Goal: Task Accomplishment & Management: Complete application form

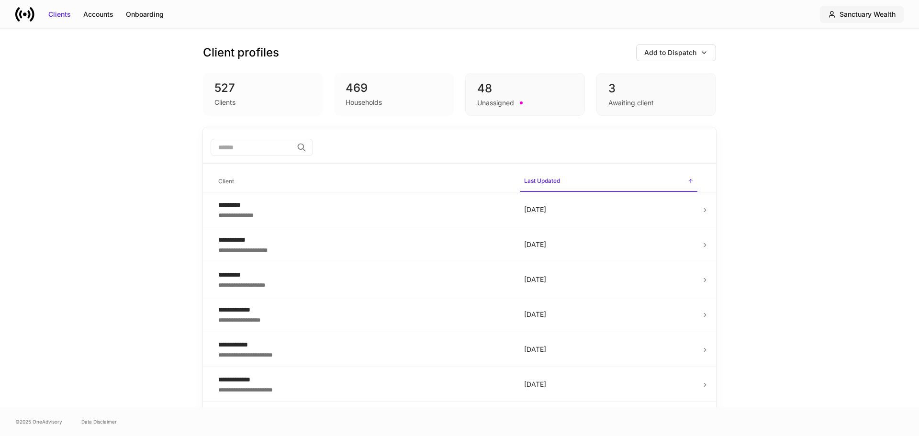
click at [861, 18] on div "Sanctuary Wealth" at bounding box center [868, 15] width 56 height 10
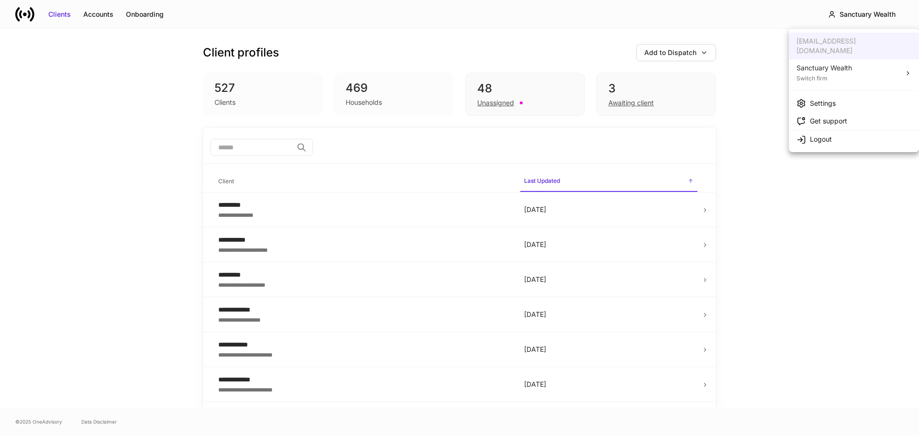
click at [862, 62] on li "Sanctuary Wealth Switch firm" at bounding box center [854, 72] width 130 height 27
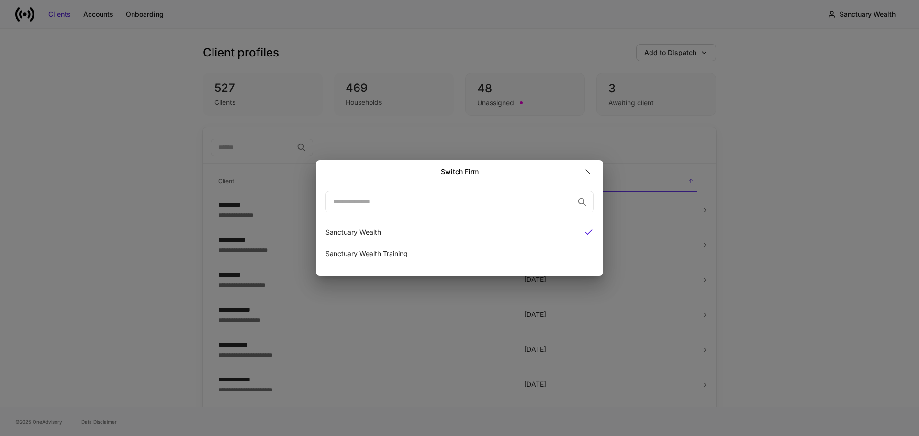
click at [897, 171] on div "Switch Firm ​ Sanctuary Wealth Sanctuary Wealth Training" at bounding box center [459, 218] width 919 height 436
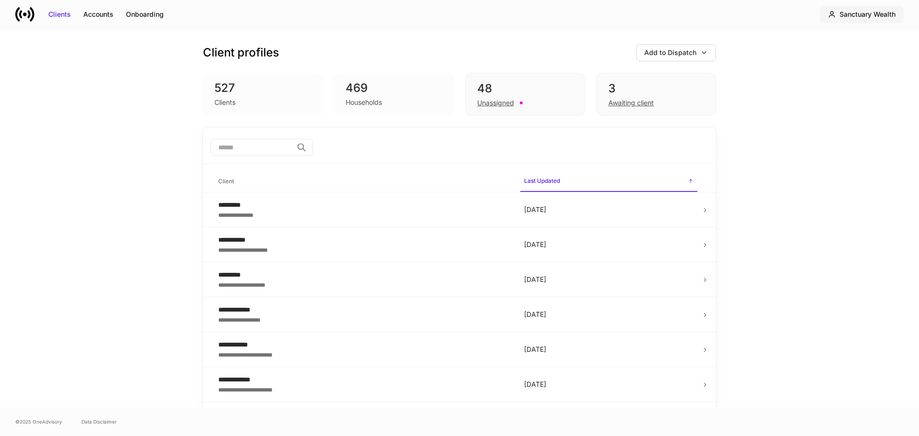
click at [844, 11] on div "Sanctuary Wealth" at bounding box center [868, 15] width 56 height 10
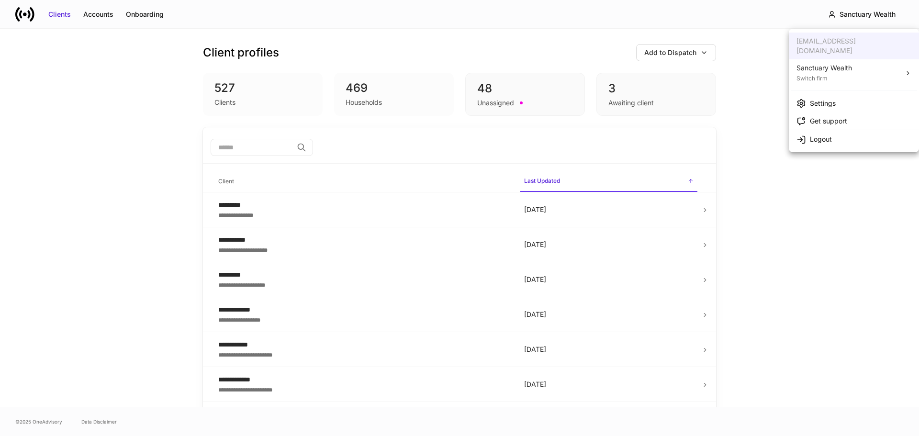
click at [825, 99] on div "Settings" at bounding box center [823, 104] width 26 height 10
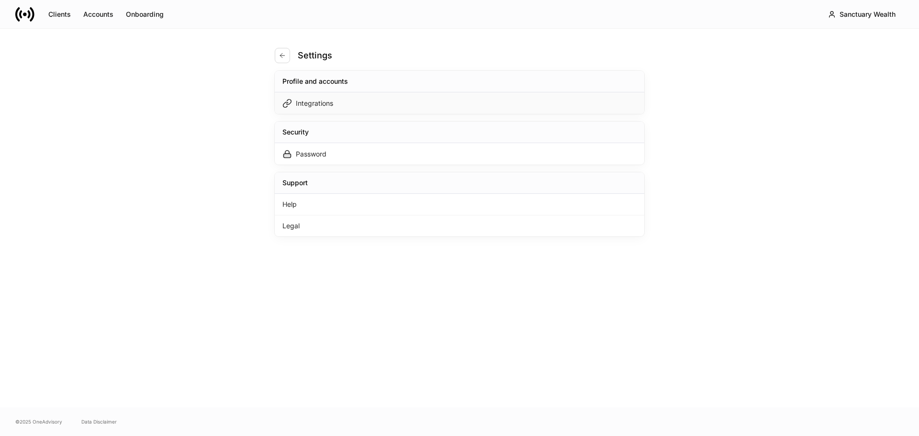
click at [337, 104] on div "Integrations" at bounding box center [460, 103] width 370 height 22
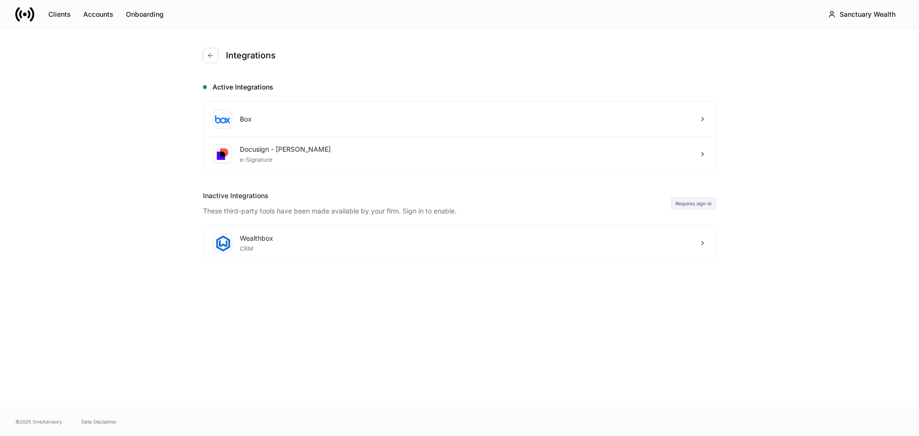
click at [130, 91] on div "Integrations Active Integrations Box Docusign - Schwab e-Signature Inactive Int…" at bounding box center [459, 218] width 919 height 379
click at [23, 14] on icon at bounding box center [25, 14] width 4 height 4
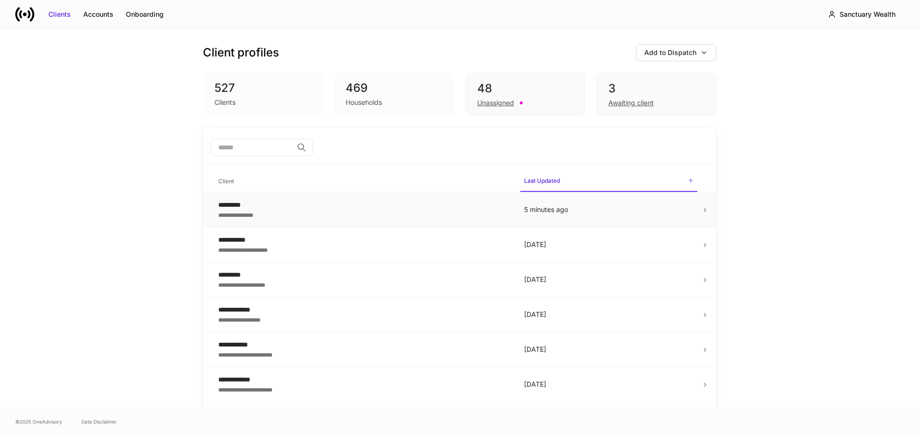
click at [396, 206] on div "*********" at bounding box center [363, 205] width 291 height 10
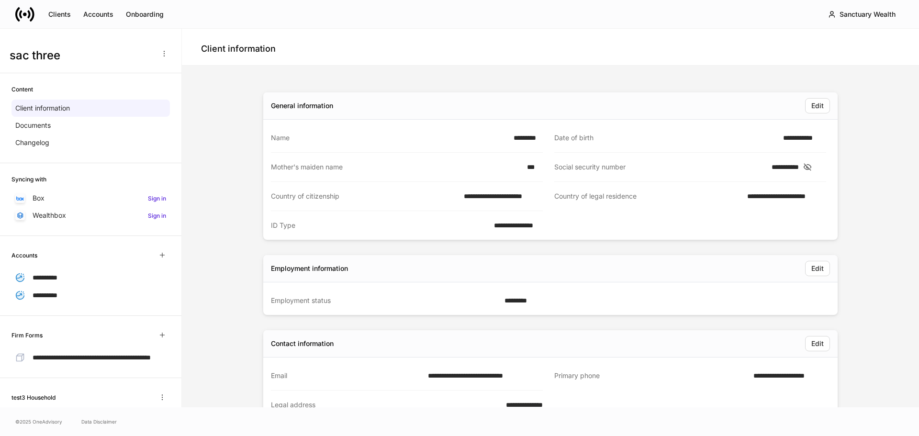
click at [37, 17] on link at bounding box center [28, 14] width 27 height 19
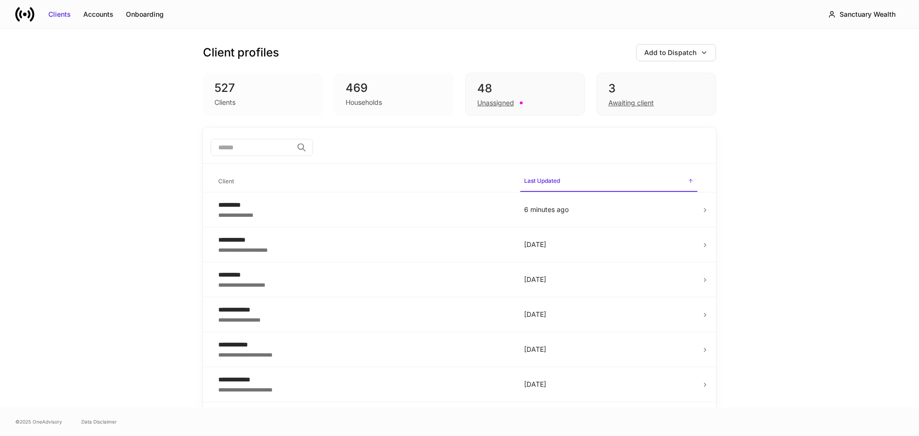
click at [265, 142] on input "search" at bounding box center [252, 147] width 82 height 17
type input "*"
click at [238, 148] on input "*" at bounding box center [252, 147] width 82 height 17
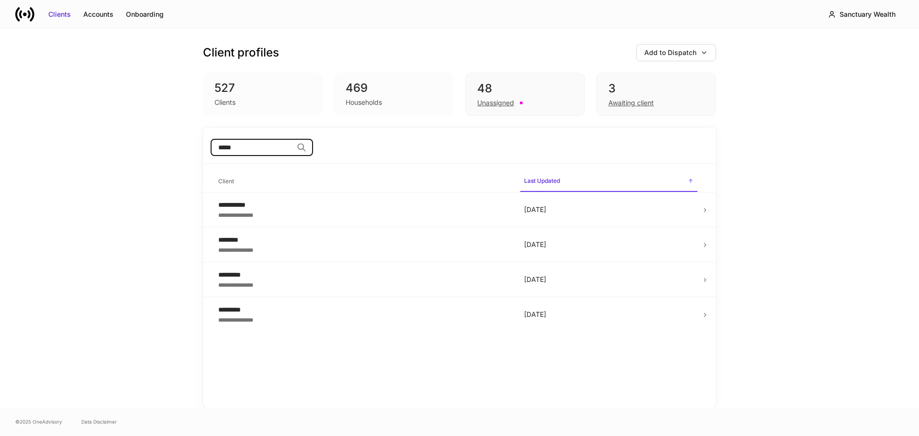
type input "*****"
click at [17, 11] on icon at bounding box center [17, 14] width 5 height 14
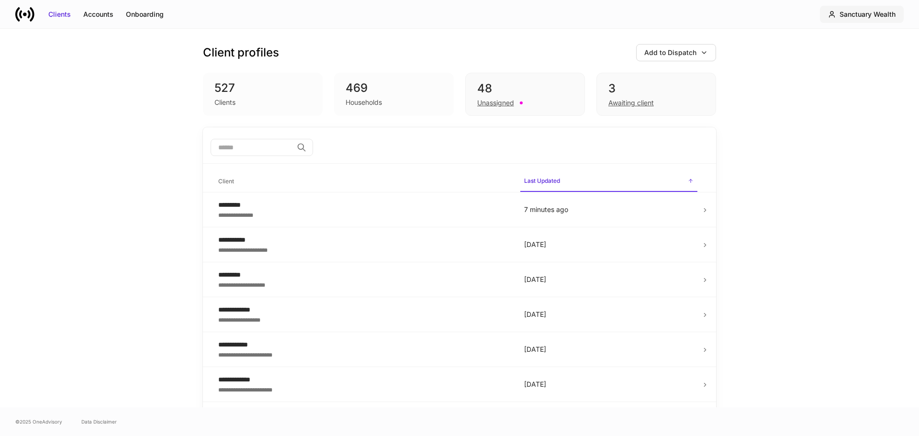
click at [870, 10] on div "Sanctuary Wealth" at bounding box center [868, 15] width 56 height 10
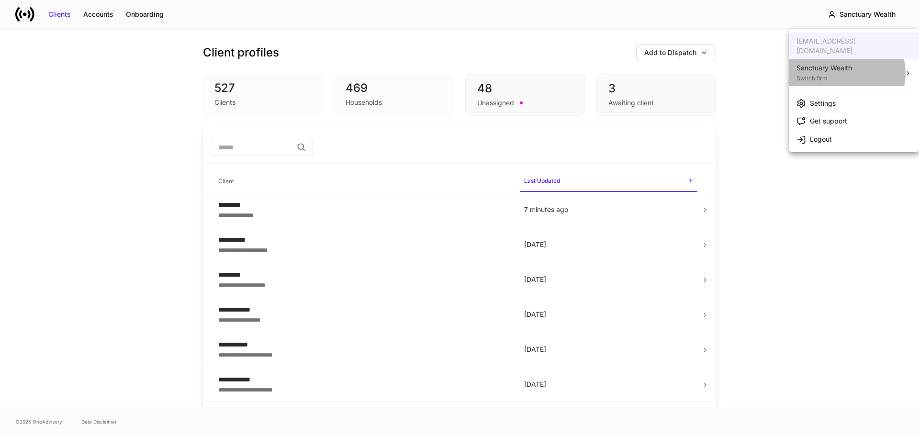
click at [842, 73] on div "Switch firm" at bounding box center [825, 78] width 56 height 10
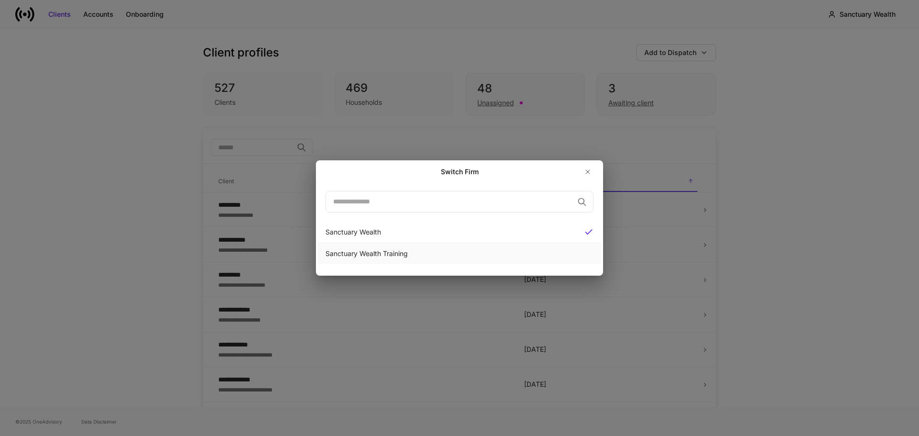
click at [495, 255] on div "Sanctuary Wealth Training" at bounding box center [460, 254] width 268 height 10
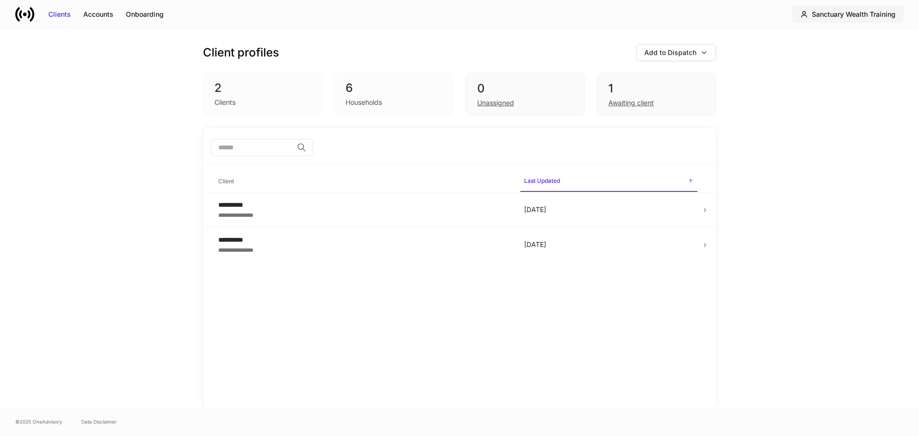
click at [825, 16] on div "Sanctuary Wealth Training" at bounding box center [854, 15] width 84 height 10
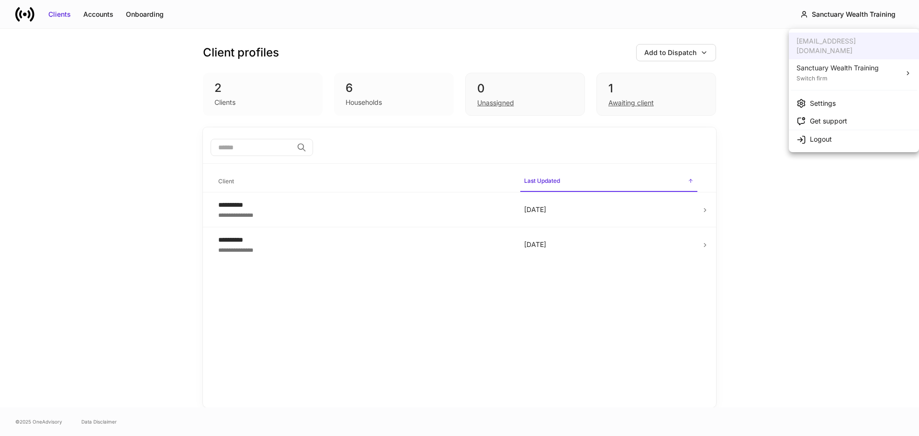
click at [857, 260] on div at bounding box center [459, 218] width 919 height 436
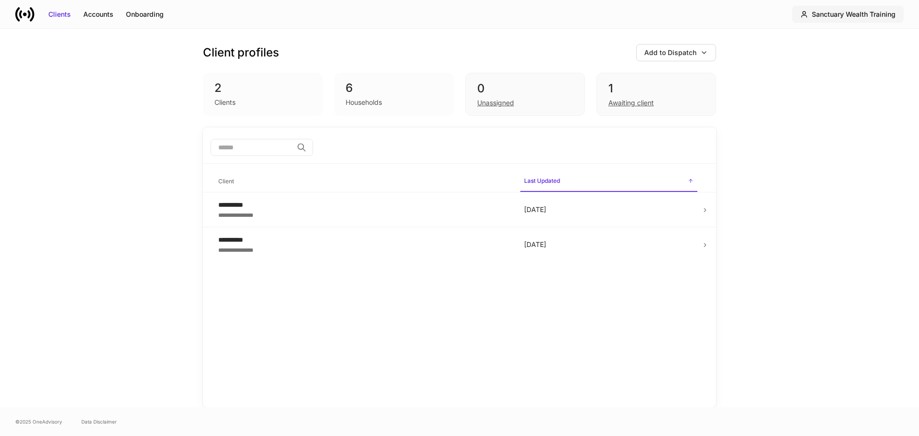
click at [876, 15] on div "Sanctuary Wealth Training" at bounding box center [854, 15] width 84 height 10
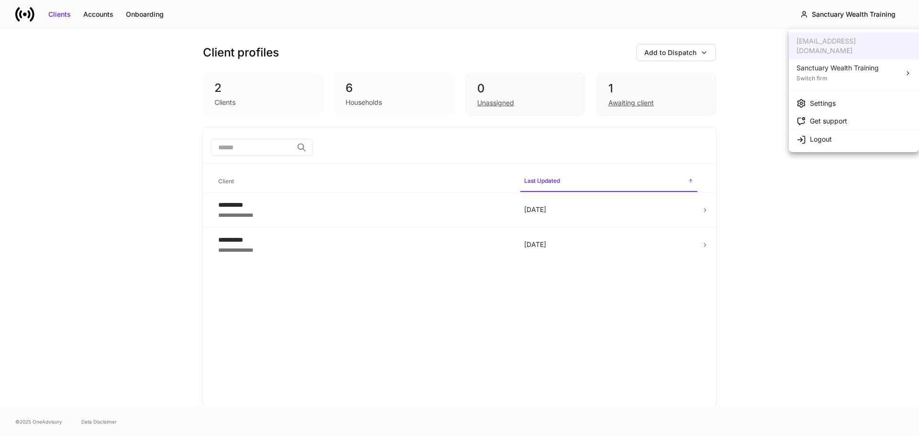
click at [816, 99] on div "Settings" at bounding box center [823, 104] width 26 height 10
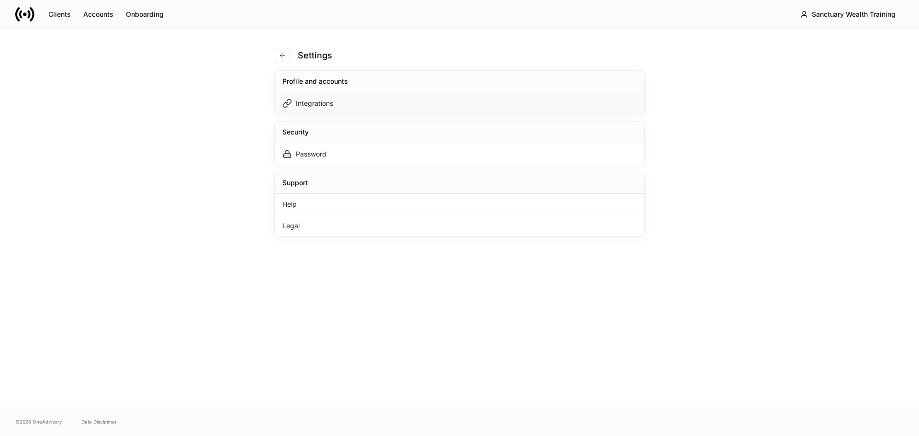
click at [378, 101] on div "Integrations" at bounding box center [460, 103] width 370 height 22
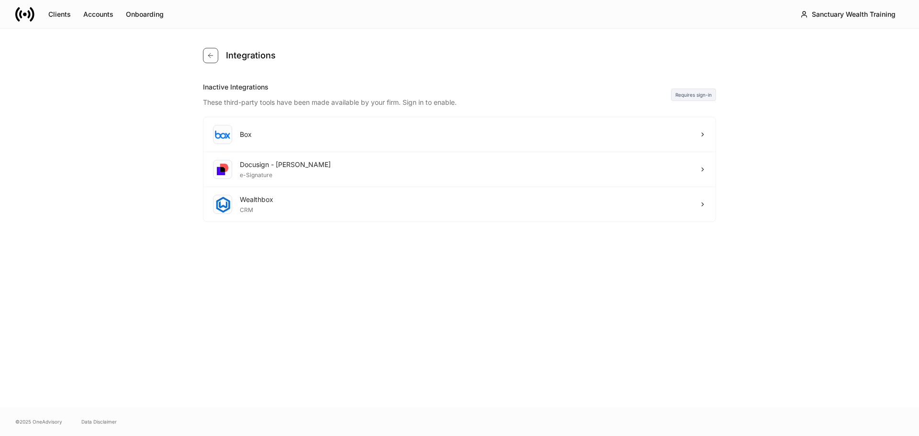
click at [207, 52] on icon "button" at bounding box center [211, 56] width 8 height 8
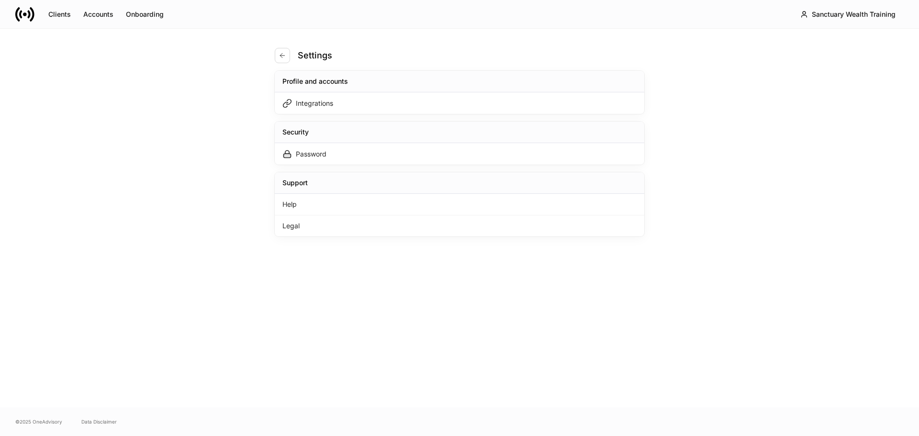
click at [15, 13] on icon at bounding box center [24, 14] width 19 height 19
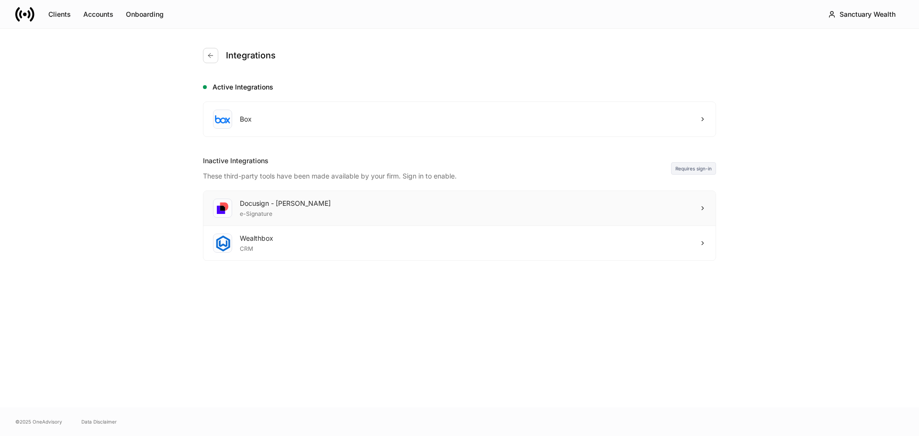
click at [336, 209] on div "Docusign - Schwab e-Signature" at bounding box center [459, 208] width 512 height 35
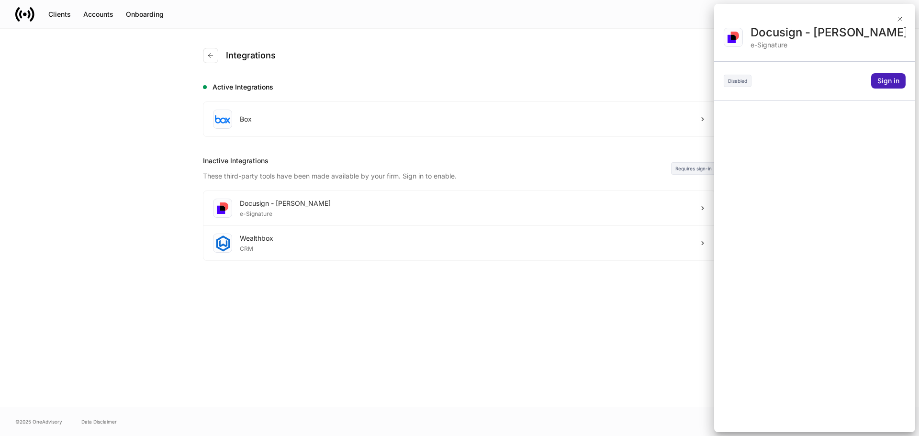
click at [885, 83] on div "Sign in" at bounding box center [888, 81] width 22 height 10
click at [477, 290] on div at bounding box center [459, 218] width 919 height 436
click at [899, 17] on div at bounding box center [459, 218] width 919 height 436
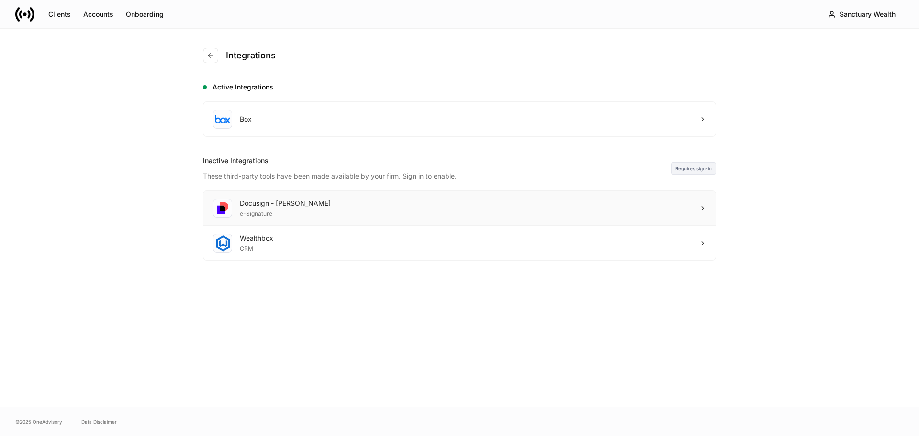
click at [390, 205] on div "Docusign - Schwab e-Signature" at bounding box center [459, 208] width 512 height 35
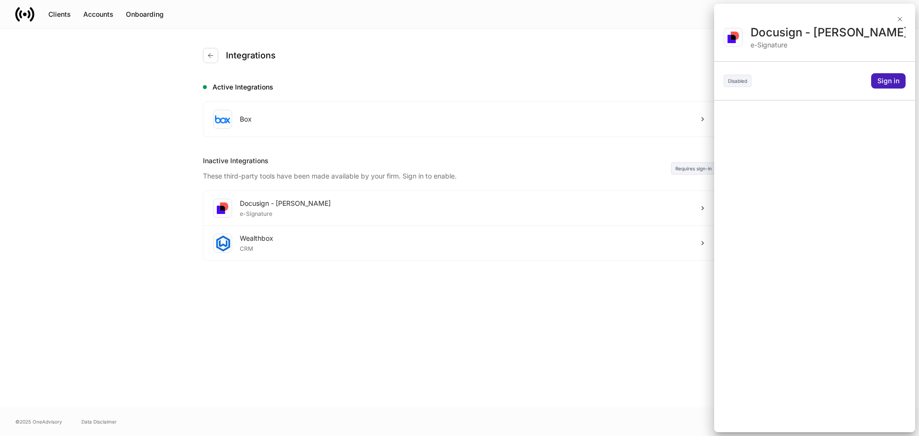
click at [896, 76] on button "Sign in" at bounding box center [888, 80] width 34 height 15
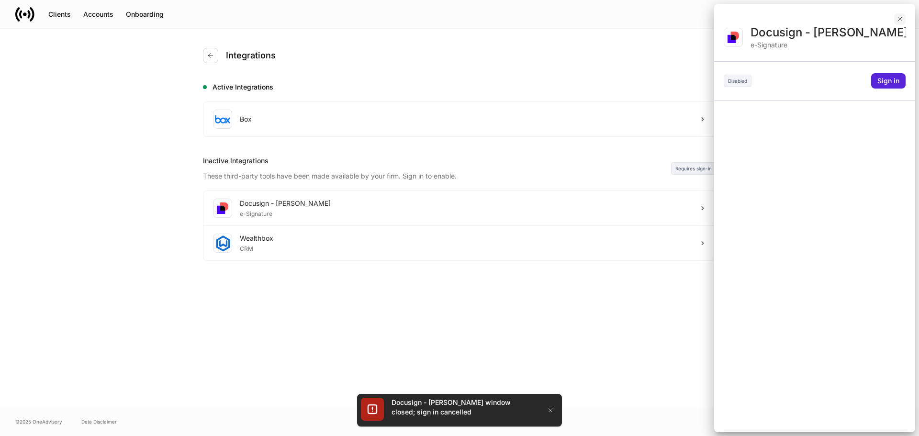
click at [902, 18] on icon "button" at bounding box center [900, 19] width 8 height 8
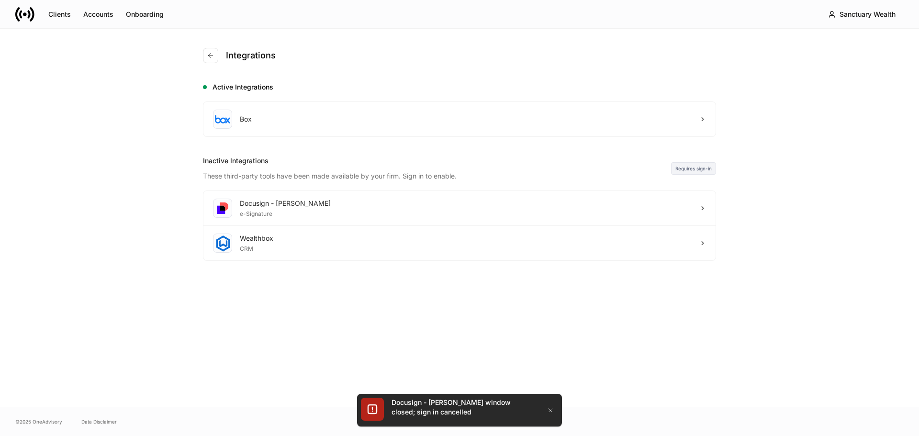
click at [503, 323] on div "Integrations Active Integrations Box Inactive Integrations These third-party to…" at bounding box center [459, 218] width 574 height 379
click at [27, 9] on icon at bounding box center [24, 14] width 19 height 19
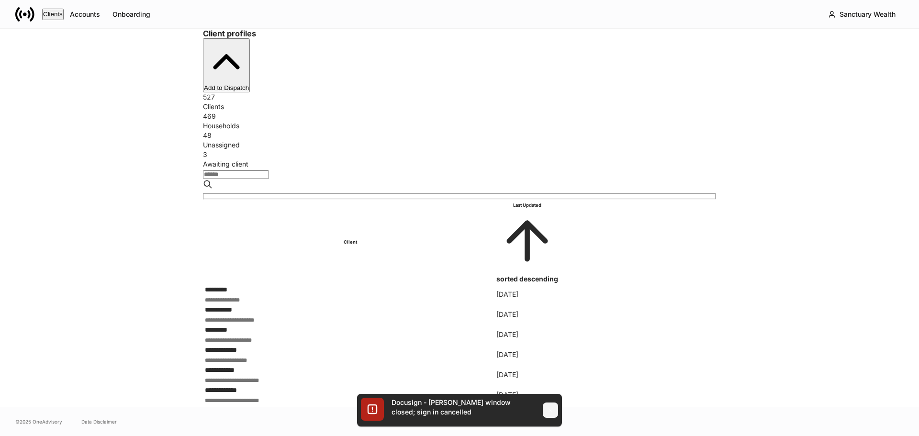
click at [552, 410] on icon "button" at bounding box center [551, 410] width 8 height 8
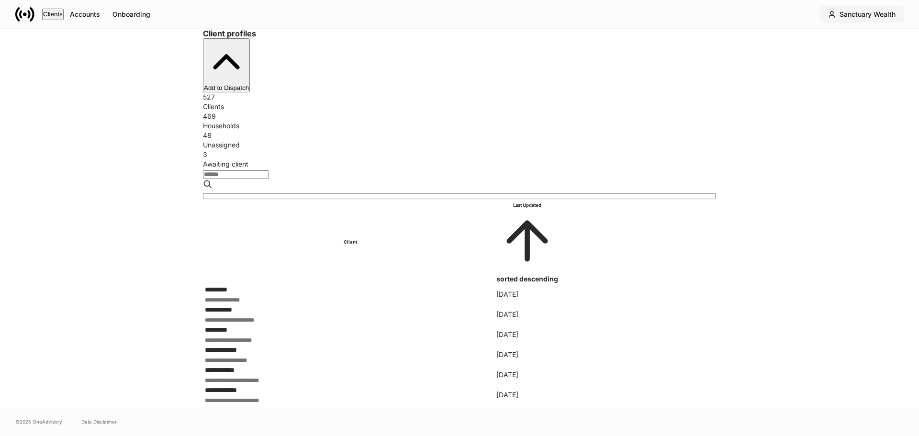
click at [846, 11] on div "Sanctuary Wealth" at bounding box center [868, 15] width 56 height 10
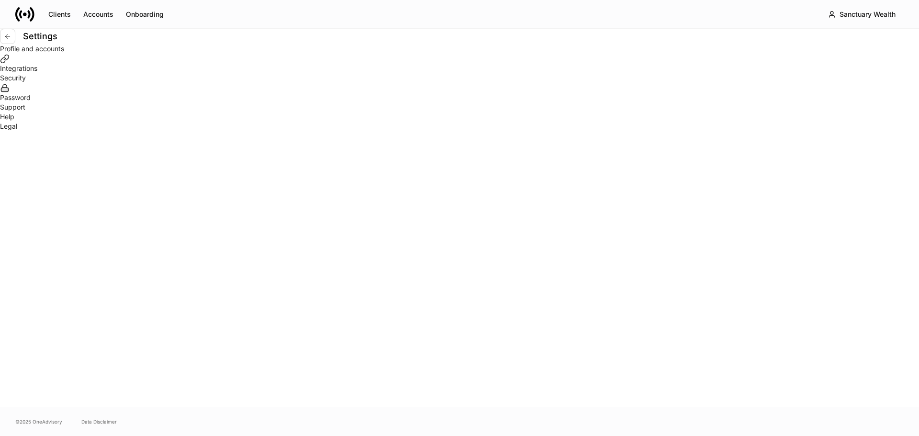
click at [363, 73] on div "Integrations" at bounding box center [459, 64] width 919 height 20
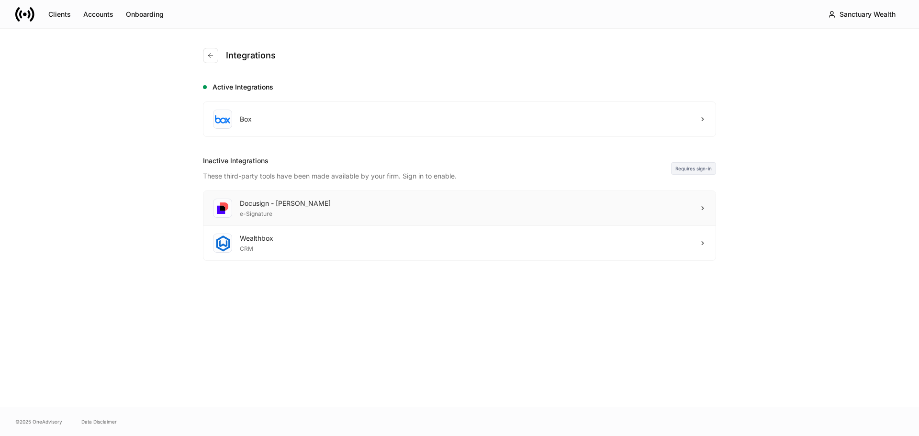
click at [374, 208] on div "Docusign - [PERSON_NAME] e-Signature" at bounding box center [459, 208] width 512 height 35
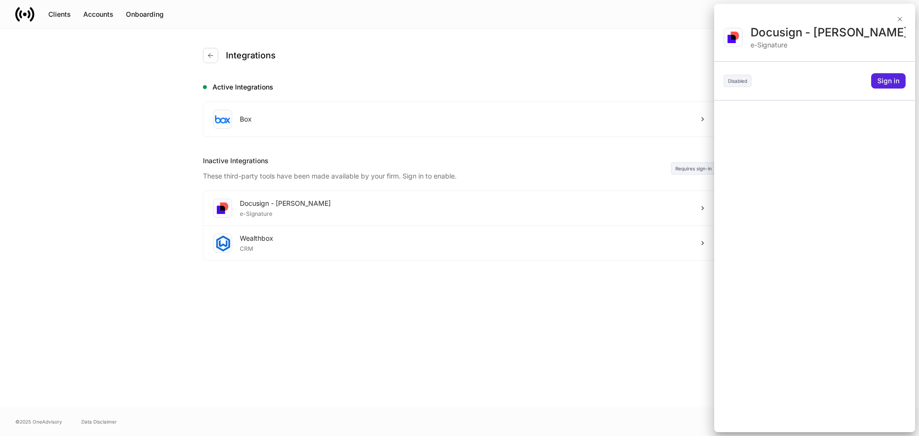
click at [875, 72] on div "Docusign - [PERSON_NAME] e-Signature Disabled Sign in" at bounding box center [814, 228] width 201 height 407
click at [881, 80] on div "Sign in" at bounding box center [888, 81] width 22 height 10
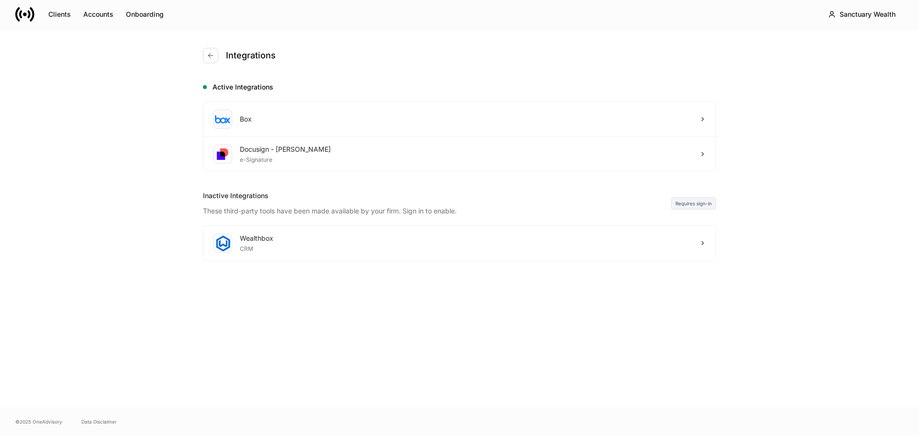
click at [30, 18] on icon at bounding box center [24, 14] width 19 height 19
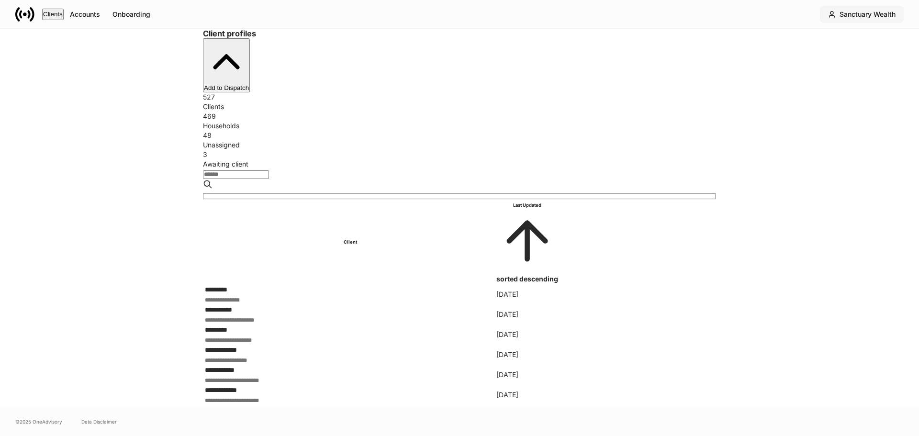
click at [865, 12] on div "Sanctuary Wealth" at bounding box center [868, 15] width 56 height 10
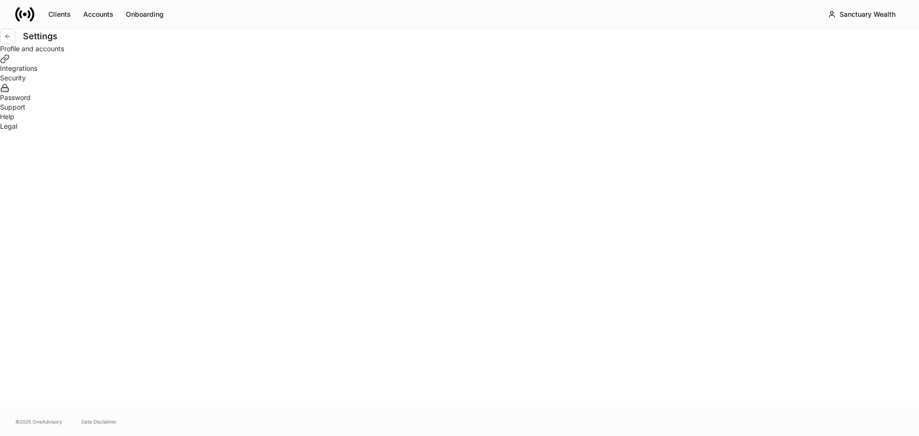
click at [445, 73] on div "Integrations" at bounding box center [459, 64] width 919 height 20
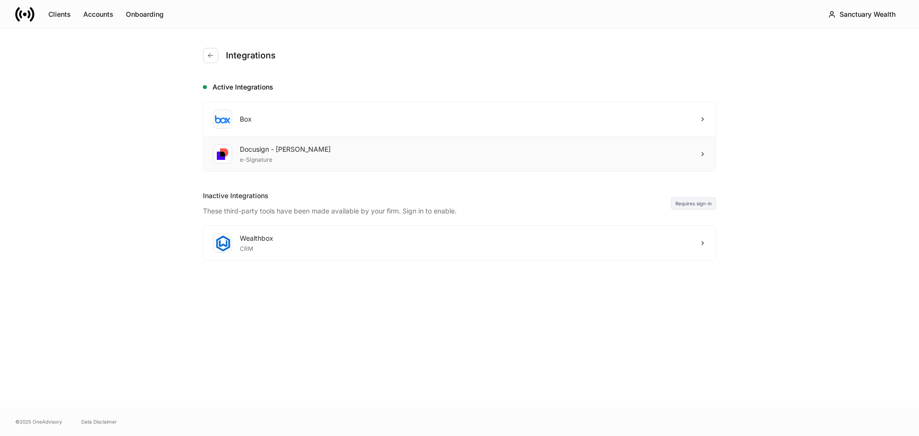
click at [392, 160] on div "Docusign - [PERSON_NAME] e-Signature" at bounding box center [459, 154] width 512 height 34
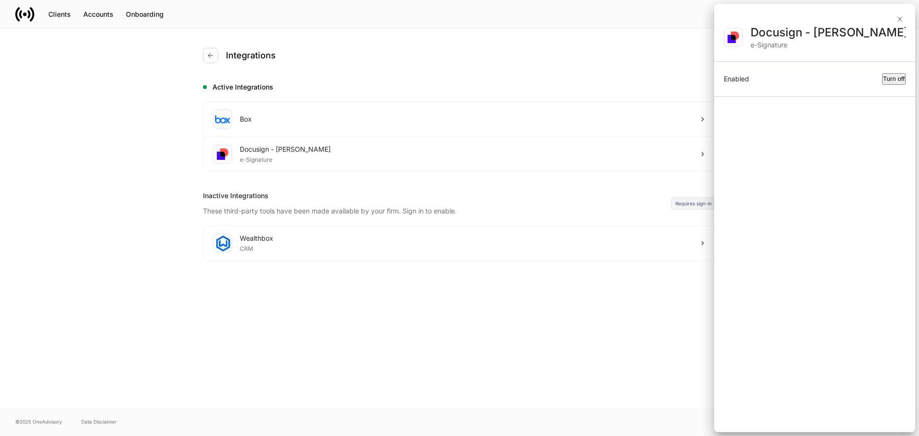
click at [142, 142] on div at bounding box center [459, 218] width 919 height 436
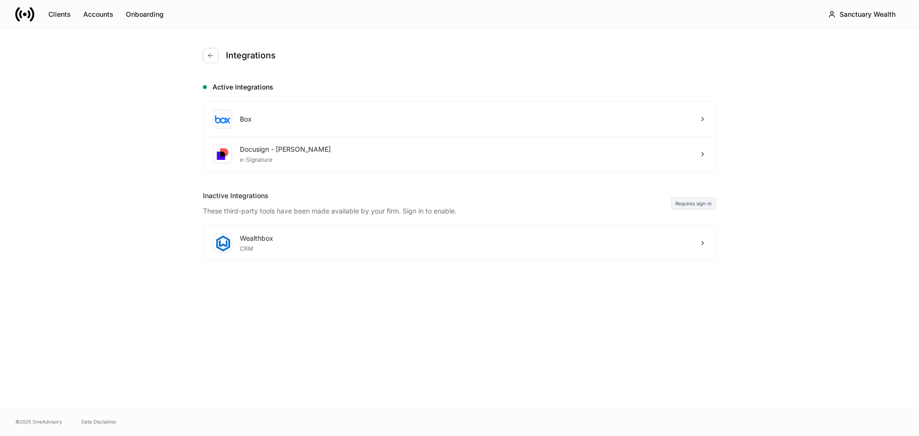
click at [19, 13] on icon at bounding box center [24, 14] width 19 height 19
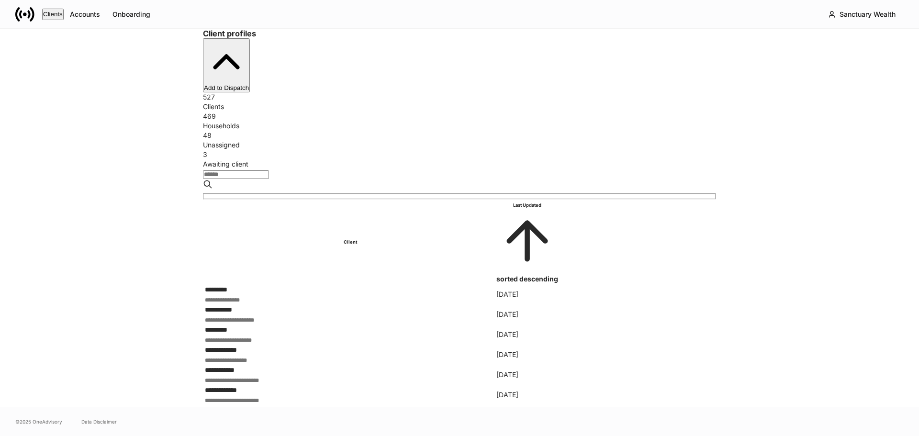
click at [292, 294] on div "**********" at bounding box center [350, 299] width 291 height 10
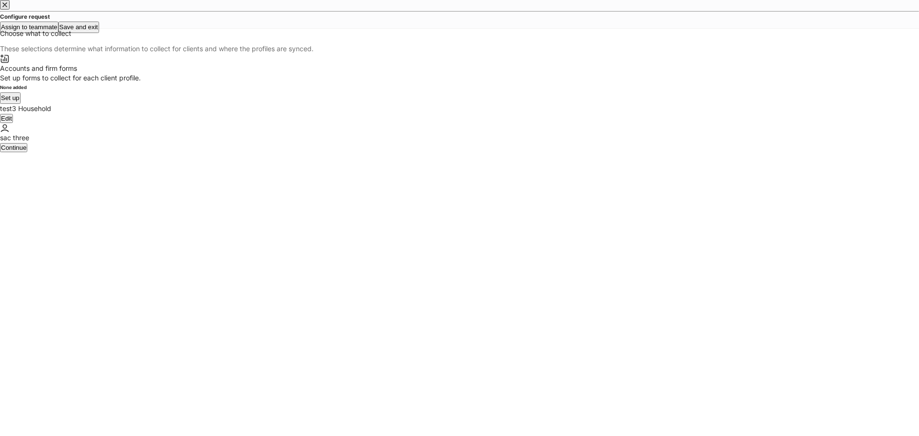
click at [21, 104] on button "Set up" at bounding box center [10, 97] width 21 height 11
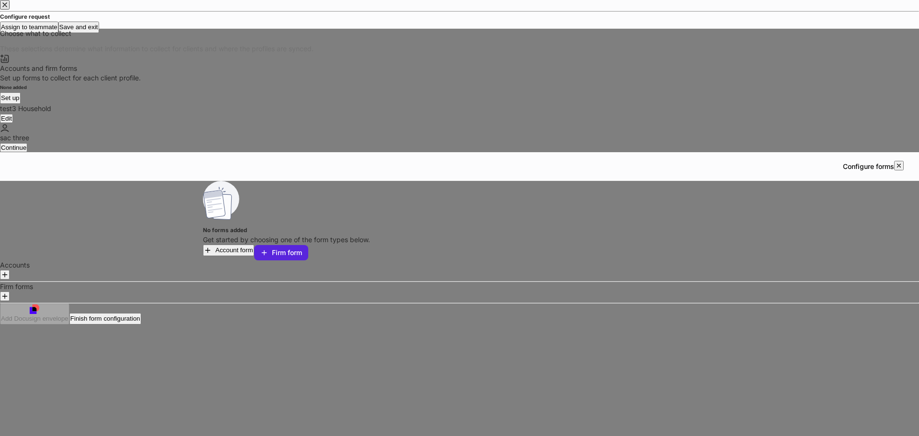
click at [10, 270] on button "button" at bounding box center [5, 275] width 10 height 10
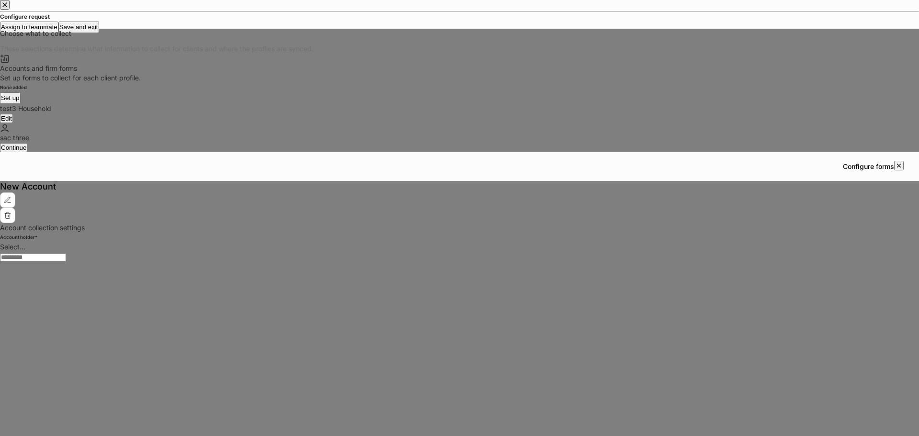
type input "**********"
type input "******"
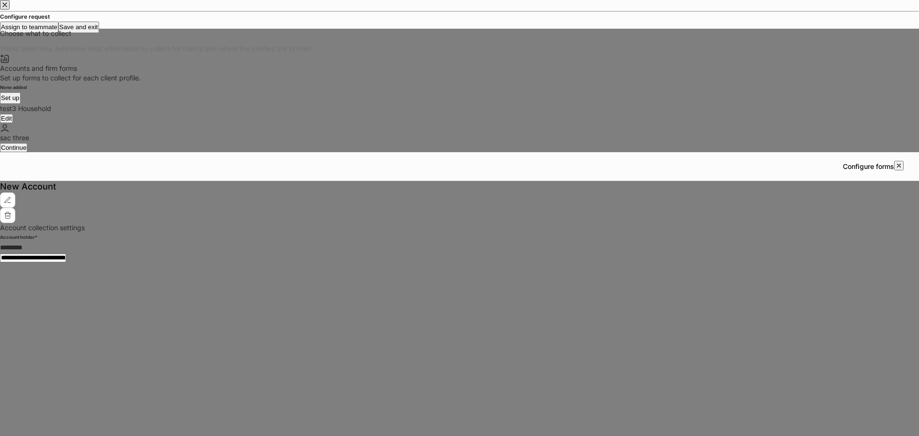
type input "**********"
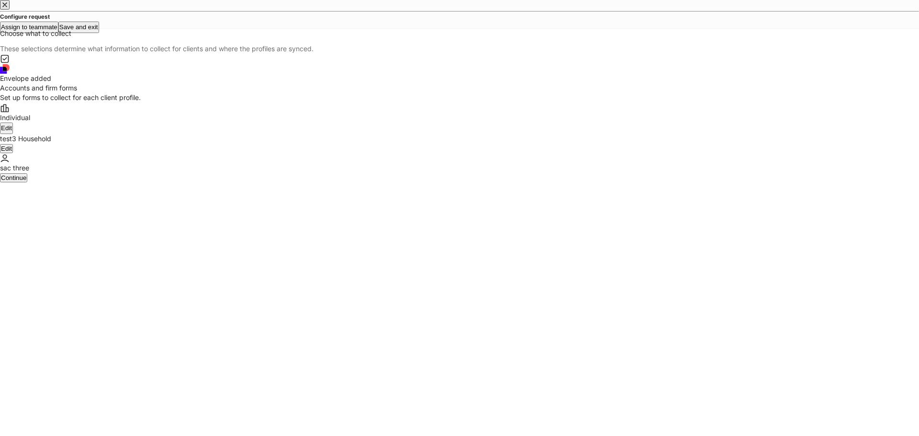
click at [27, 182] on button "Continue" at bounding box center [13, 177] width 27 height 9
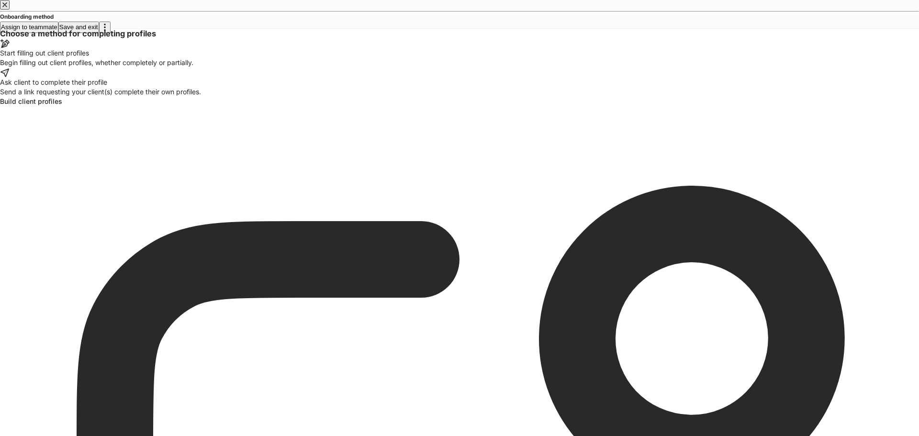
click at [386, 67] on div "Begin filling out client profiles, whether completely or partially." at bounding box center [459, 63] width 919 height 10
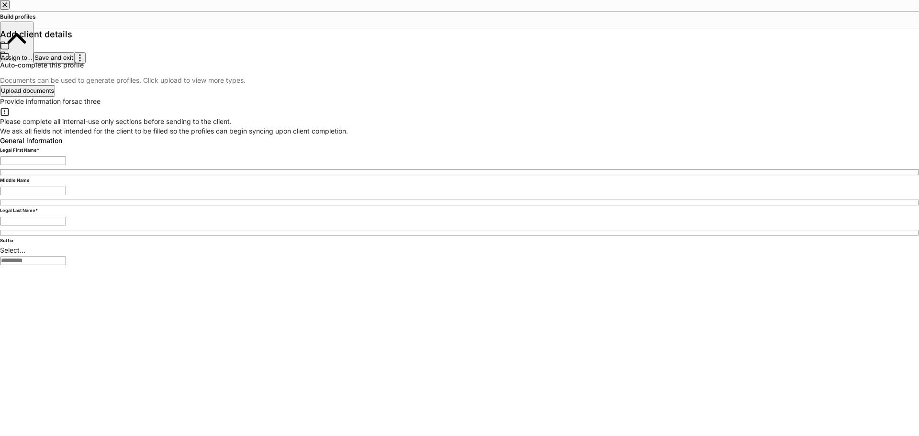
type input "***"
type input "*****"
type input "***"
type input "*"
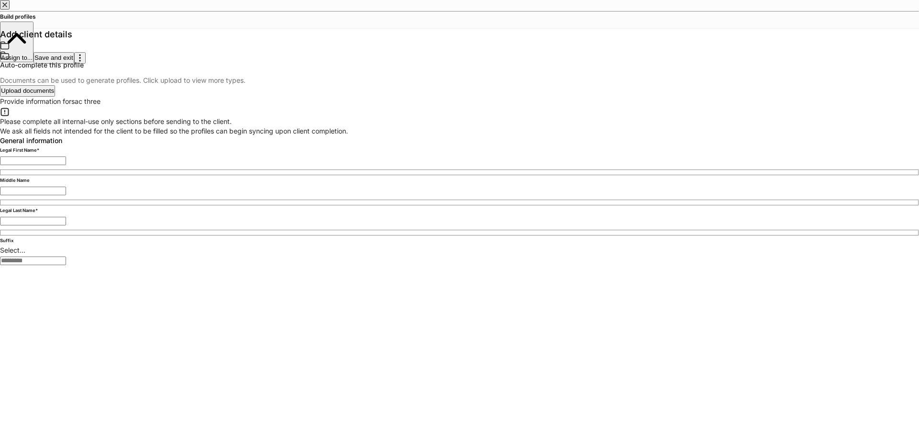
type input "**********"
type input "*****"
type input "**"
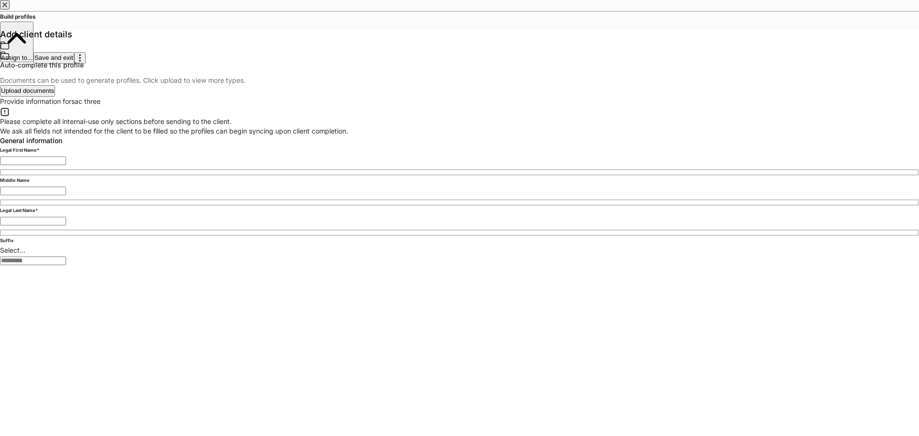
type input "*****"
type input "*"
type input "**********"
drag, startPoint x: 110, startPoint y: 146, endPoint x: 276, endPoint y: 167, distance: 167.5
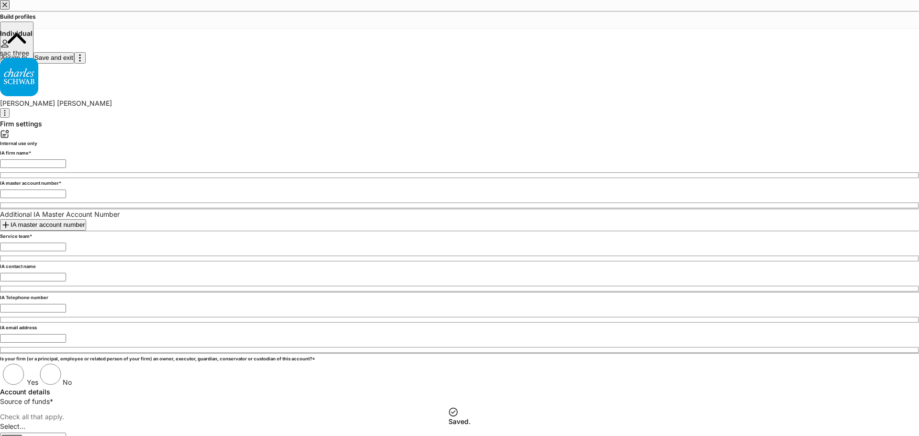
click at [66, 159] on input "text" at bounding box center [33, 163] width 66 height 9
type input "****"
click at [66, 190] on input "text" at bounding box center [33, 194] width 66 height 9
type input "********"
click at [66, 249] on input "text" at bounding box center [33, 247] width 66 height 9
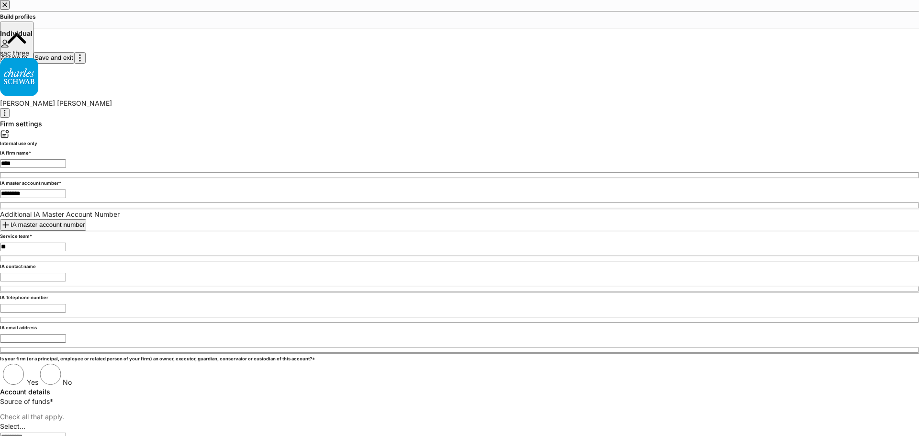
type input "**"
drag, startPoint x: 395, startPoint y: 309, endPoint x: 579, endPoint y: 280, distance: 185.7
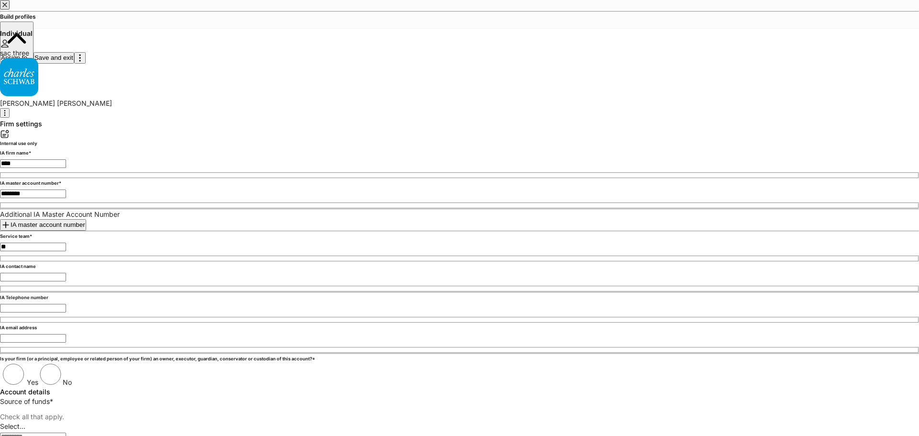
type input "*****"
type input "**********"
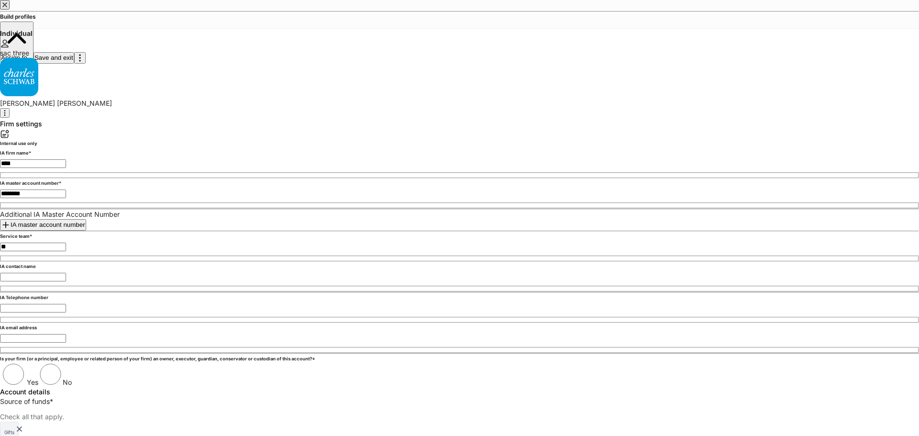
type input "**********"
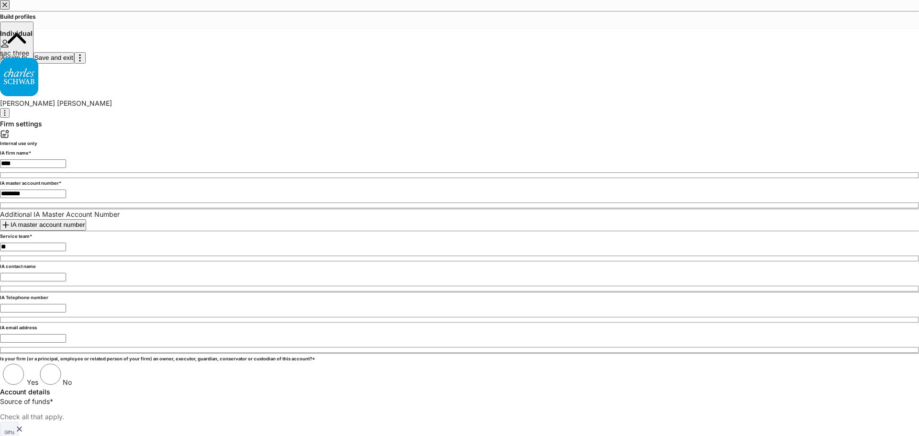
scroll to position [1043, 0]
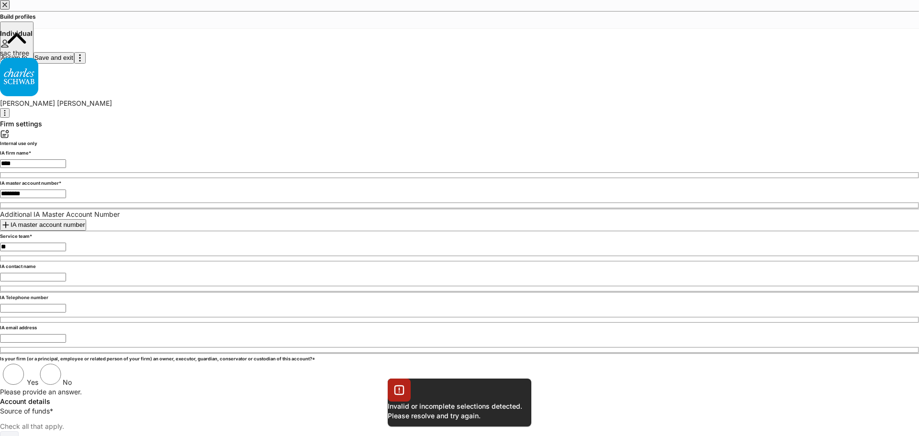
scroll to position [145, 0]
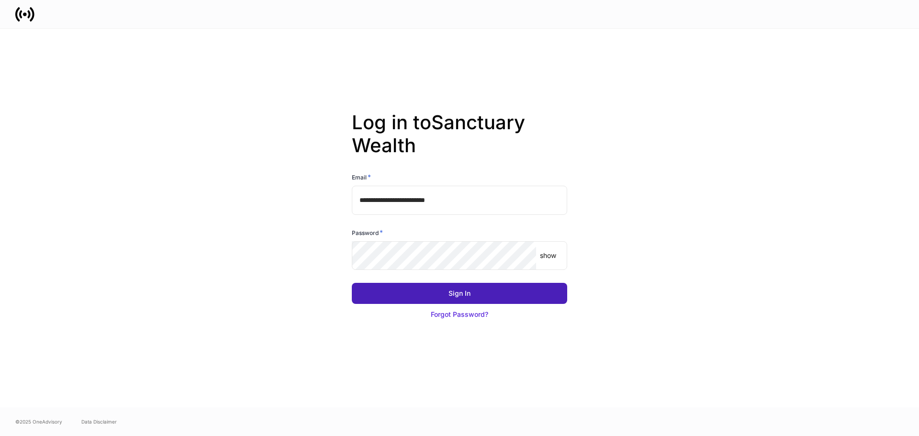
click at [437, 292] on button "Sign In" at bounding box center [459, 293] width 215 height 21
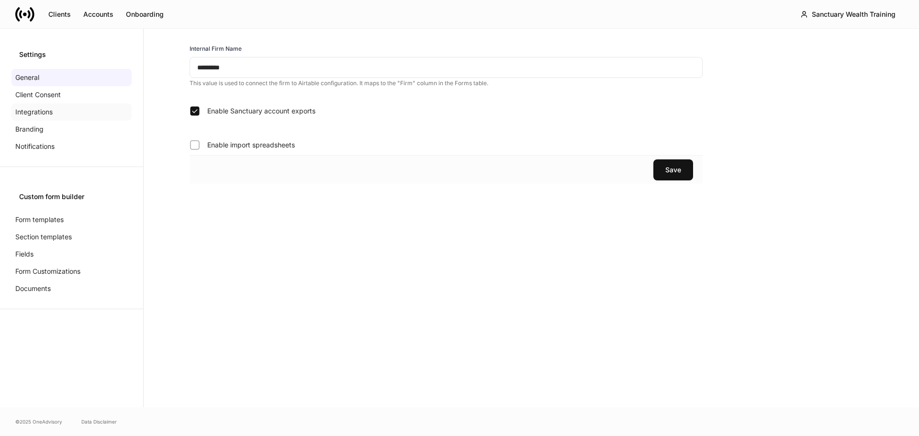
click at [50, 108] on p "Integrations" at bounding box center [33, 112] width 37 height 10
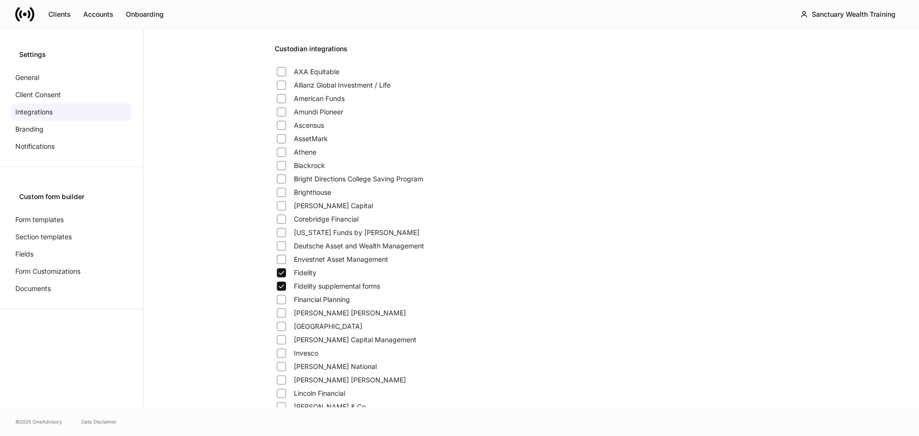
click at [22, 11] on icon at bounding box center [20, 14] width 3 height 8
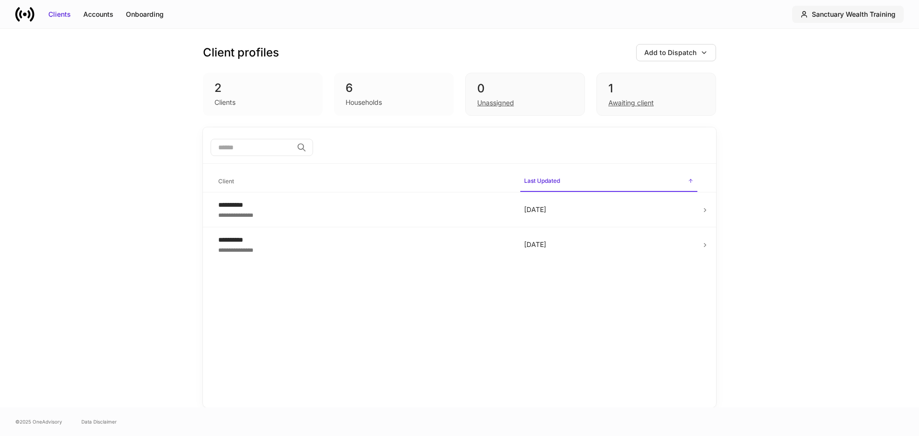
click at [813, 13] on div "Sanctuary Wealth Training" at bounding box center [854, 15] width 84 height 10
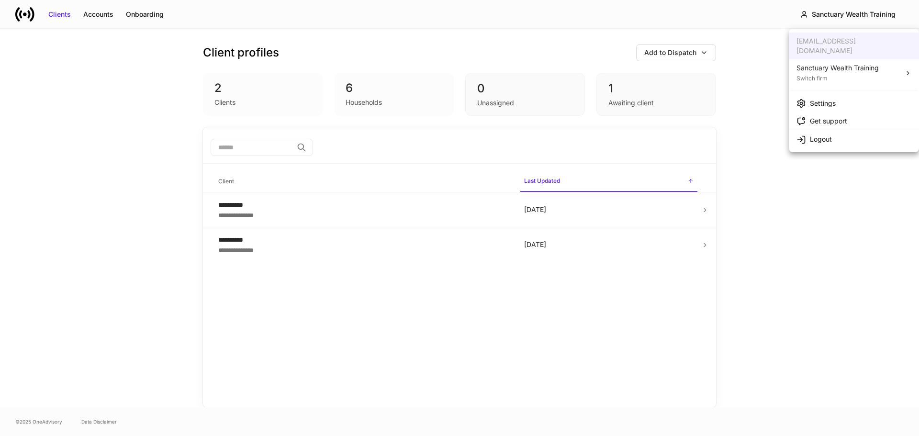
click at [810, 94] on li "Settings" at bounding box center [854, 103] width 130 height 18
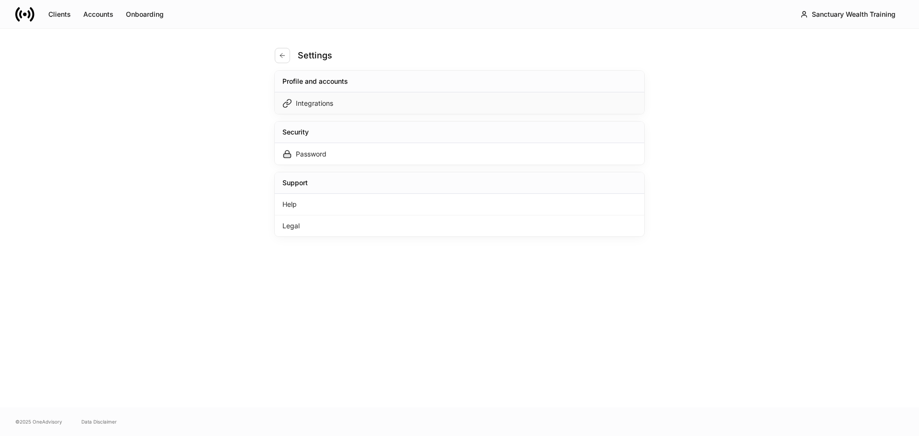
click at [304, 104] on div "Integrations" at bounding box center [314, 104] width 37 height 10
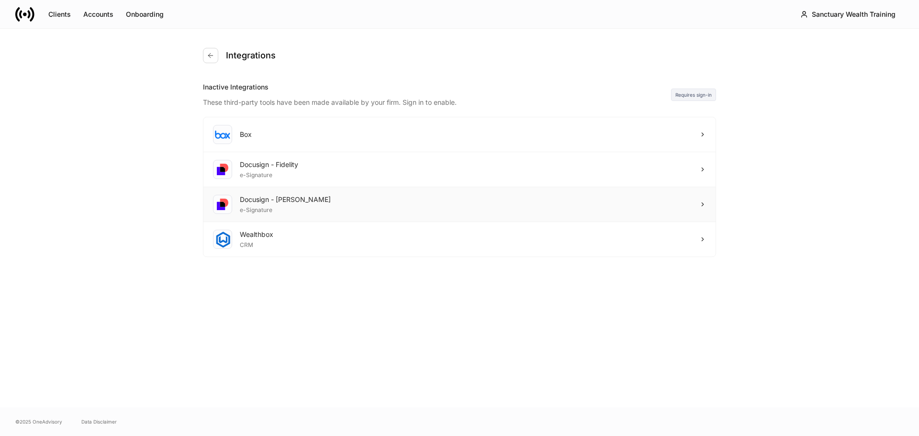
click at [349, 210] on div "Docusign - [PERSON_NAME] e-Signature" at bounding box center [459, 204] width 512 height 35
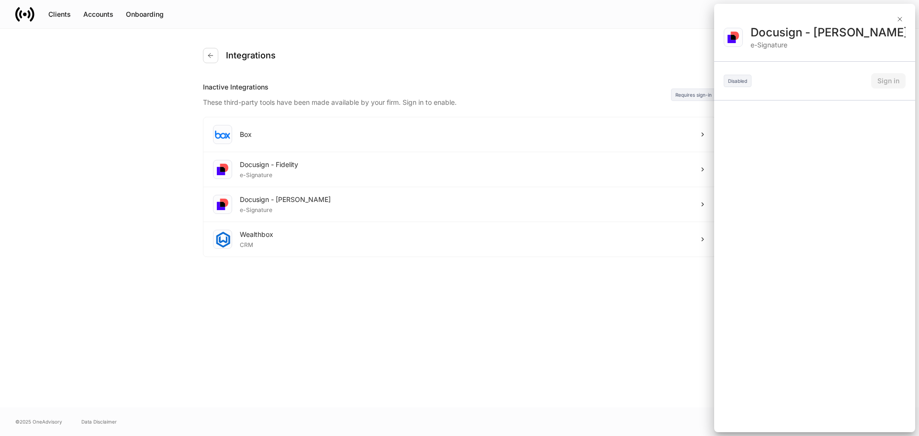
click at [305, 172] on div at bounding box center [459, 218] width 919 height 436
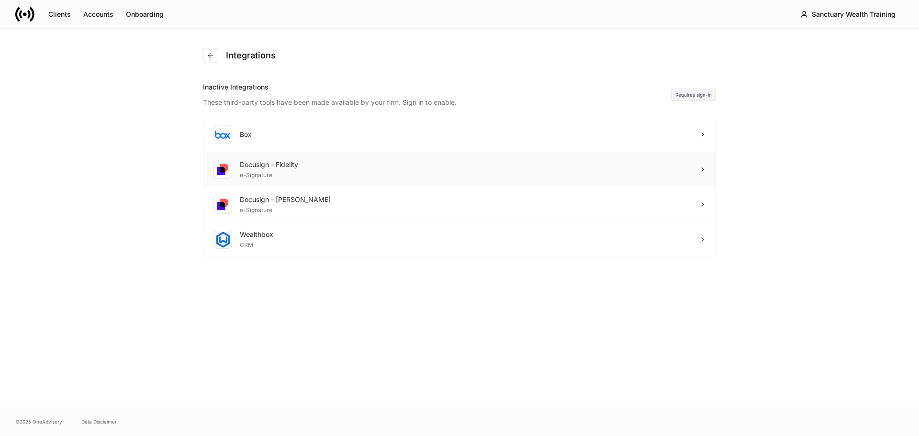
click at [376, 172] on div "Docusign - Fidelity e-Signature" at bounding box center [459, 169] width 512 height 35
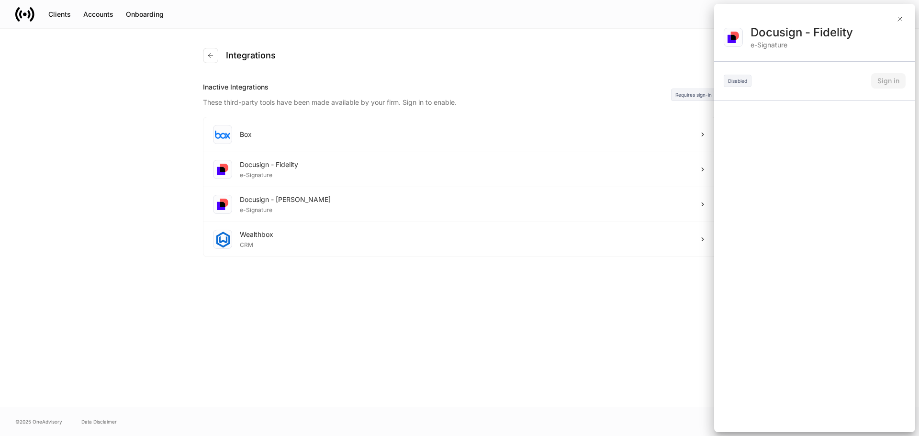
click at [311, 216] on div at bounding box center [459, 218] width 919 height 436
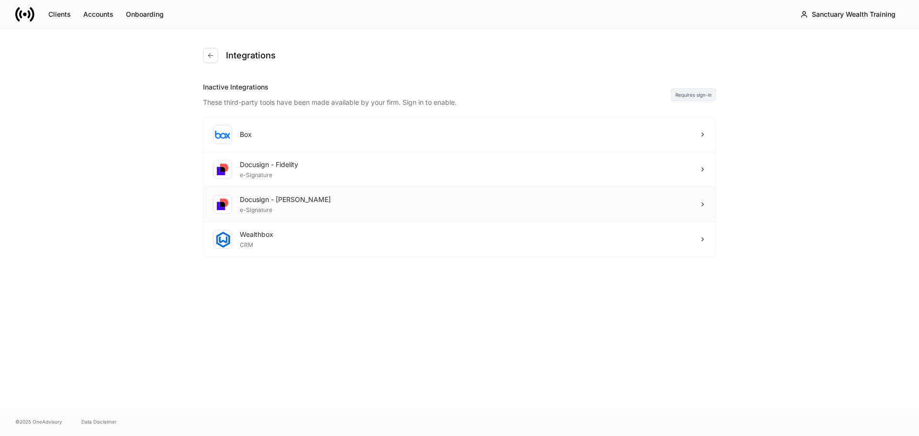
click at [342, 207] on div "Docusign - [PERSON_NAME] e-Signature" at bounding box center [459, 204] width 512 height 35
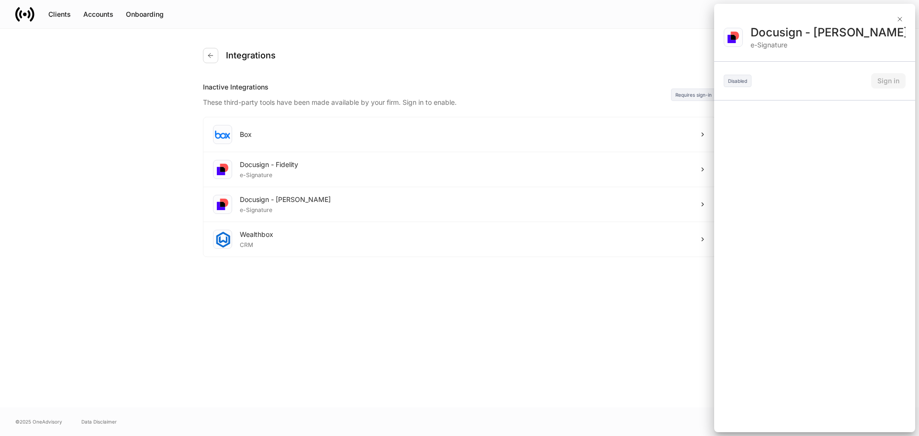
click at [495, 299] on div at bounding box center [459, 218] width 919 height 436
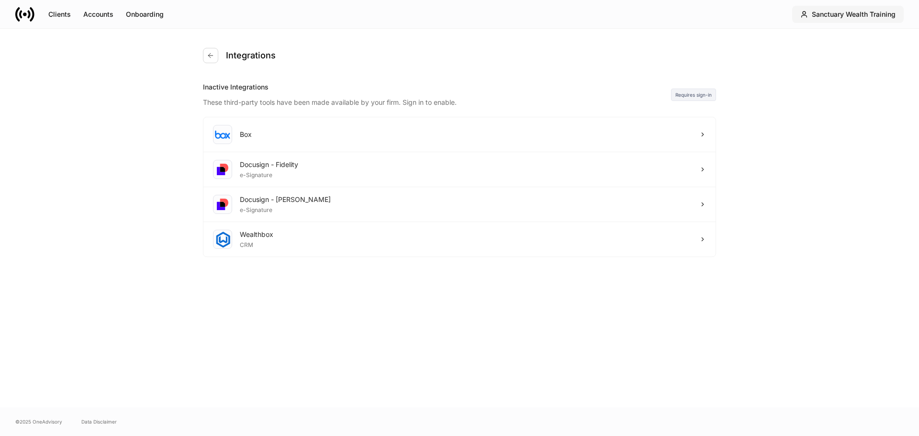
click at [837, 19] on button "Sanctuary Wealth Training" at bounding box center [848, 14] width 112 height 17
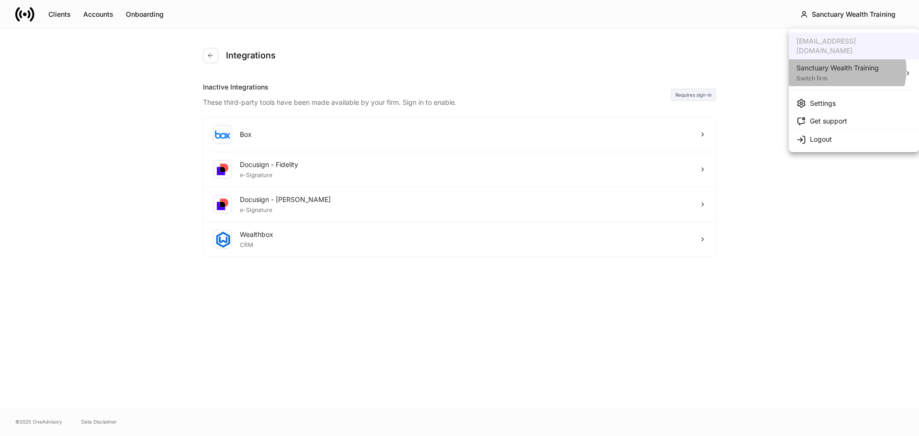
click at [845, 63] on div "Sanctuary Wealth Training" at bounding box center [838, 68] width 82 height 10
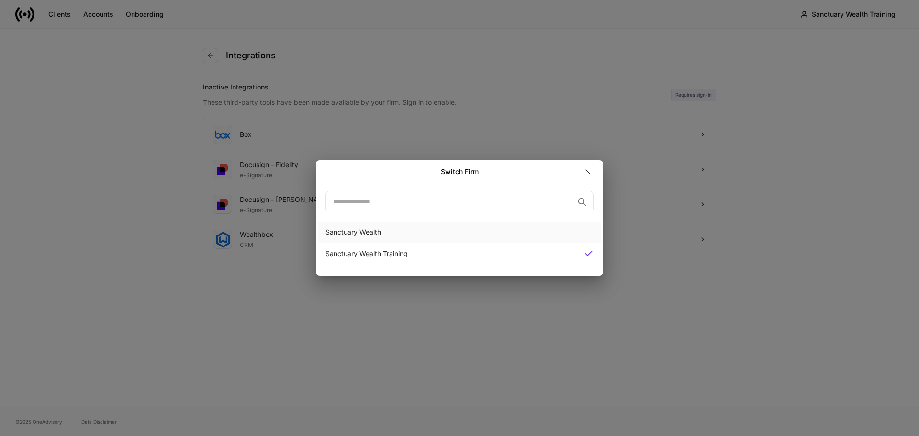
click at [409, 233] on div "Sanctuary Wealth" at bounding box center [460, 232] width 268 height 10
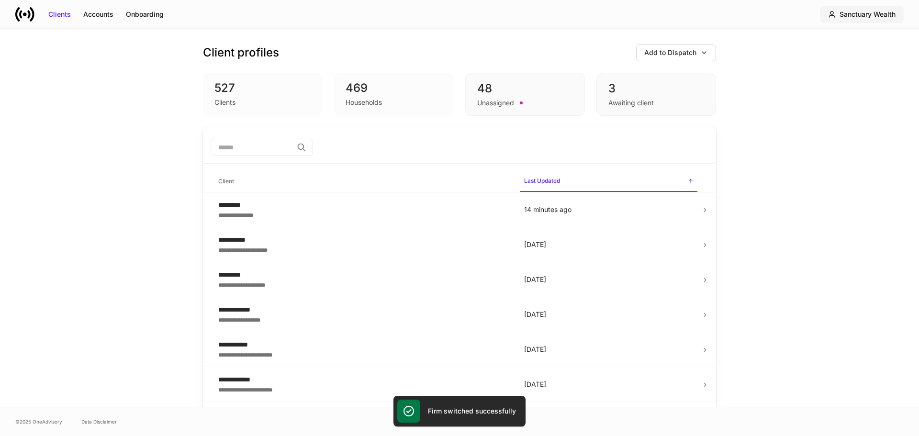
click at [884, 17] on div "Sanctuary Wealth" at bounding box center [868, 15] width 56 height 10
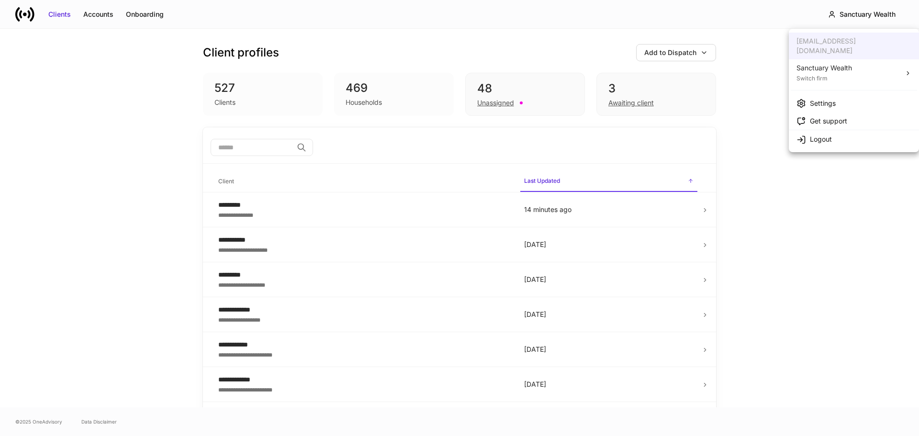
click at [810, 63] on div "Sanctuary Wealth" at bounding box center [825, 68] width 56 height 10
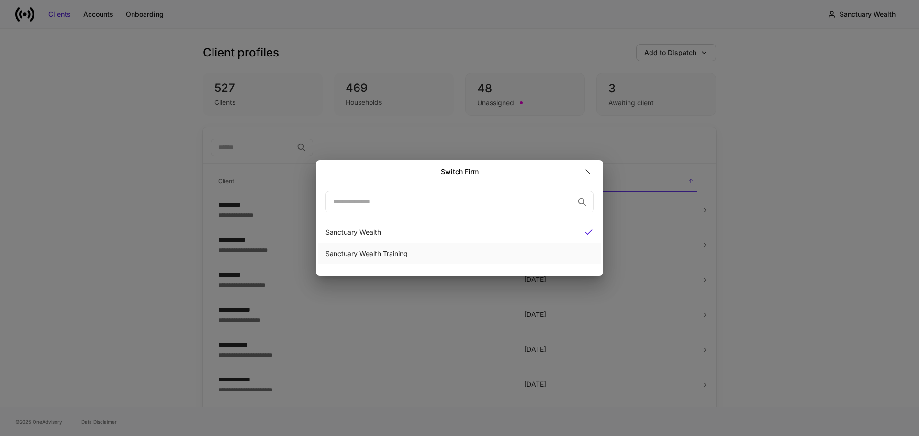
click at [438, 252] on div "Sanctuary Wealth Training" at bounding box center [460, 254] width 268 height 10
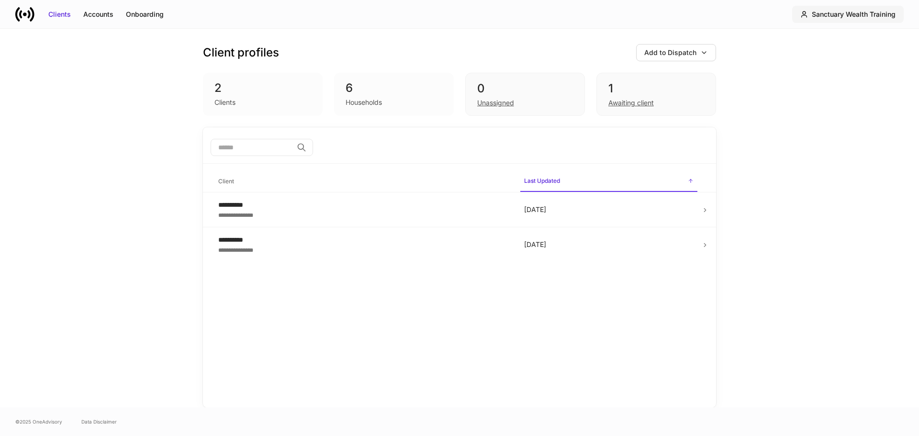
click at [850, 10] on div "Sanctuary Wealth Training" at bounding box center [854, 15] width 84 height 10
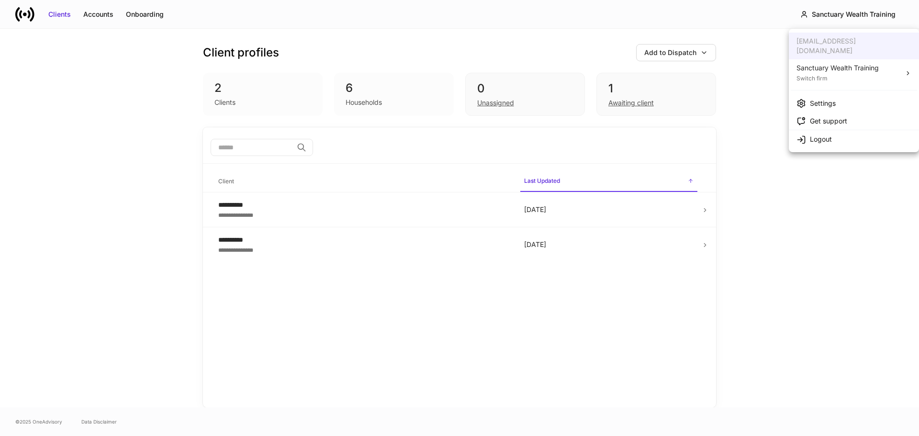
click at [826, 63] on div "Sanctuary Wealth Training" at bounding box center [838, 68] width 82 height 10
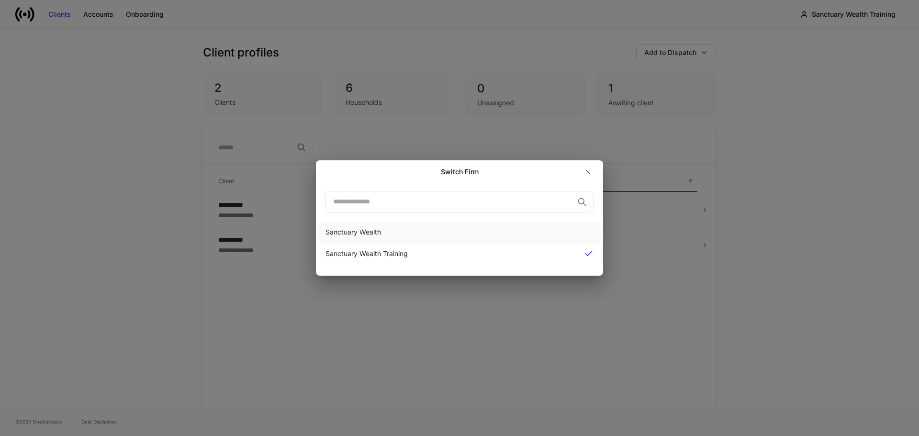
click at [375, 229] on div "Sanctuary Wealth" at bounding box center [460, 232] width 268 height 10
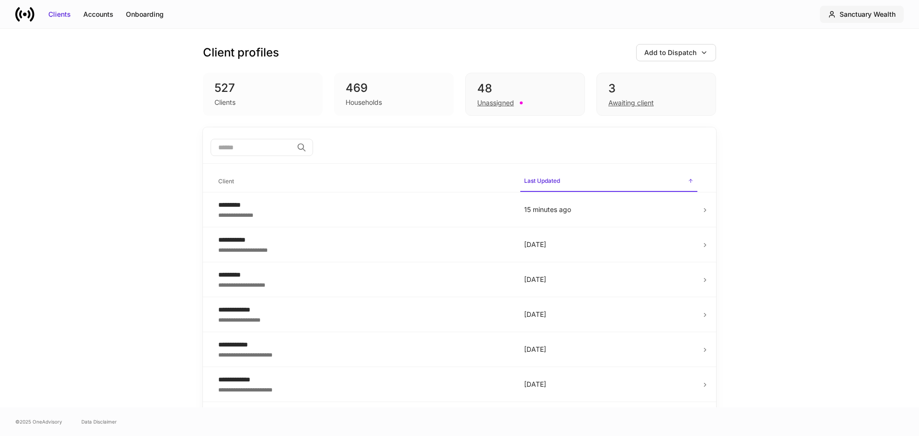
click at [842, 15] on div "Sanctuary Wealth" at bounding box center [868, 15] width 56 height 10
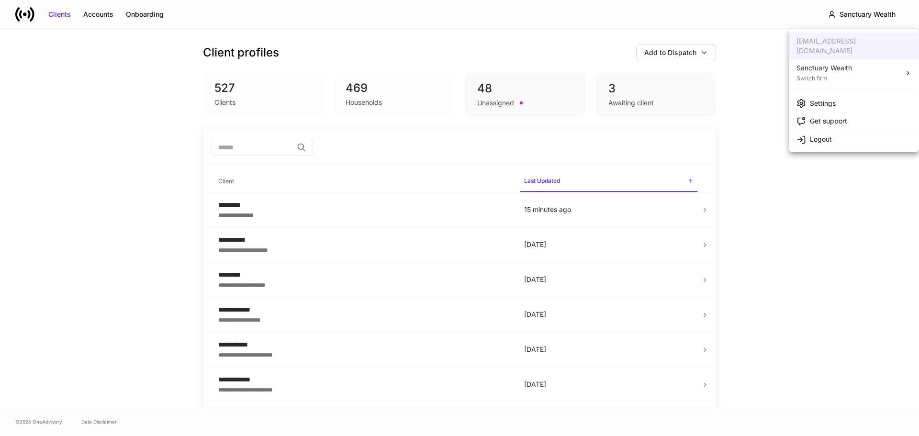
click at [815, 73] on div "Switch firm" at bounding box center [825, 78] width 56 height 10
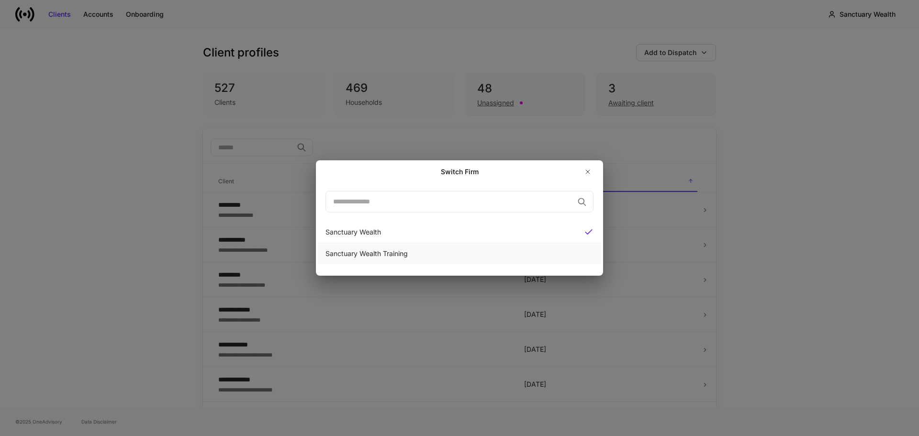
click at [379, 255] on div "Sanctuary Wealth Training" at bounding box center [460, 254] width 268 height 10
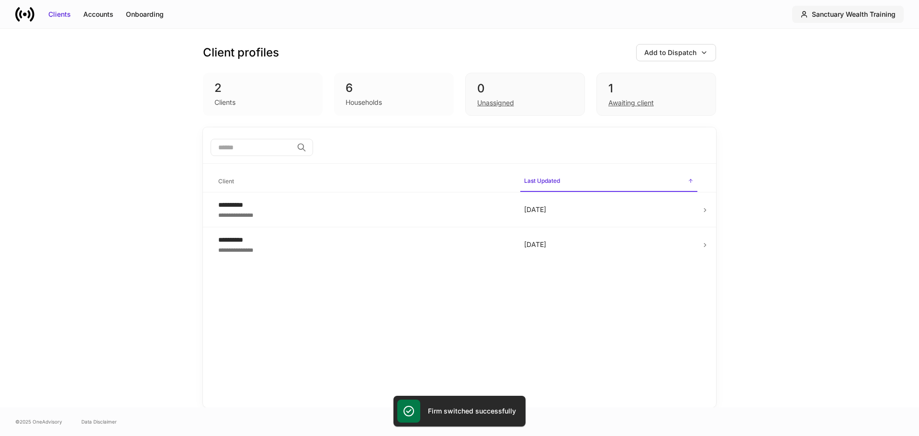
click at [843, 20] on button "Sanctuary Wealth Training" at bounding box center [848, 14] width 112 height 17
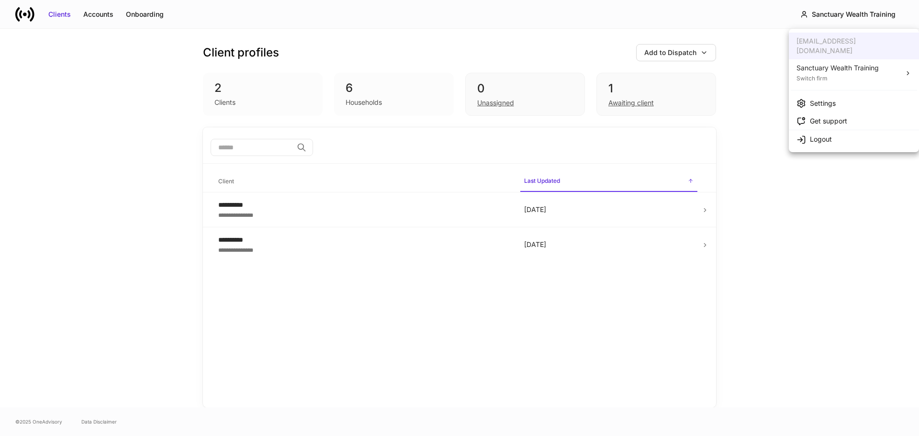
click at [865, 63] on div "Sanctuary Wealth Training" at bounding box center [838, 68] width 82 height 10
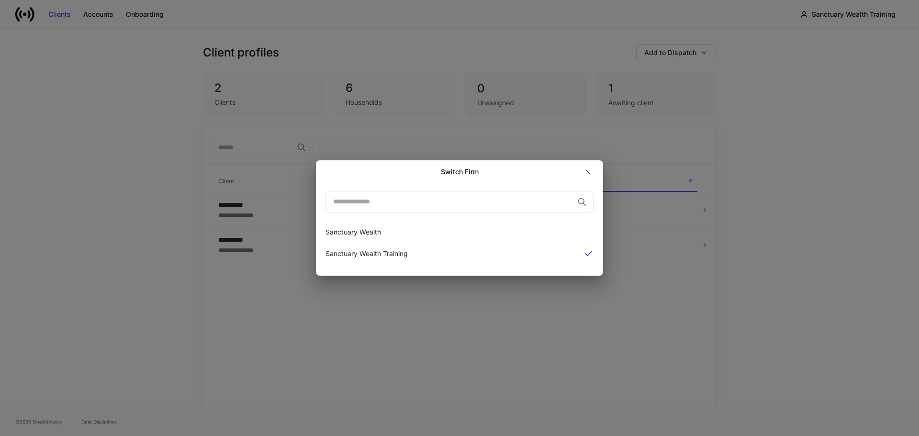
click at [745, 263] on div "Switch Firm ​ Sanctuary Wealth Sanctuary Wealth Training" at bounding box center [459, 218] width 919 height 436
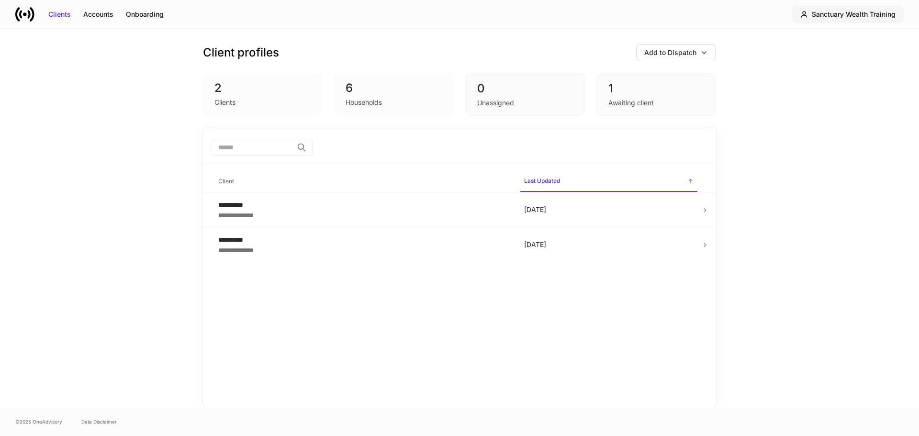
click at [870, 15] on div "Sanctuary Wealth Training" at bounding box center [854, 15] width 84 height 10
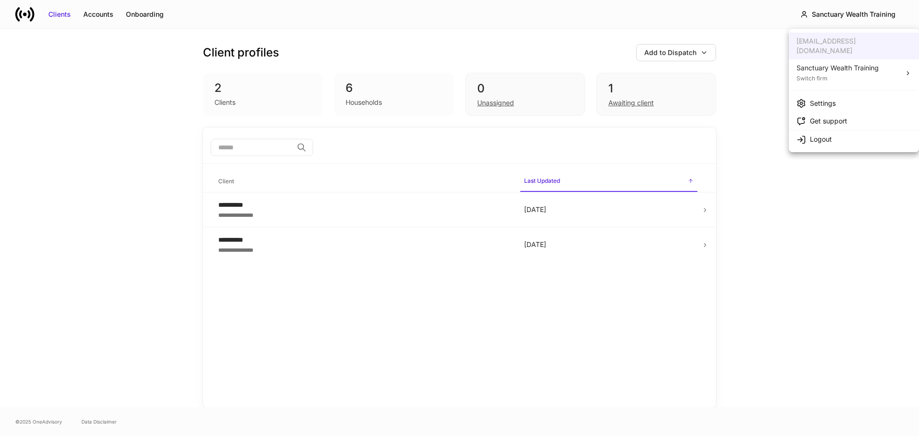
click at [831, 63] on div "Sanctuary Wealth Training" at bounding box center [838, 68] width 82 height 10
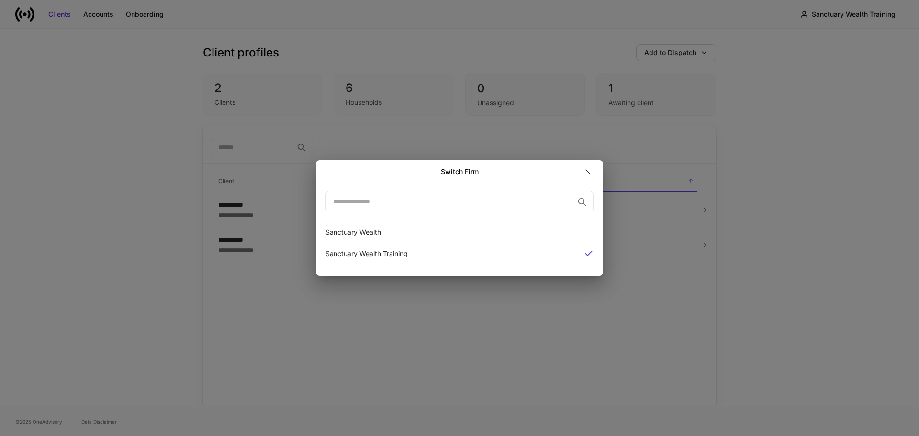
click at [745, 105] on div "Switch Firm ​ Sanctuary Wealth Sanctuary Wealth Training" at bounding box center [459, 218] width 919 height 436
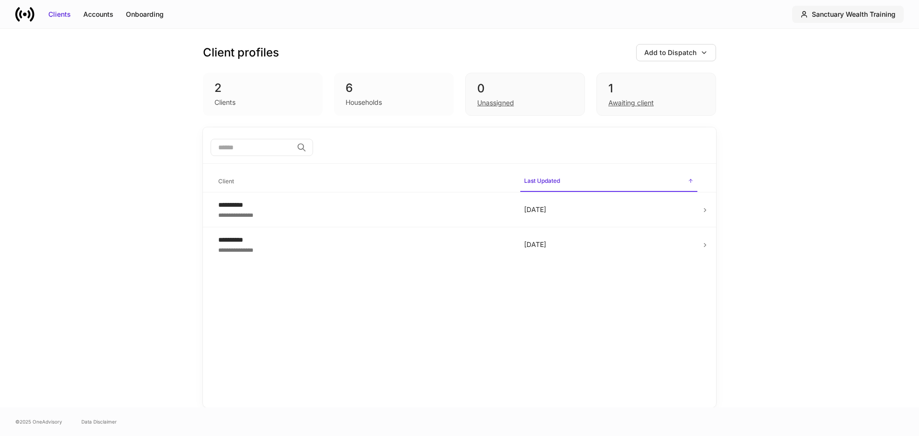
click at [874, 10] on div "Sanctuary Wealth Training" at bounding box center [854, 15] width 84 height 10
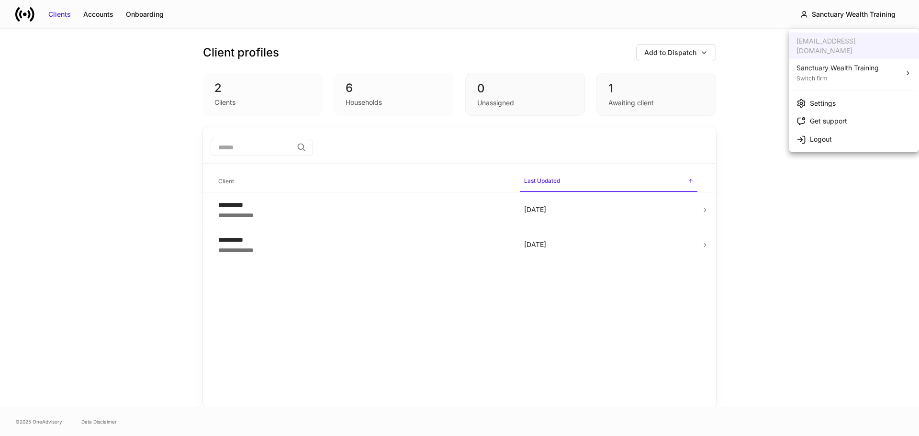
click at [861, 169] on div at bounding box center [459, 218] width 919 height 436
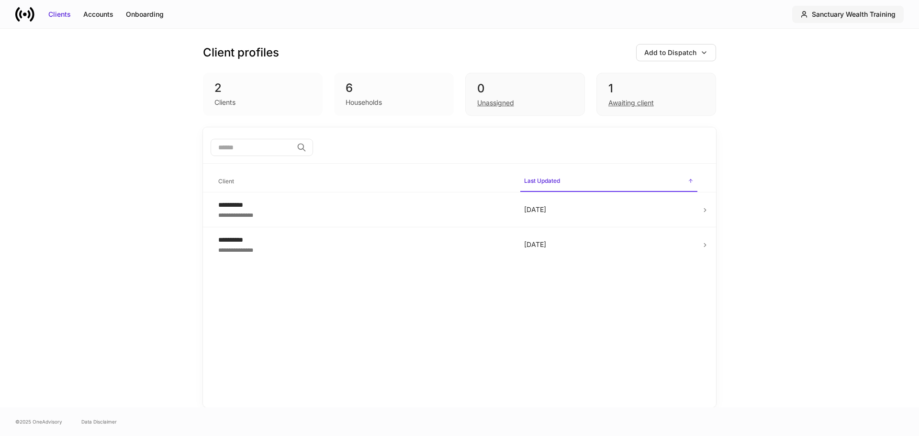
click at [817, 14] on div "Sanctuary Wealth Training" at bounding box center [854, 15] width 84 height 10
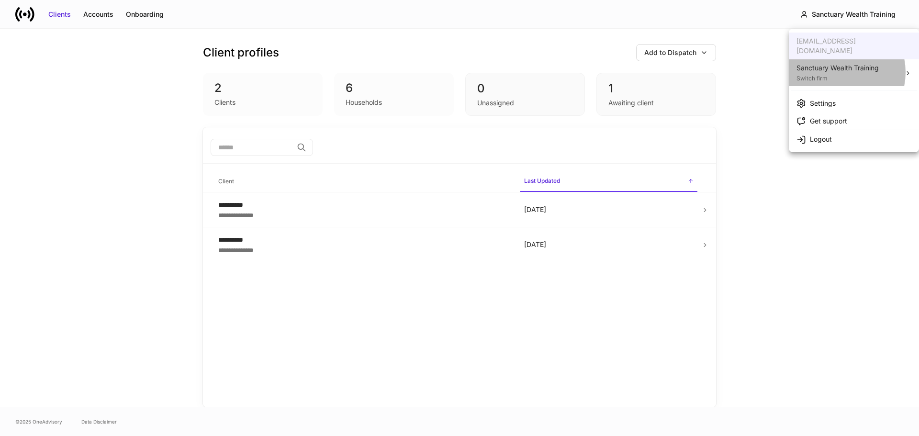
click at [837, 63] on div "Sanctuary Wealth Training" at bounding box center [838, 68] width 82 height 10
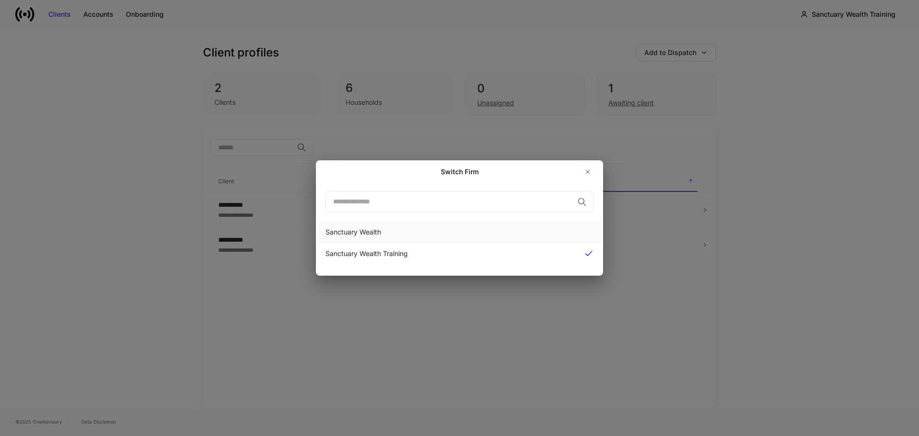
click at [430, 228] on div "Sanctuary Wealth" at bounding box center [460, 232] width 268 height 10
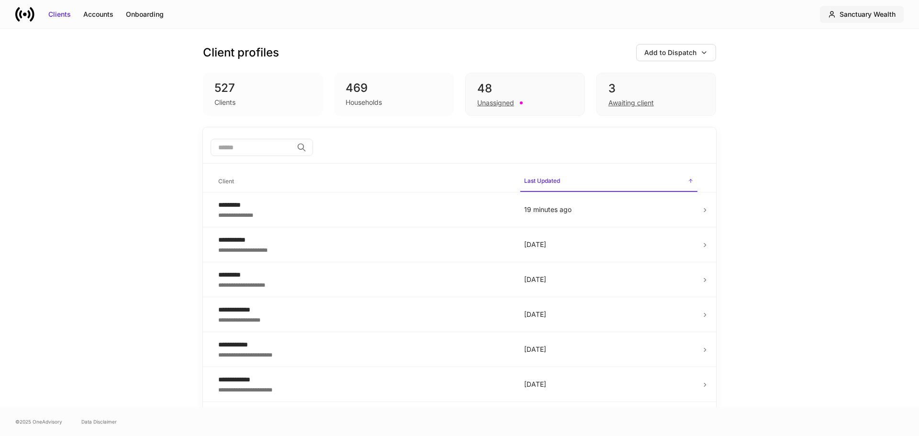
click at [868, 8] on button "Sanctuary Wealth" at bounding box center [862, 14] width 84 height 17
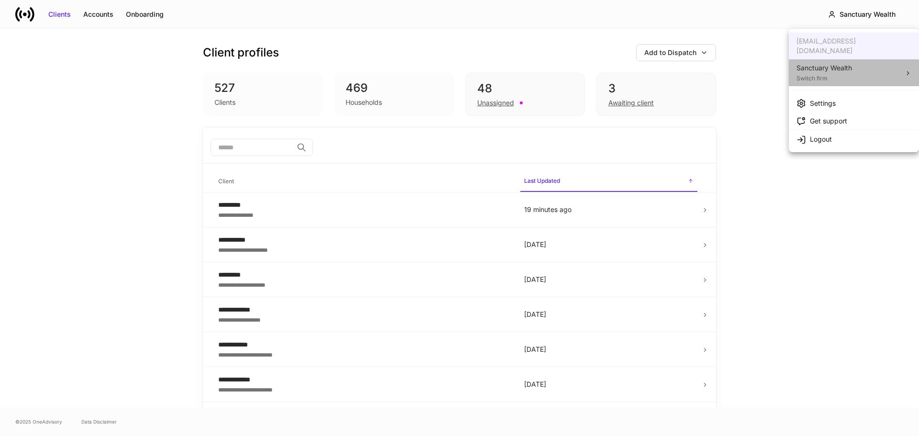
click at [869, 64] on li "Sanctuary Wealth Switch firm" at bounding box center [854, 72] width 130 height 27
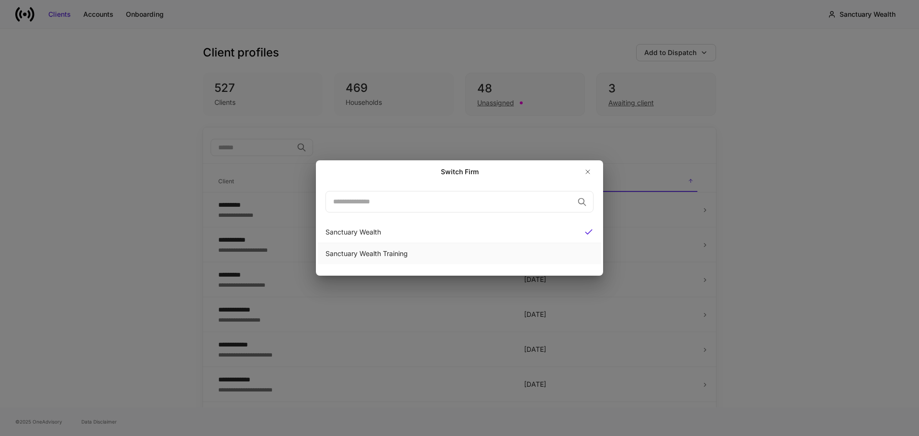
click at [420, 257] on div "Sanctuary Wealth Training" at bounding box center [460, 254] width 268 height 10
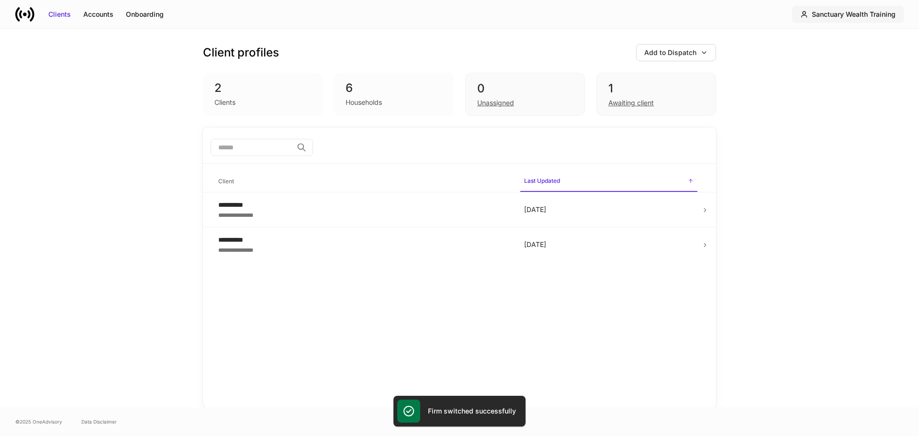
click at [852, 18] on div "Sanctuary Wealth Training" at bounding box center [854, 15] width 84 height 10
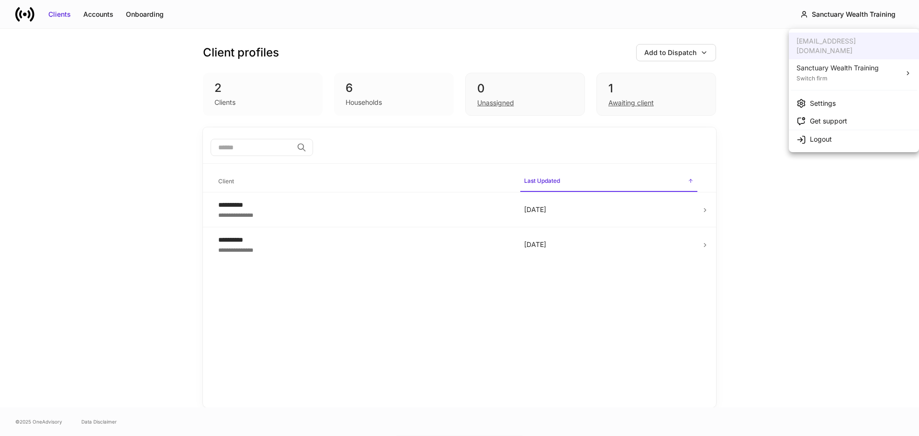
click at [835, 99] on div "Settings" at bounding box center [823, 104] width 26 height 10
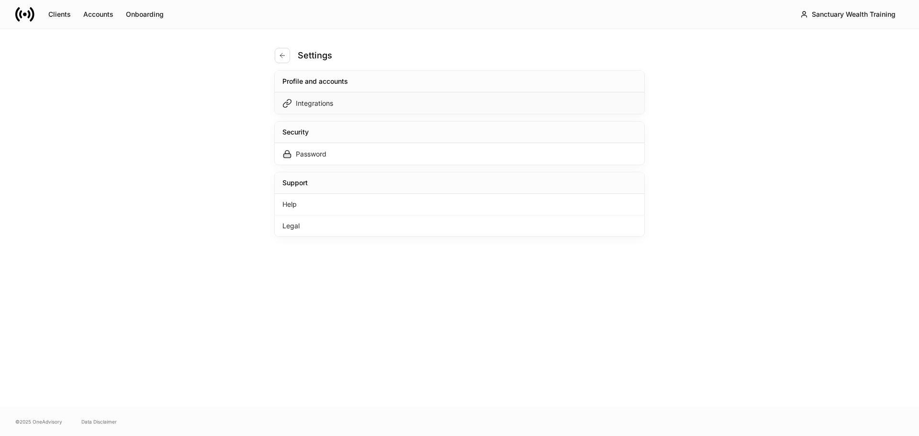
click at [339, 101] on div "Integrations" at bounding box center [460, 103] width 370 height 22
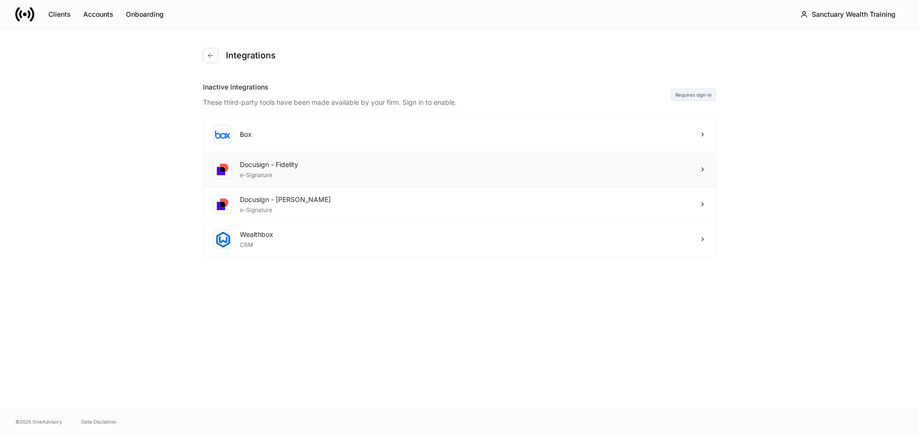
click at [370, 174] on div "Docusign - Fidelity e-Signature" at bounding box center [459, 169] width 512 height 35
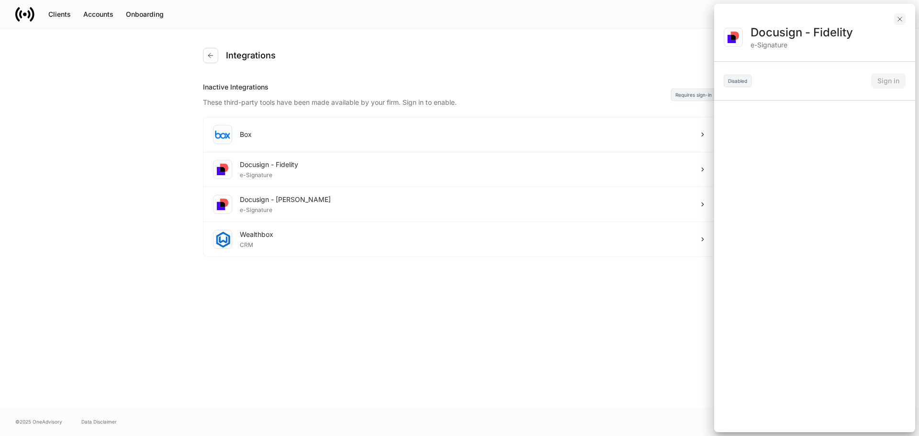
click at [899, 19] on icon "button" at bounding box center [900, 19] width 8 height 8
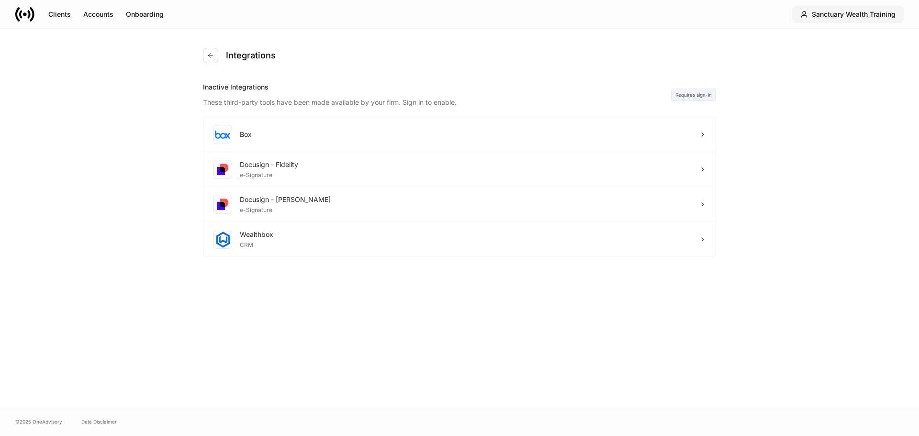
click at [875, 14] on div "Sanctuary Wealth Training" at bounding box center [854, 15] width 84 height 10
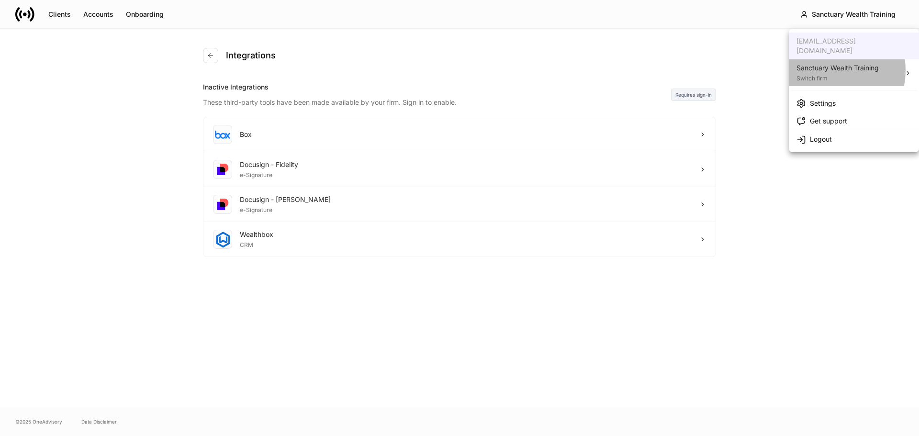
click at [822, 63] on div "Sanctuary Wealth Training" at bounding box center [838, 68] width 82 height 10
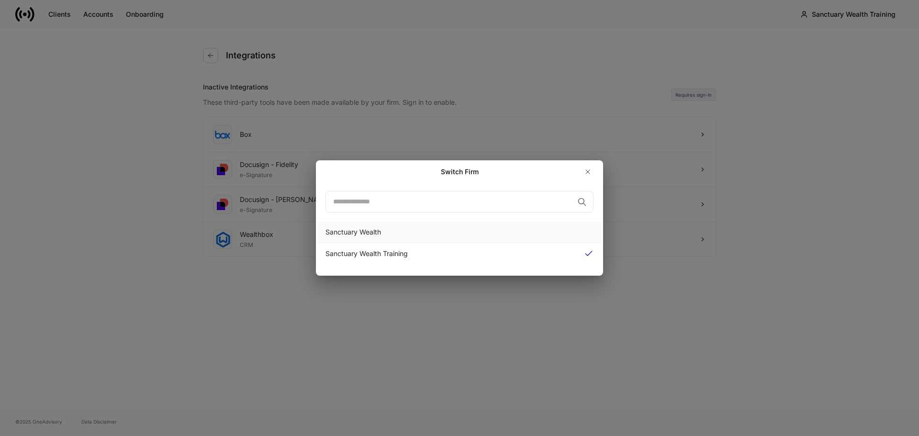
click at [357, 229] on div "Sanctuary Wealth" at bounding box center [460, 232] width 268 height 10
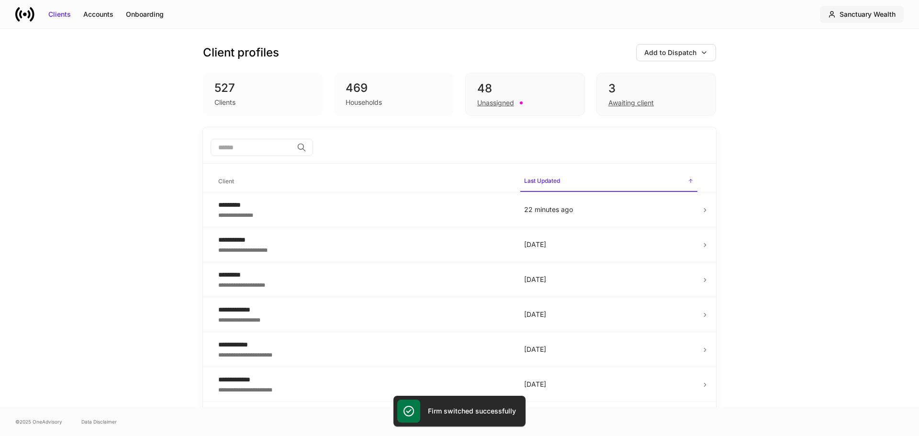
click at [861, 19] on div "Sanctuary Wealth" at bounding box center [868, 15] width 56 height 10
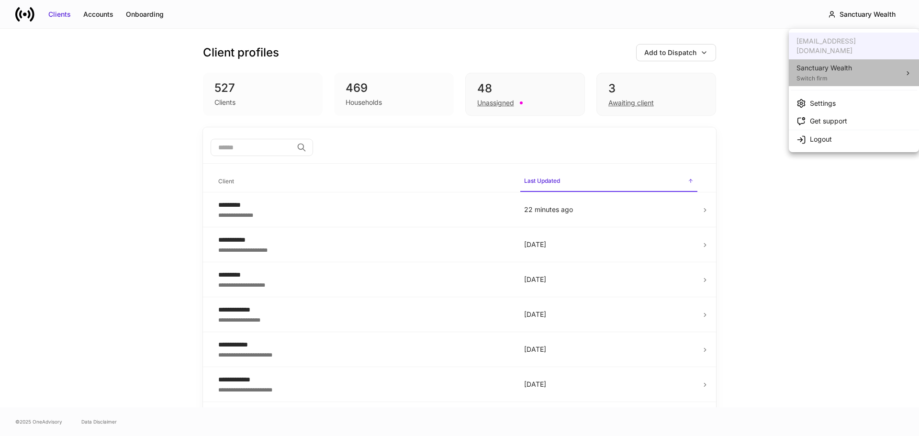
click at [855, 59] on li "Sanctuary Wealth Switch firm" at bounding box center [854, 72] width 130 height 27
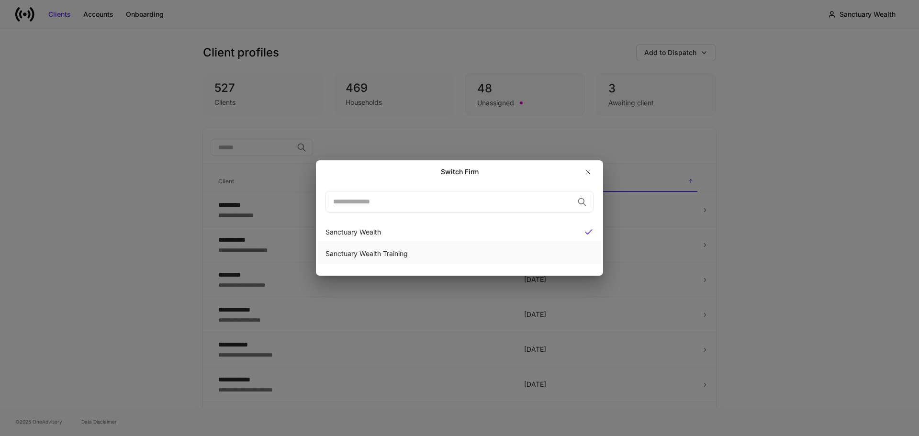
click at [394, 256] on div "Sanctuary Wealth Training" at bounding box center [460, 254] width 268 height 10
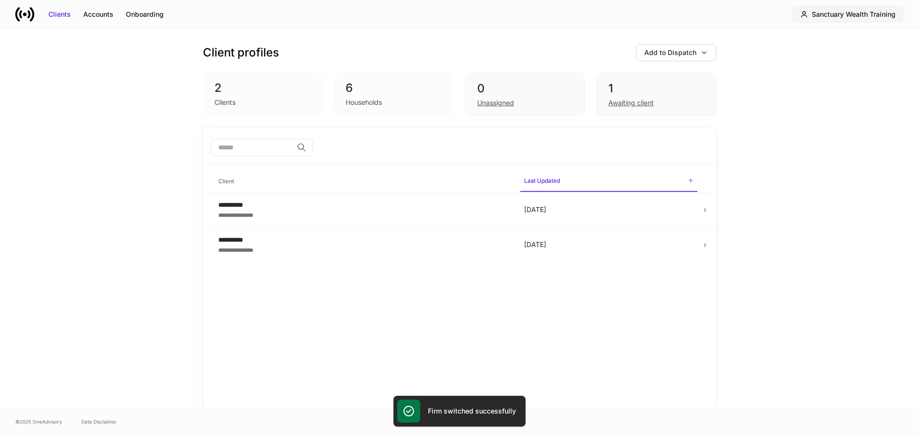
click at [864, 17] on div "Sanctuary Wealth Training" at bounding box center [854, 15] width 84 height 10
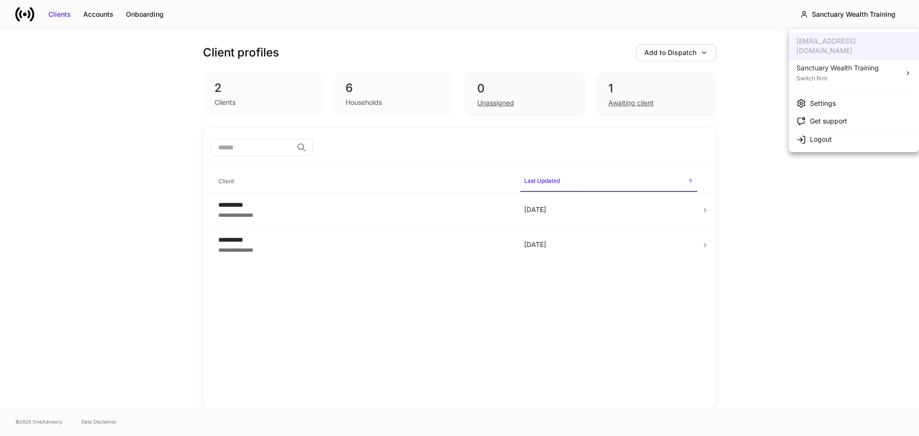
click at [22, 14] on div at bounding box center [459, 218] width 919 height 436
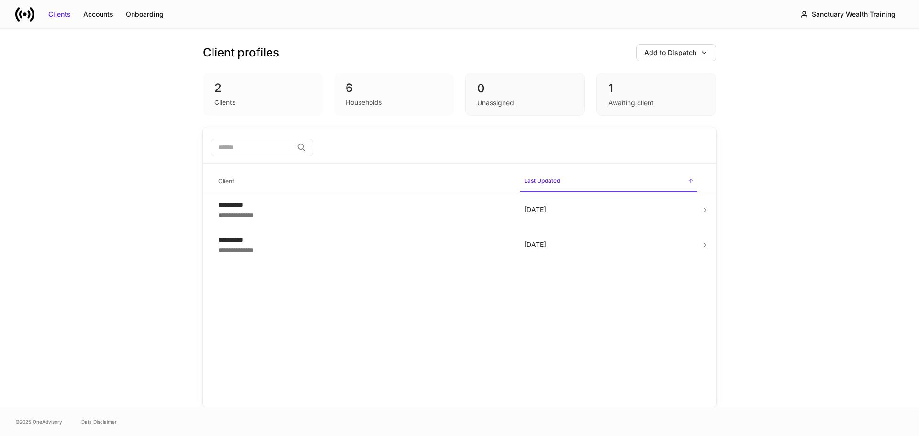
click at [30, 14] on icon at bounding box center [28, 14] width 3 height 8
click at [862, 14] on div "Sanctuary Wealth Training" at bounding box center [854, 15] width 84 height 10
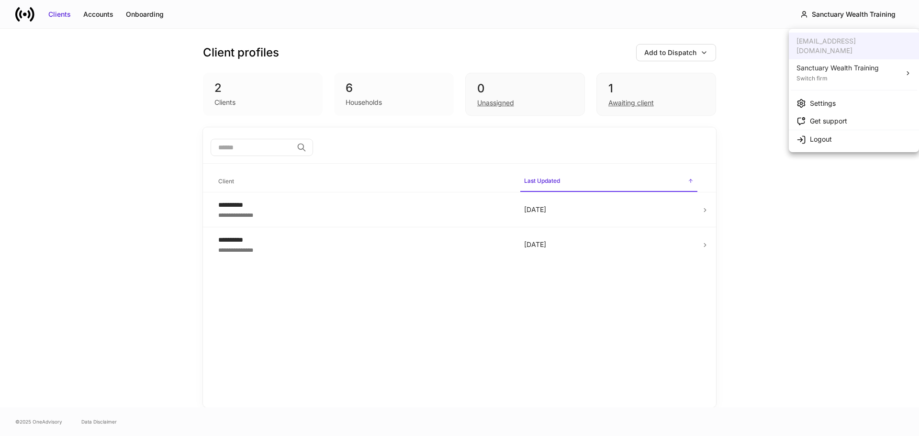
click at [830, 63] on div "Sanctuary Wealth Training" at bounding box center [838, 68] width 82 height 10
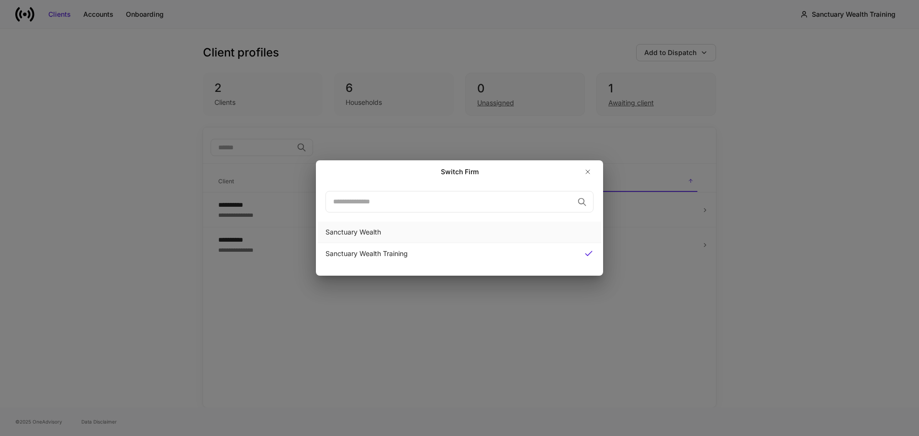
click at [423, 230] on div "Sanctuary Wealth" at bounding box center [460, 232] width 268 height 10
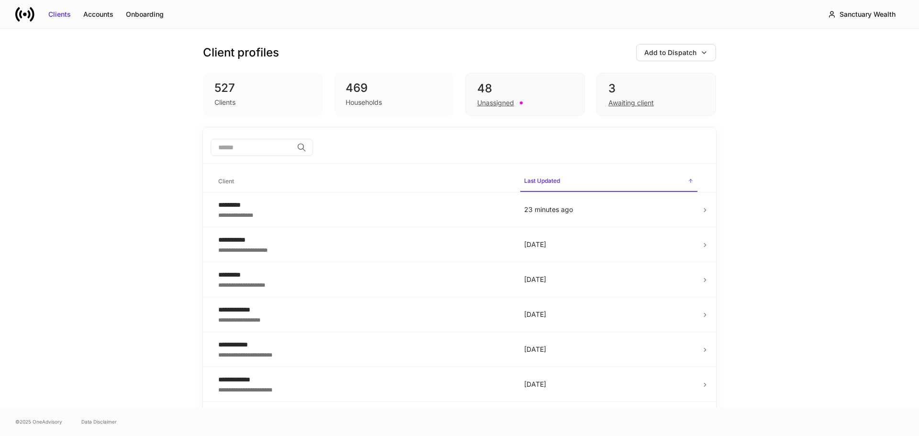
click at [97, 232] on div "**********" at bounding box center [459, 218] width 919 height 379
click at [870, 16] on div "Sanctuary Wealth" at bounding box center [868, 15] width 56 height 10
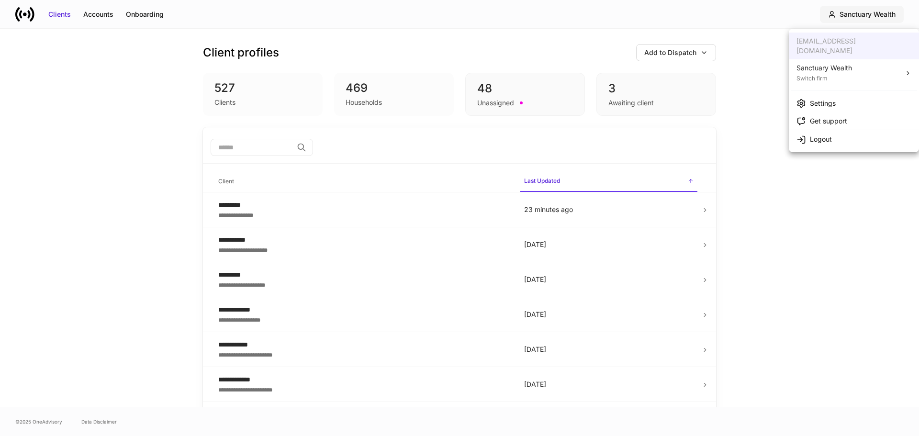
click at [870, 16] on div at bounding box center [459, 218] width 919 height 436
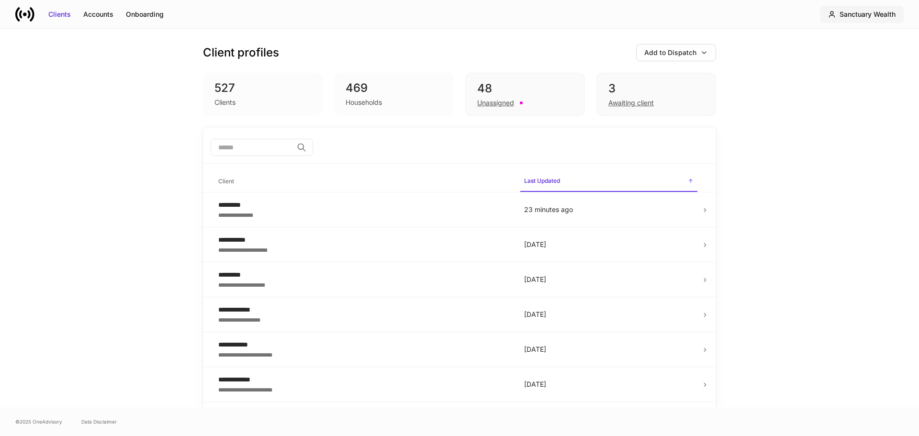
click at [860, 9] on button "Sanctuary Wealth" at bounding box center [862, 14] width 84 height 17
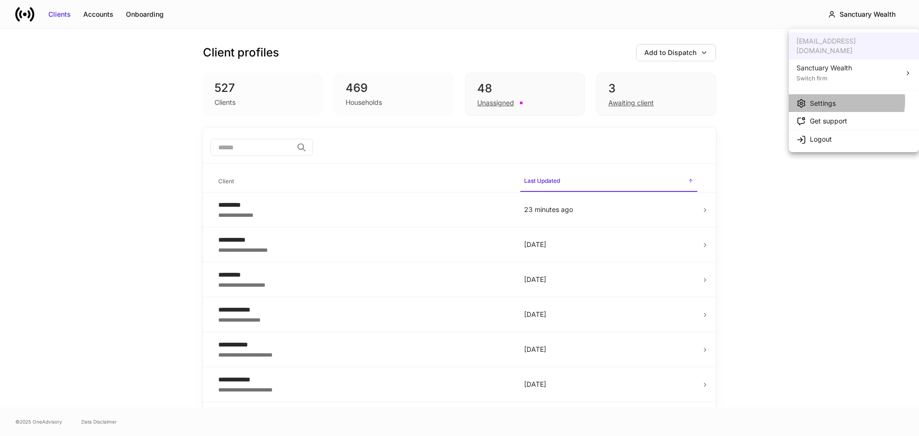
click at [829, 99] on div "Settings" at bounding box center [823, 104] width 26 height 10
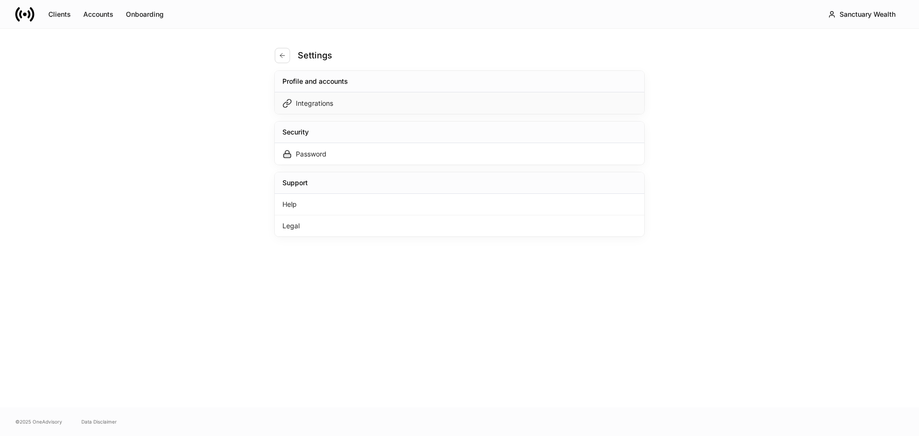
click at [418, 103] on div "Integrations" at bounding box center [460, 103] width 370 height 22
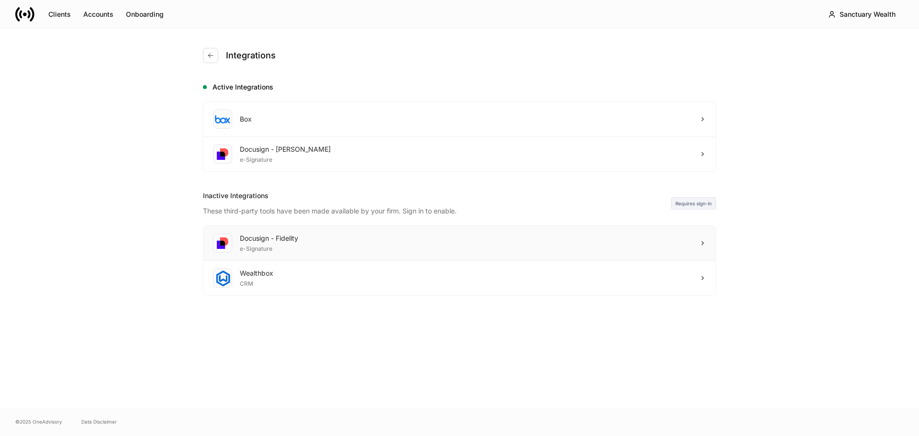
click at [335, 253] on div "Docusign - Fidelity e-Signature" at bounding box center [459, 243] width 512 height 35
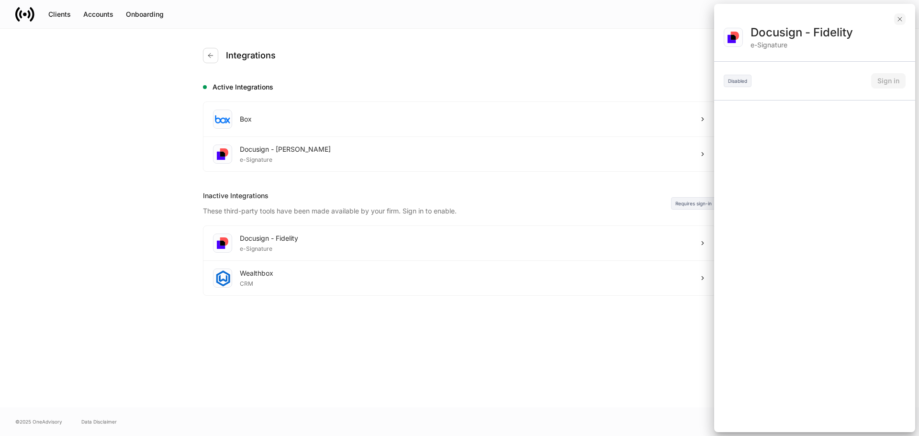
click at [898, 17] on icon "button" at bounding box center [900, 19] width 4 height 4
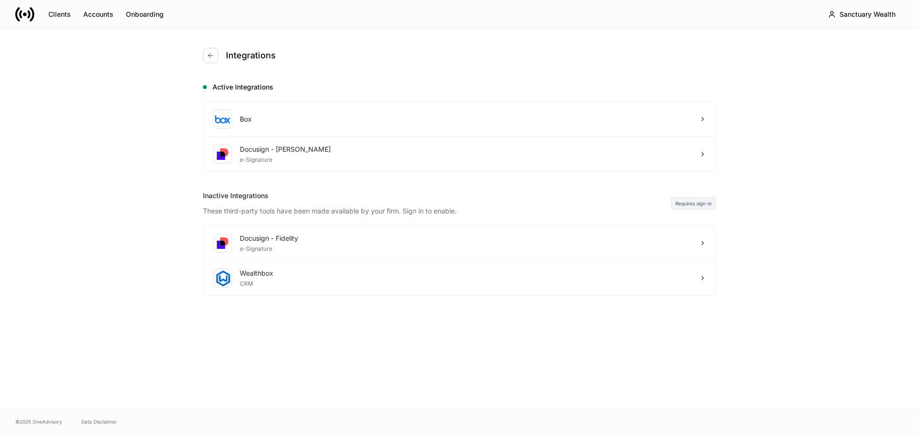
click at [16, 14] on icon at bounding box center [17, 14] width 5 height 14
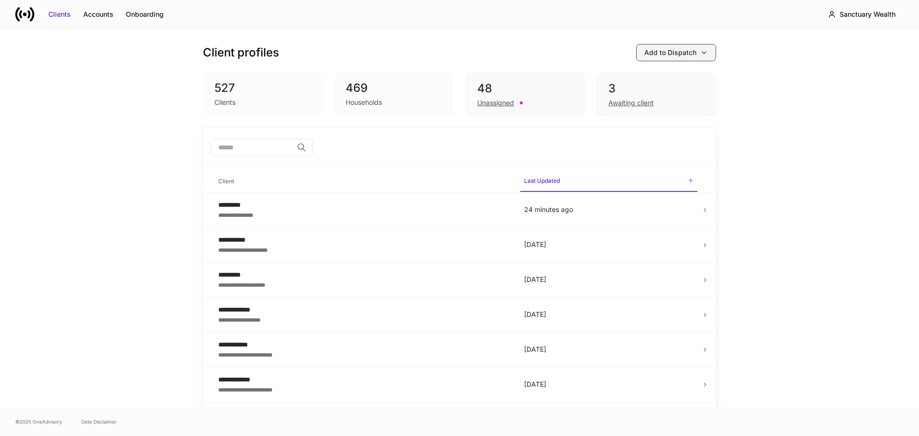
click at [701, 56] on icon "button" at bounding box center [704, 53] width 8 height 8
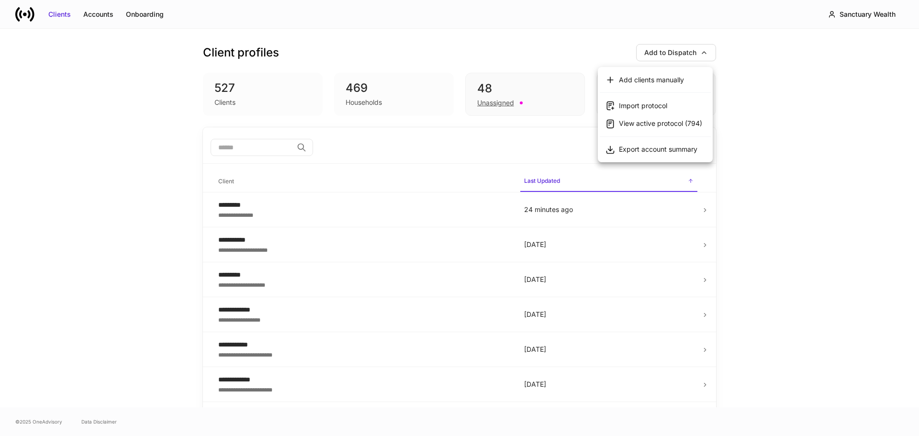
click at [649, 79] on div "Add clients manually" at bounding box center [651, 80] width 65 height 10
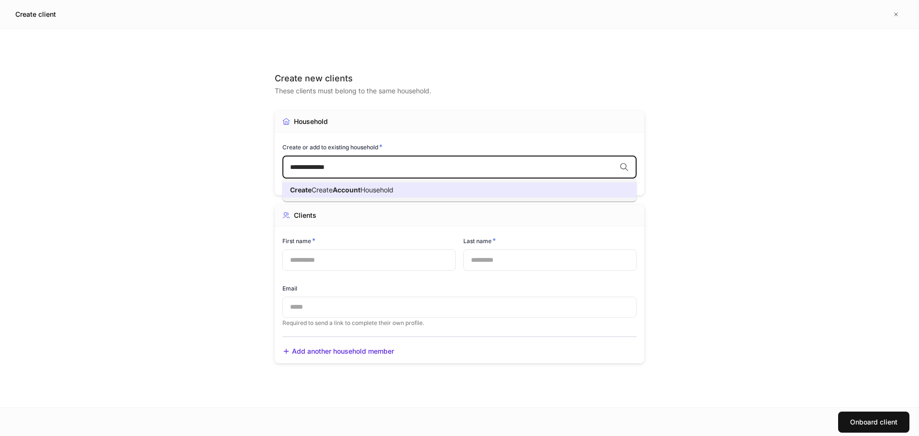
click at [368, 186] on span "Household" at bounding box center [376, 190] width 33 height 8
type input "**********"
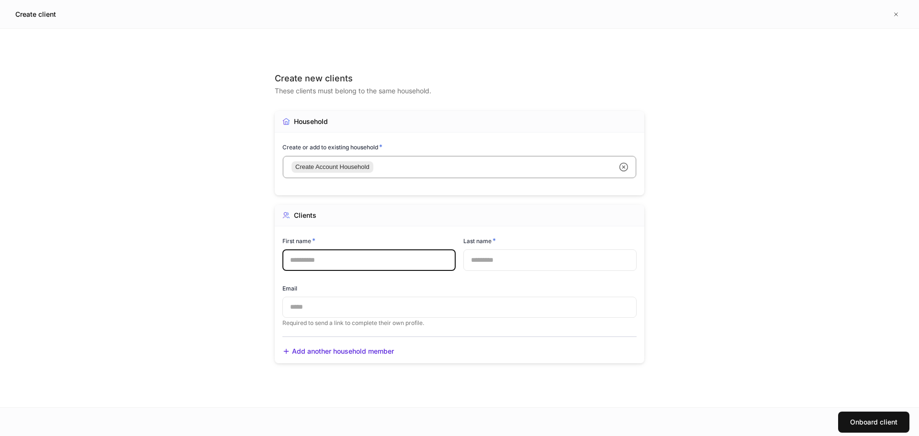
click at [382, 255] on input "text" at bounding box center [368, 259] width 173 height 21
type input "******"
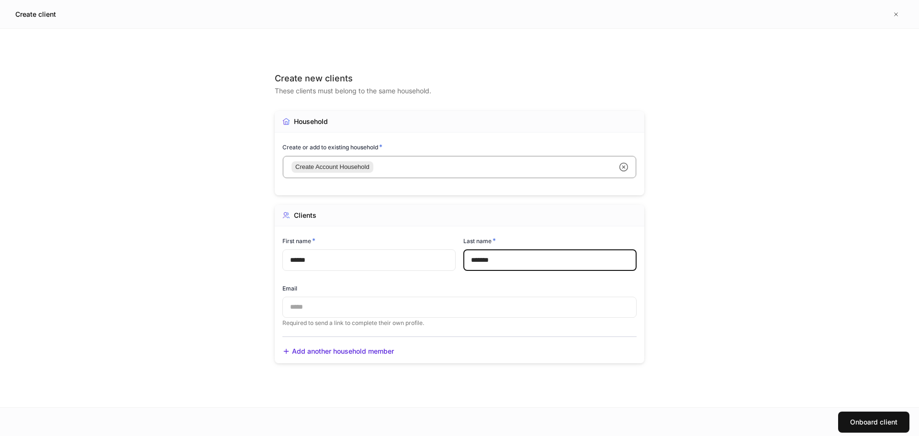
type input "*******"
click at [401, 308] on input "text" at bounding box center [459, 307] width 354 height 21
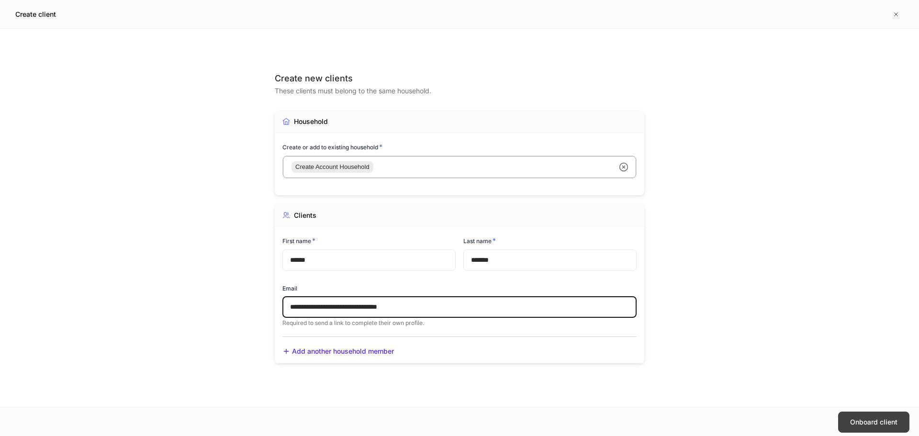
type input "**********"
click at [882, 417] on div "Onboard client" at bounding box center [873, 422] width 47 height 10
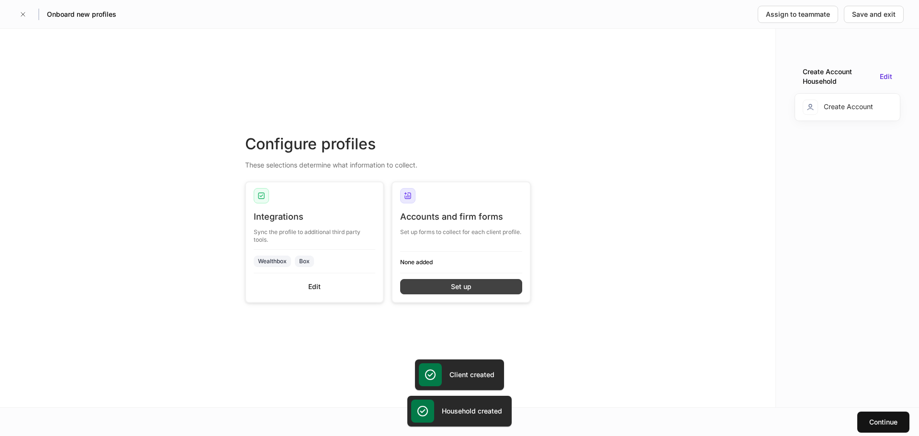
click at [500, 285] on button "Set up" at bounding box center [461, 286] width 122 height 15
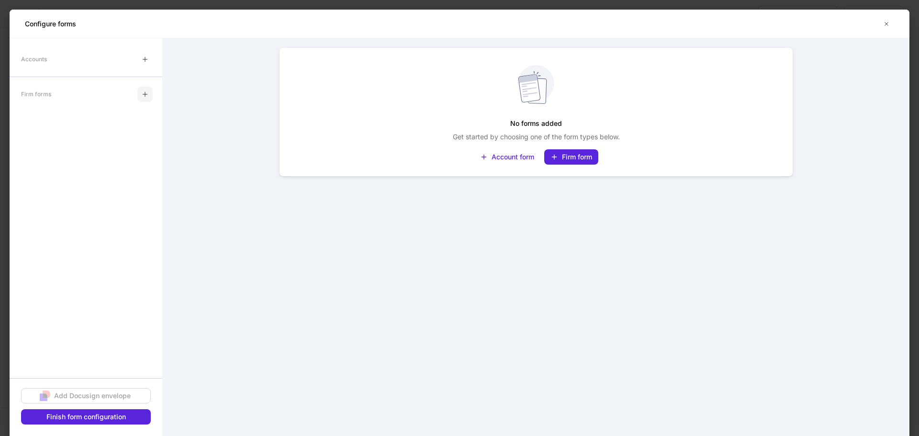
click at [144, 97] on icon "button" at bounding box center [145, 94] width 8 height 8
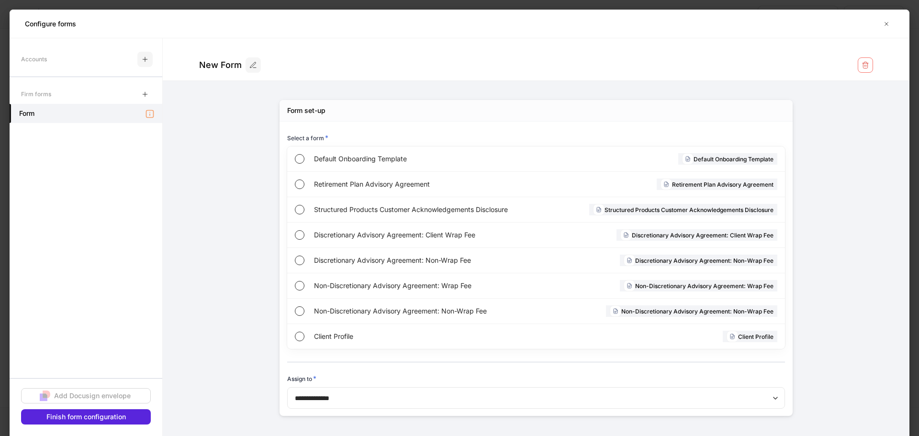
click at [143, 57] on icon "button" at bounding box center [145, 60] width 8 height 8
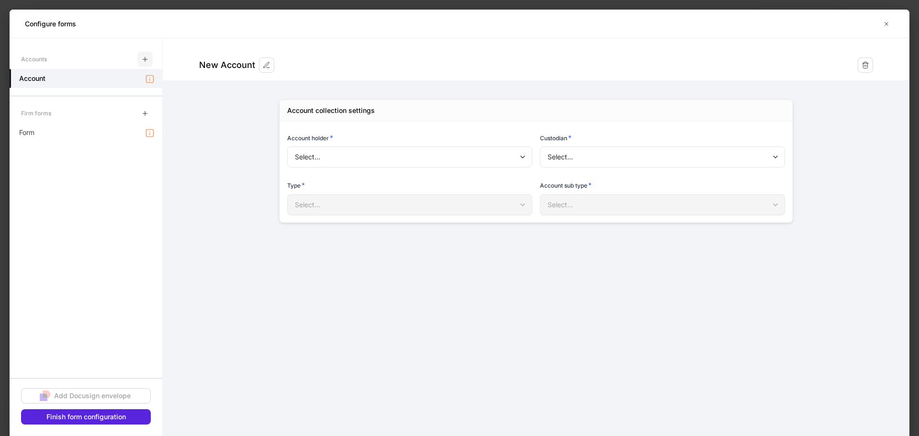
type input "**********"
click at [143, 127] on div "Form" at bounding box center [86, 132] width 153 height 19
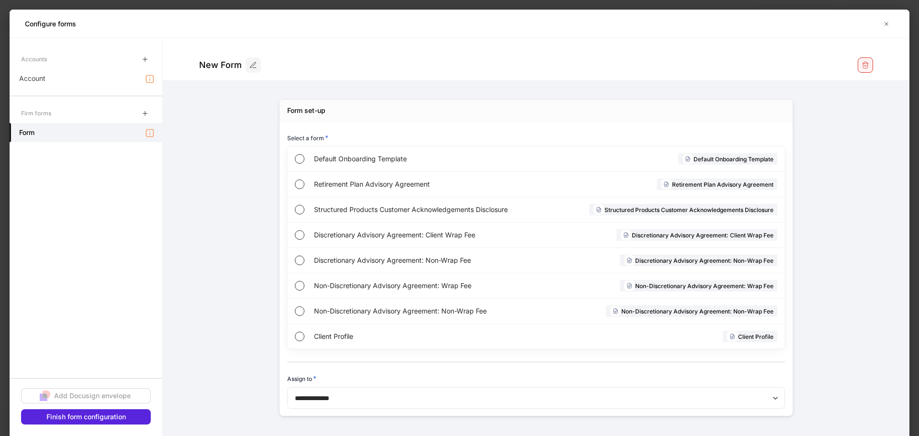
click at [867, 60] on button "button" at bounding box center [865, 64] width 15 height 15
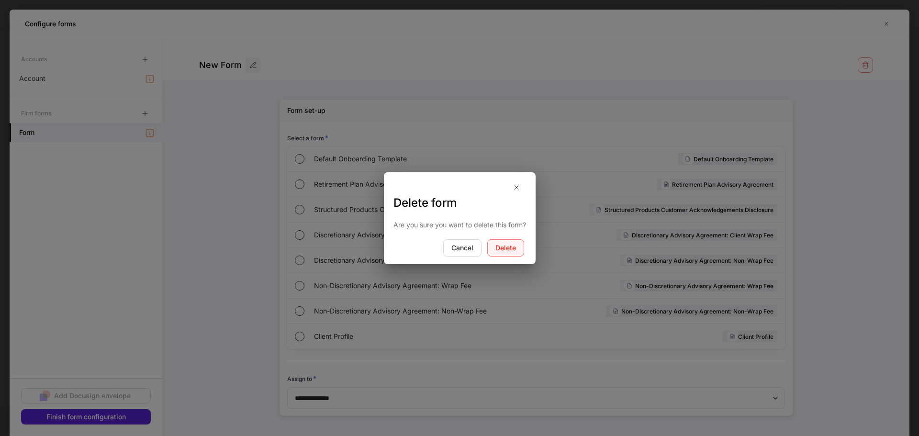
click at [499, 245] on div "Delete" at bounding box center [505, 248] width 21 height 10
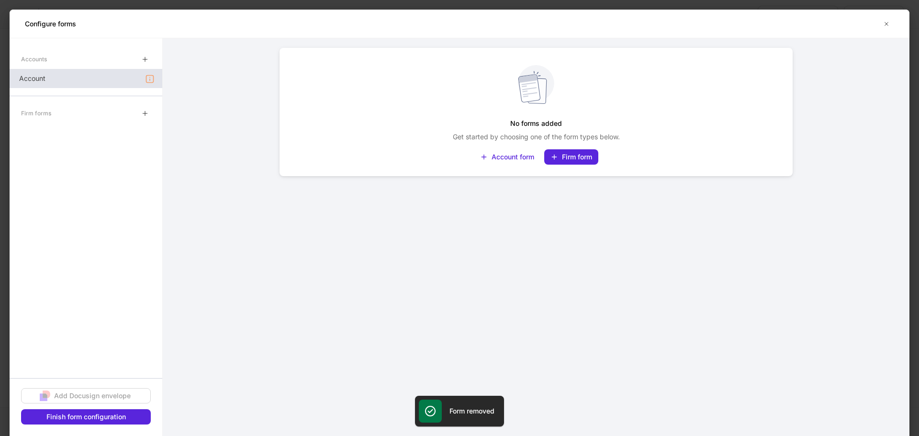
click at [130, 81] on div "Account" at bounding box center [86, 78] width 153 height 19
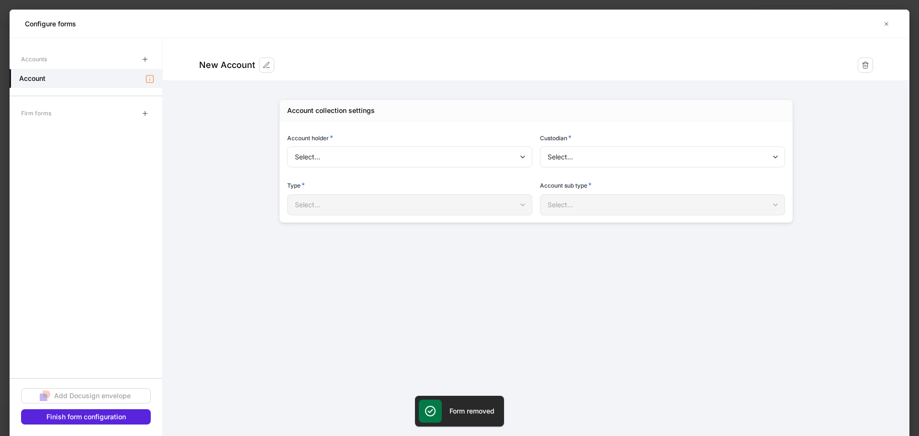
type input "**********"
click at [600, 153] on body "**********" at bounding box center [459, 218] width 919 height 436
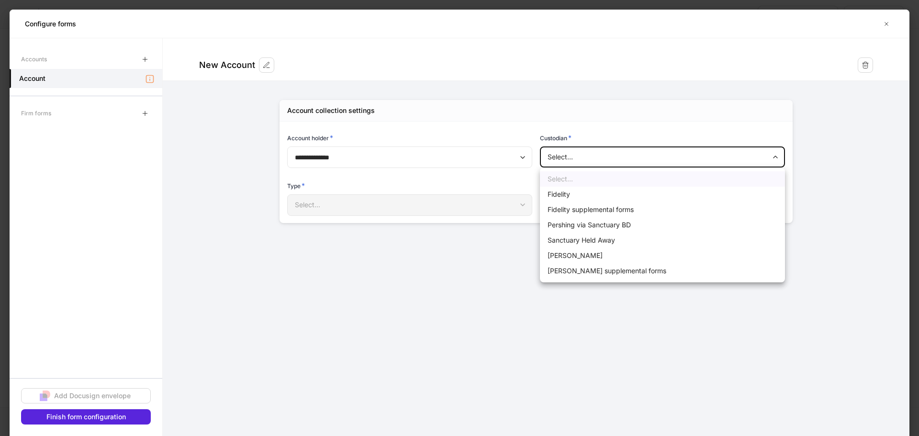
click at [581, 194] on li "Fidelity" at bounding box center [662, 194] width 245 height 15
type input "********"
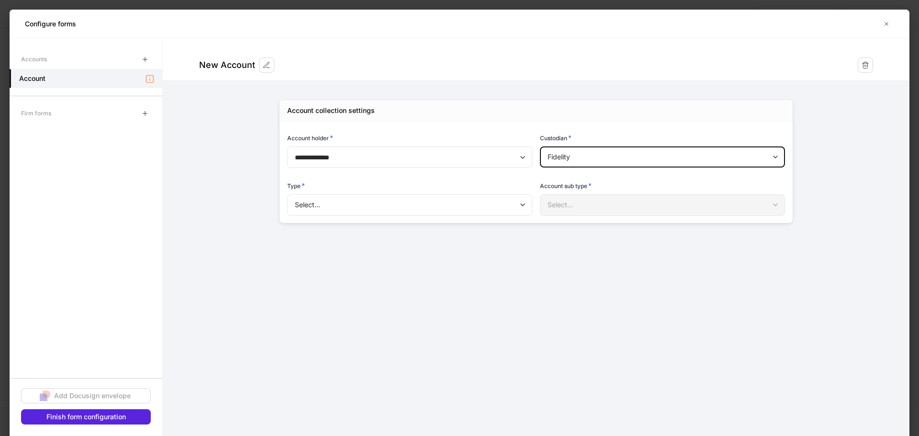
click at [460, 205] on body "**********" at bounding box center [459, 218] width 919 height 436
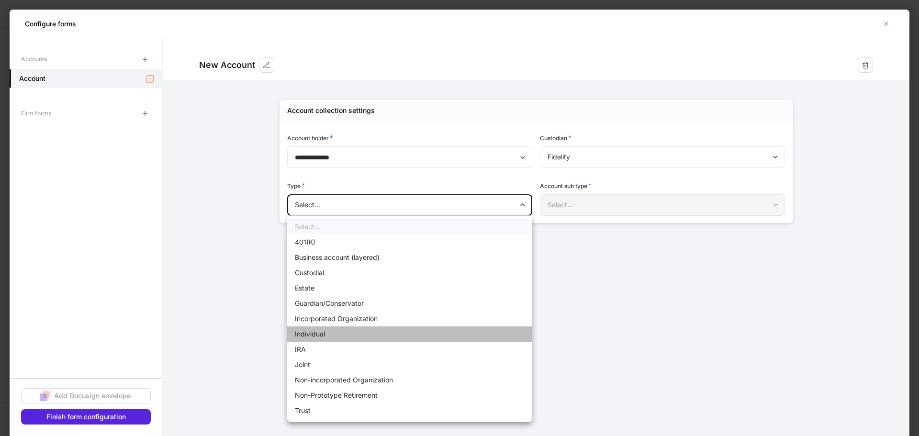
click at [311, 334] on li "Individual" at bounding box center [409, 333] width 245 height 15
type input "**********"
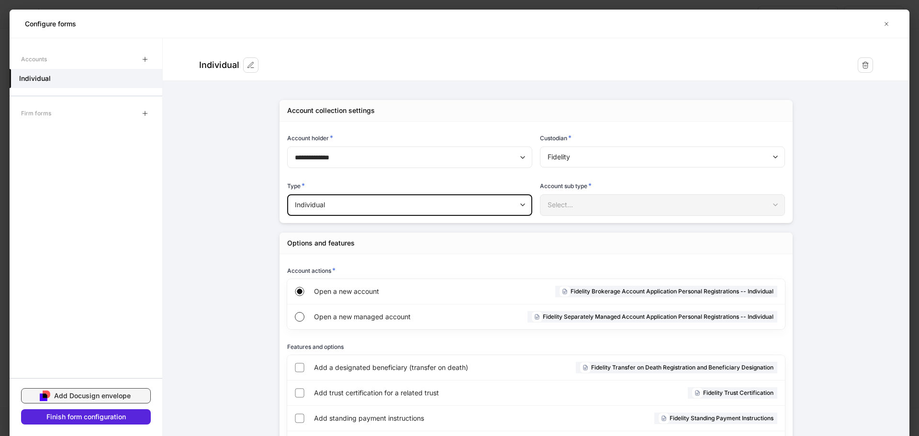
click at [122, 393] on div "Add Docusign envelope" at bounding box center [92, 396] width 77 height 10
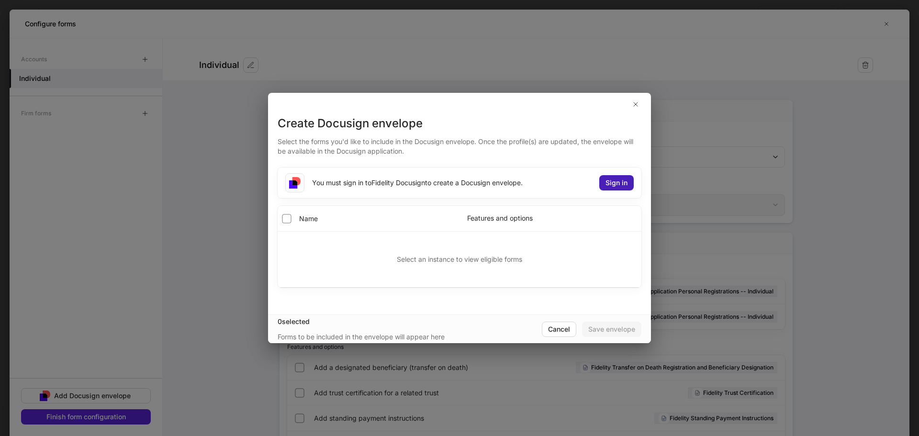
click at [600, 184] on button "Sign in" at bounding box center [616, 182] width 34 height 15
click at [618, 185] on div "Sign in" at bounding box center [617, 183] width 22 height 10
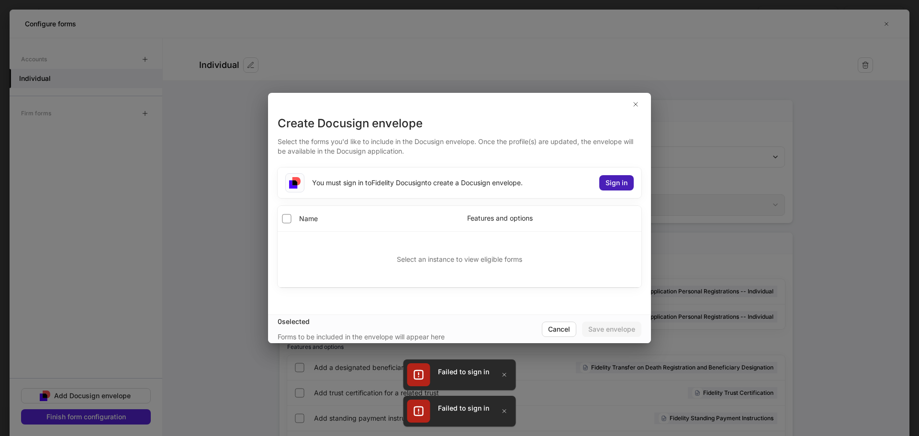
click at [618, 185] on div "Sign in" at bounding box center [617, 183] width 22 height 10
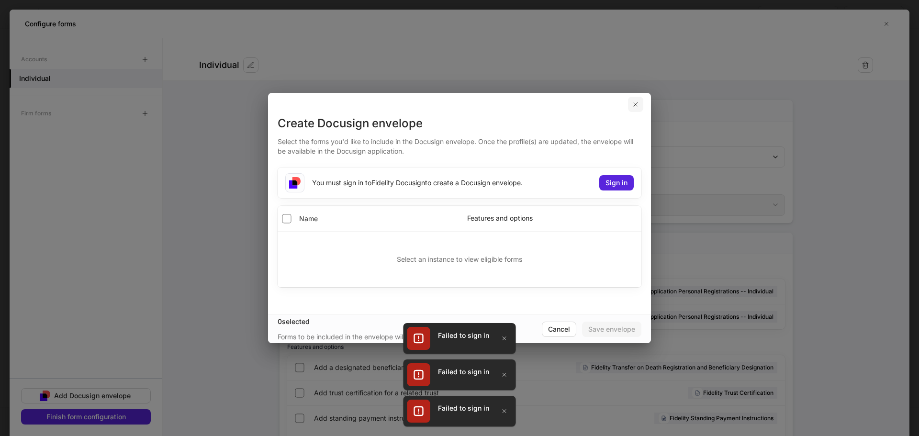
click at [638, 105] on icon "button" at bounding box center [636, 105] width 8 height 8
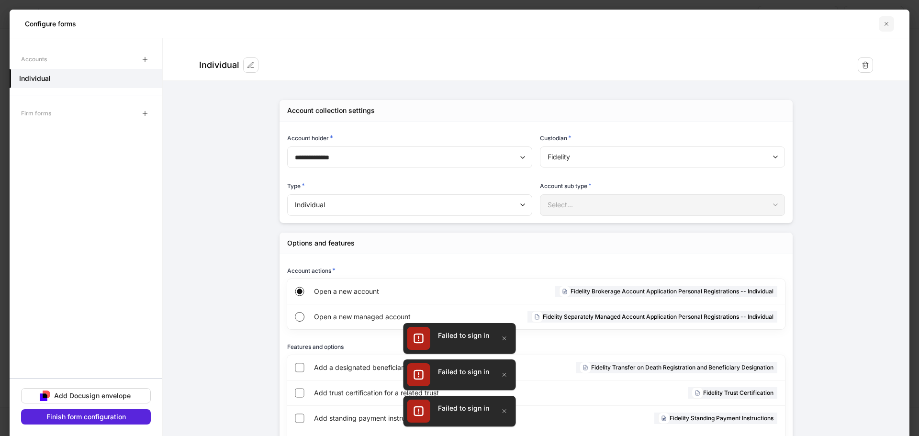
click at [887, 26] on icon "button" at bounding box center [887, 24] width 8 height 8
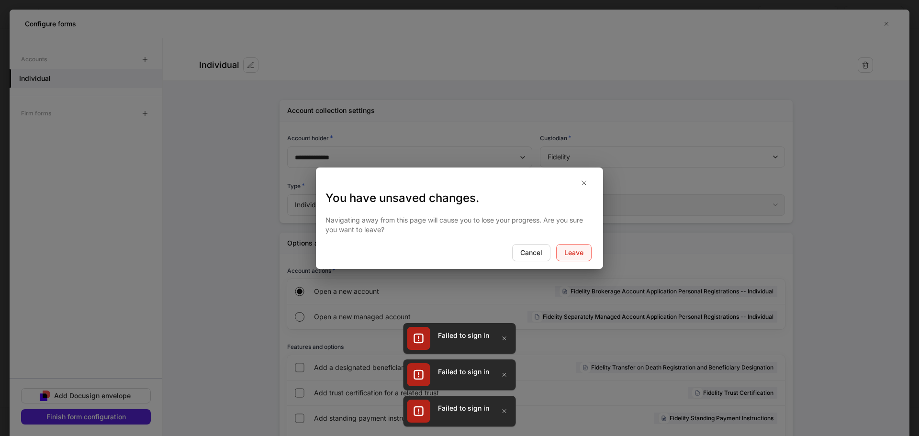
click at [587, 252] on button "Leave" at bounding box center [573, 252] width 35 height 17
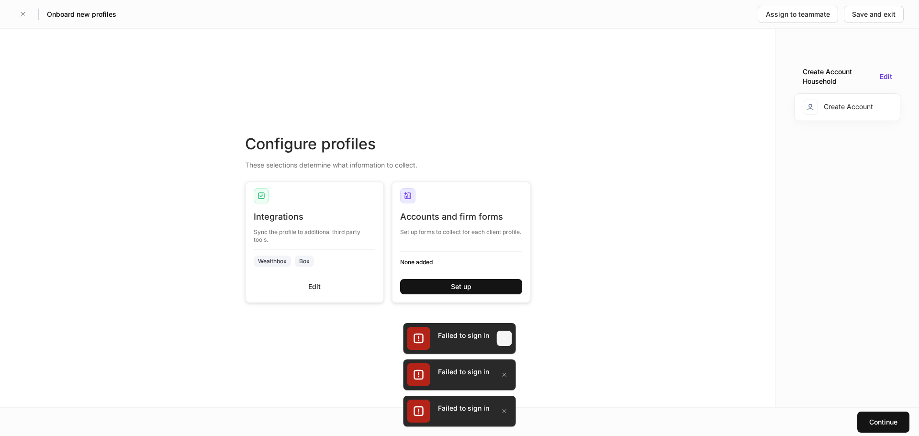
click at [507, 338] on icon "button" at bounding box center [505, 339] width 8 height 8
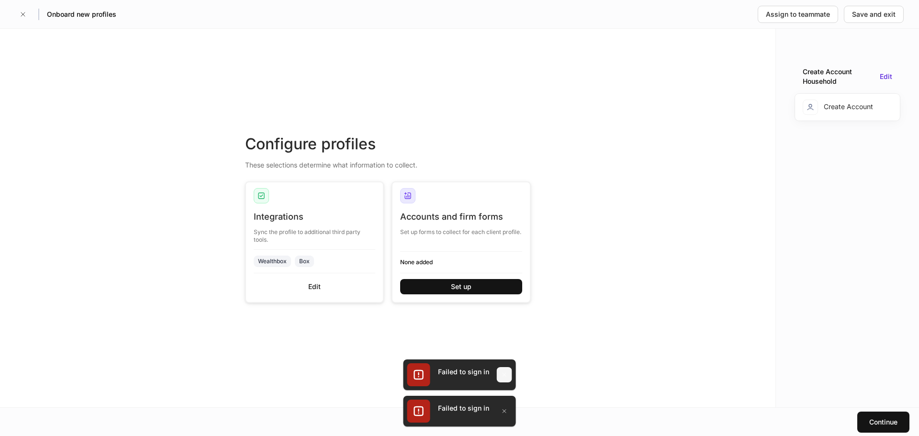
click at [502, 373] on icon "button" at bounding box center [505, 375] width 8 height 8
click at [503, 402] on div "Failed to sign in" at bounding box center [460, 411] width 112 height 31
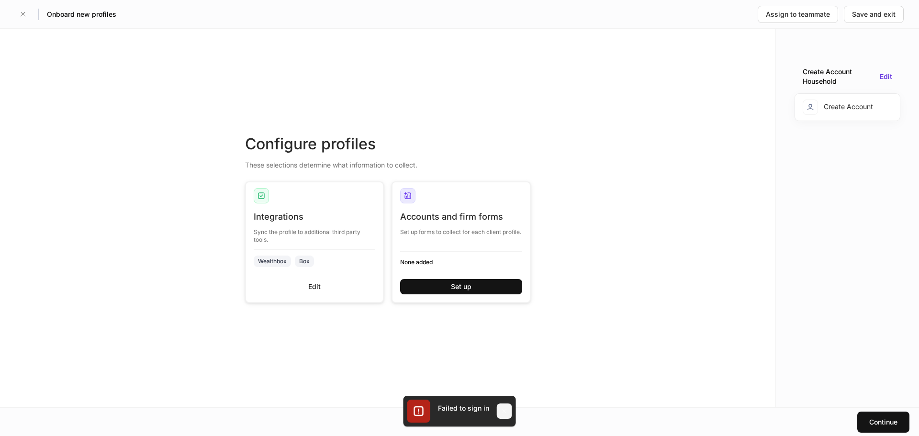
click at [504, 408] on icon "button" at bounding box center [505, 411] width 8 height 8
click at [23, 16] on icon "button" at bounding box center [23, 15] width 8 height 8
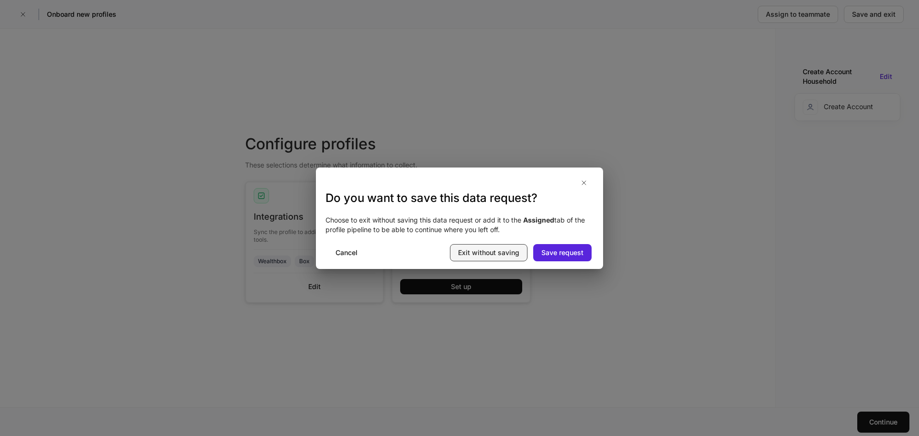
click at [505, 252] on div "Exit without saving" at bounding box center [488, 253] width 61 height 10
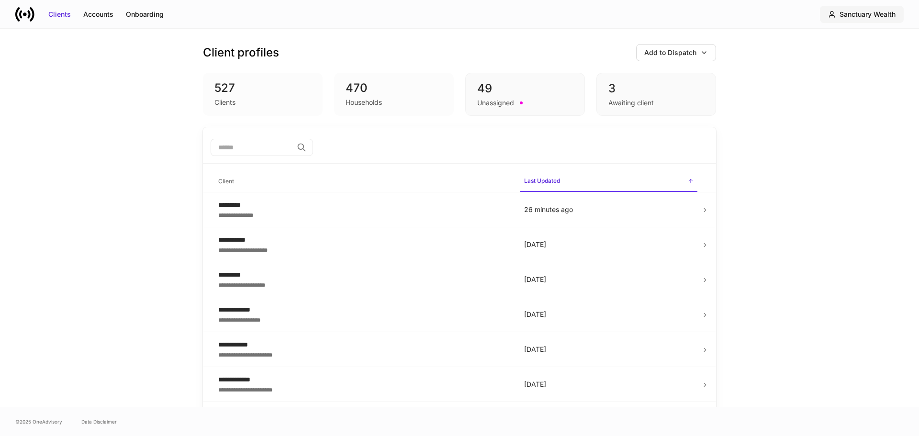
click at [883, 14] on div "Sanctuary Wealth" at bounding box center [868, 15] width 56 height 10
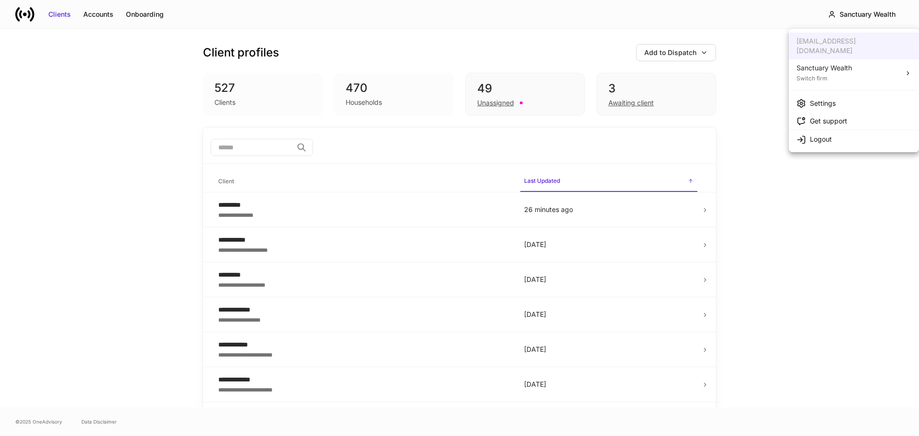
click at [840, 99] on li "Settings" at bounding box center [854, 103] width 130 height 18
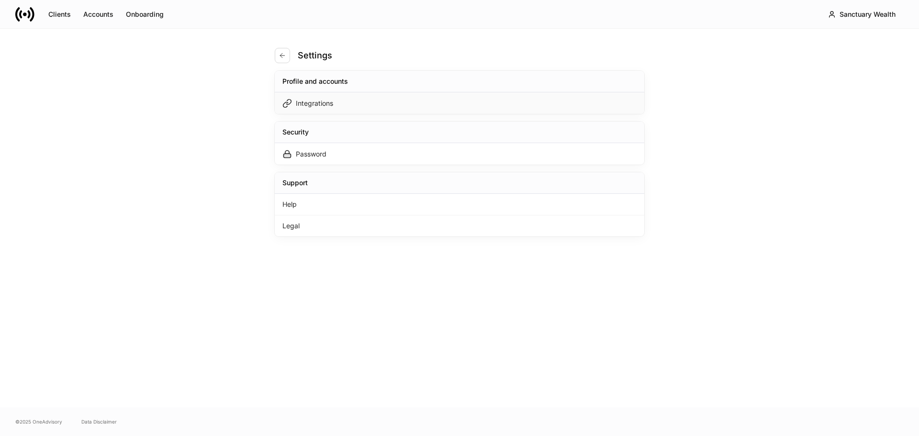
click at [332, 110] on div "Integrations" at bounding box center [460, 103] width 370 height 22
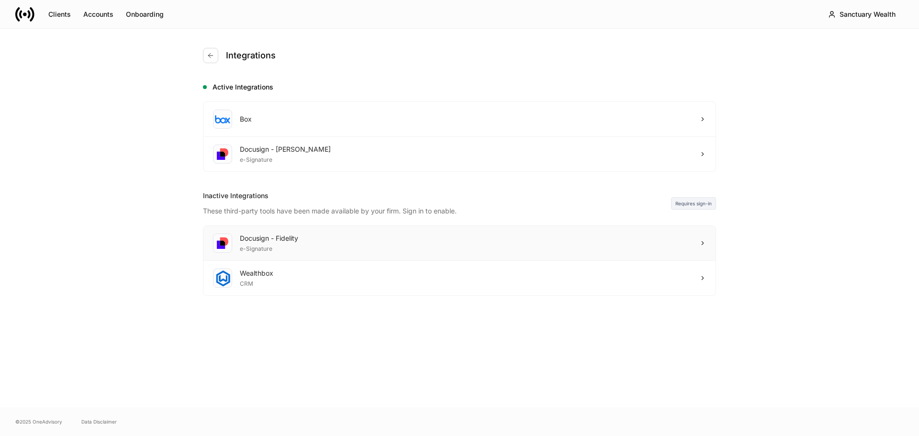
click at [315, 243] on div "Docusign - Fidelity e-Signature" at bounding box center [459, 243] width 512 height 35
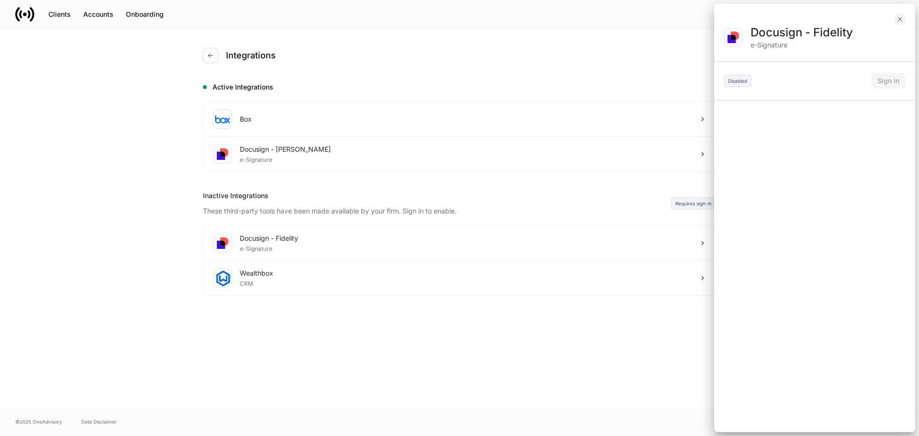
click at [899, 18] on icon "button" at bounding box center [900, 19] width 8 height 8
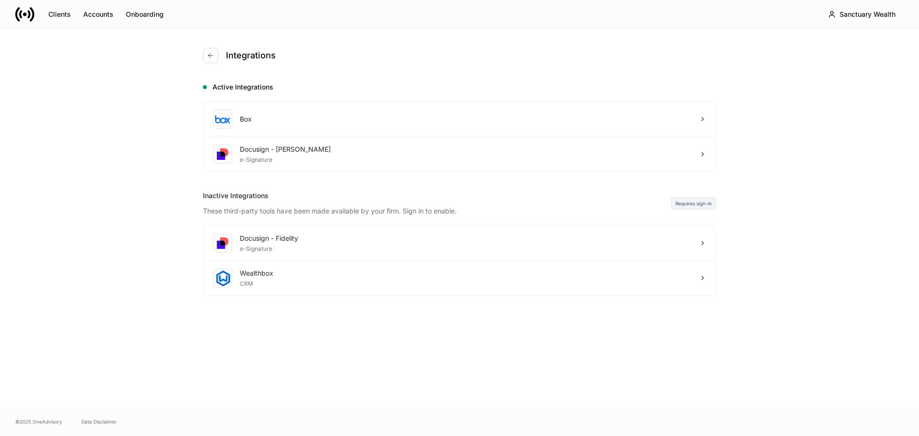
click at [32, 13] on icon at bounding box center [24, 14] width 19 height 19
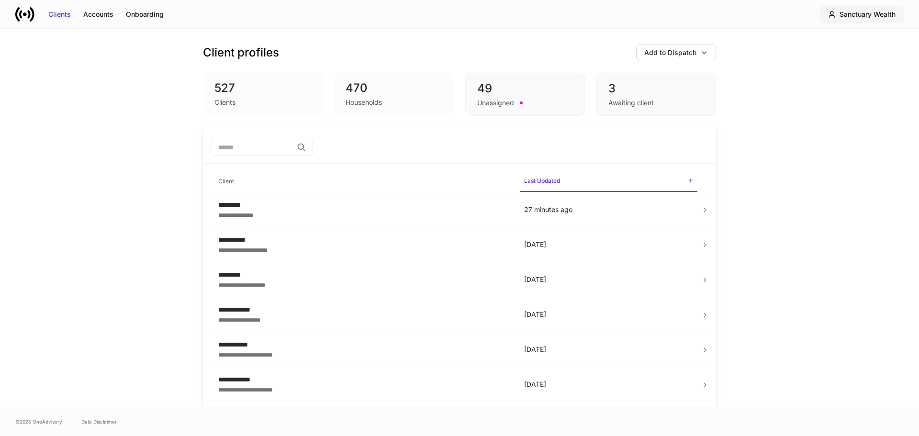
click at [847, 15] on div "Sanctuary Wealth" at bounding box center [868, 15] width 56 height 10
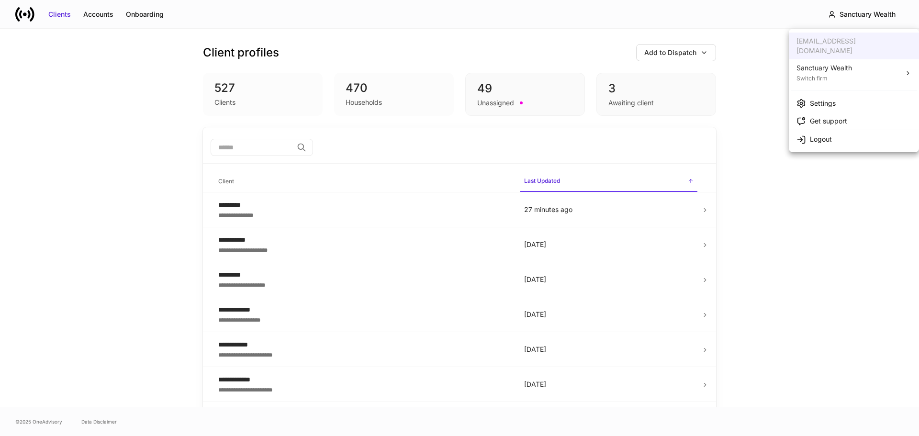
click at [837, 63] on div "Sanctuary Wealth" at bounding box center [825, 68] width 56 height 10
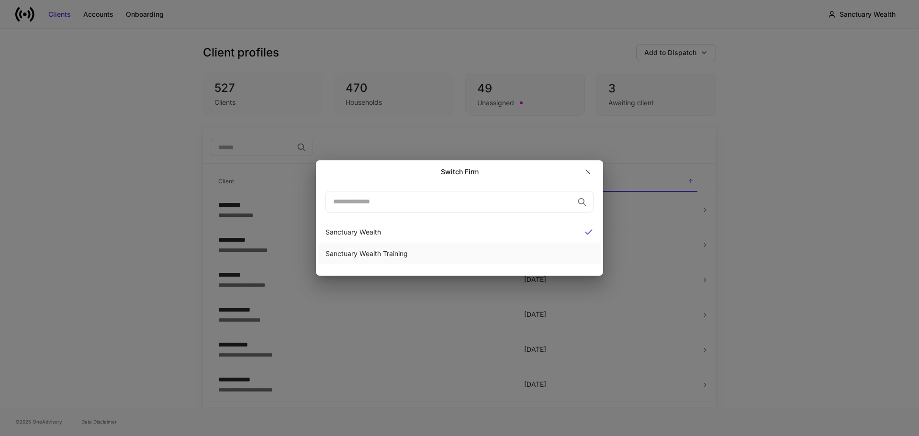
click at [384, 256] on div "Sanctuary Wealth Training" at bounding box center [460, 254] width 268 height 10
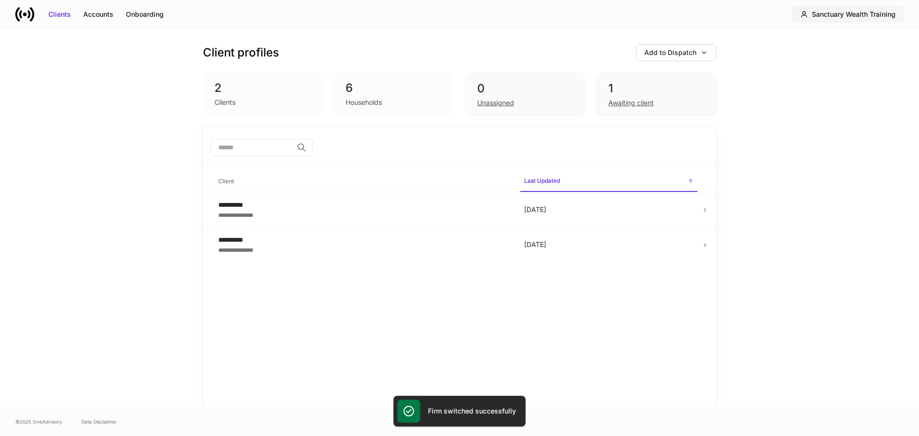
click at [836, 10] on div "Sanctuary Wealth Training" at bounding box center [854, 15] width 84 height 10
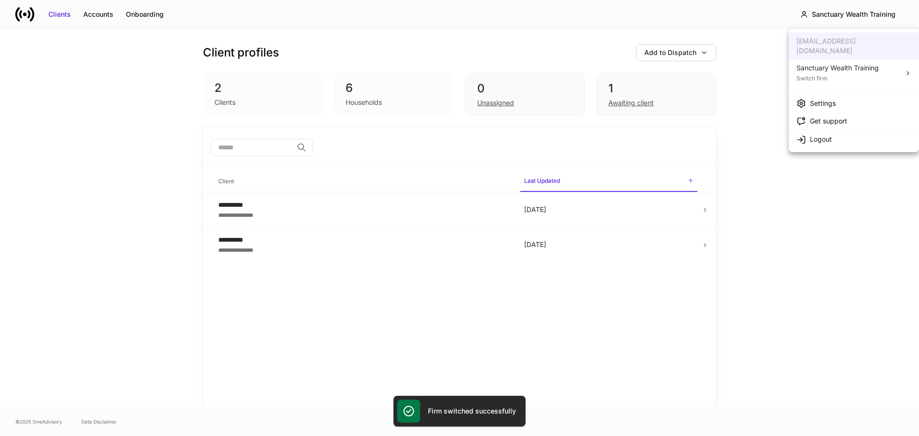
click at [832, 99] on div "Settings" at bounding box center [823, 104] width 26 height 10
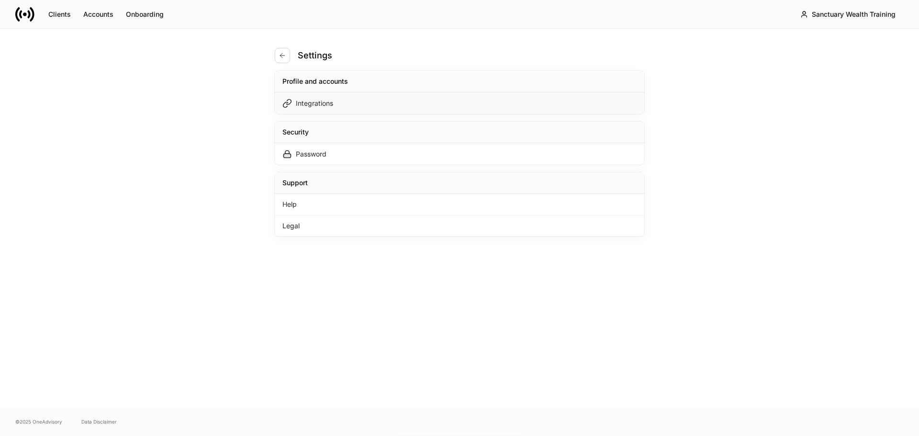
click at [315, 103] on div "Integrations" at bounding box center [314, 104] width 37 height 10
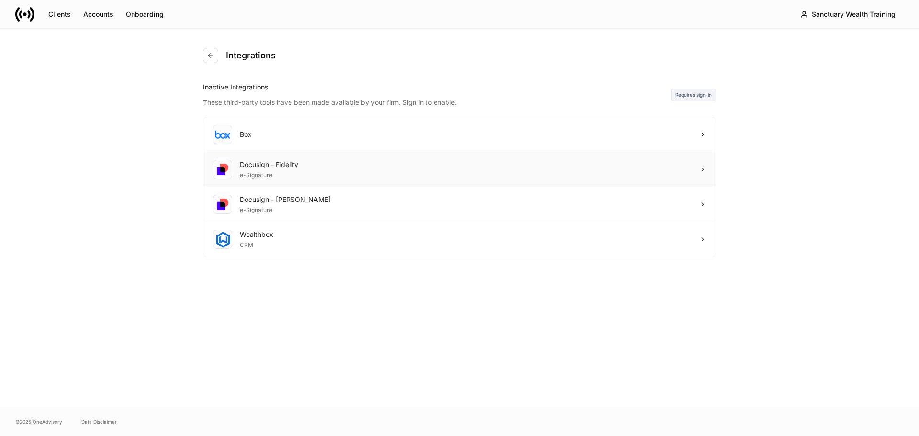
click at [308, 179] on div "Docusign - Fidelity e-Signature" at bounding box center [459, 169] width 512 height 35
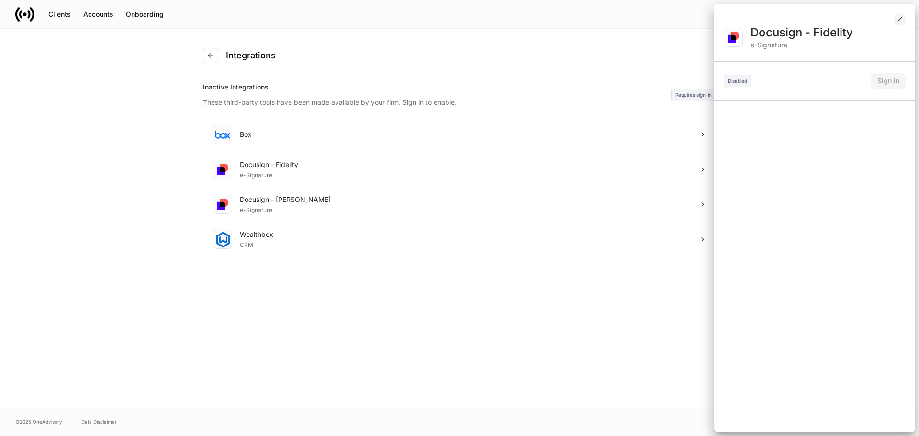
click at [902, 16] on icon "button" at bounding box center [900, 19] width 8 height 8
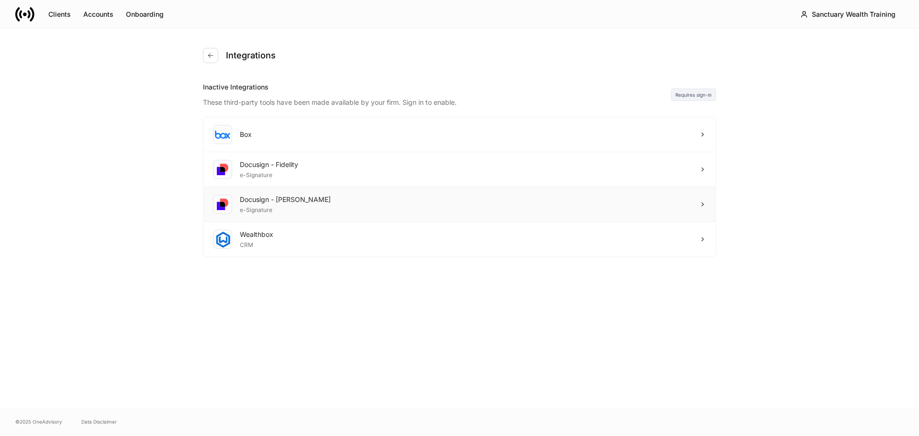
click at [259, 200] on div "Docusign - [PERSON_NAME]" at bounding box center [285, 200] width 91 height 10
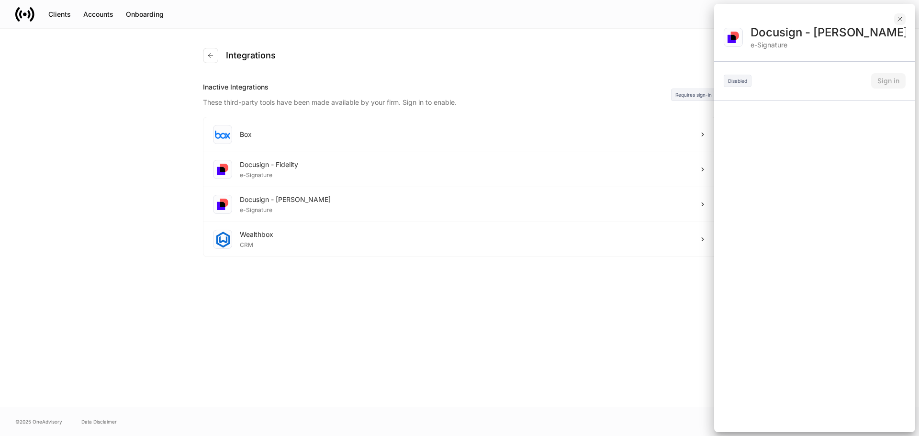
click at [897, 15] on button "button" at bounding box center [899, 18] width 11 height 11
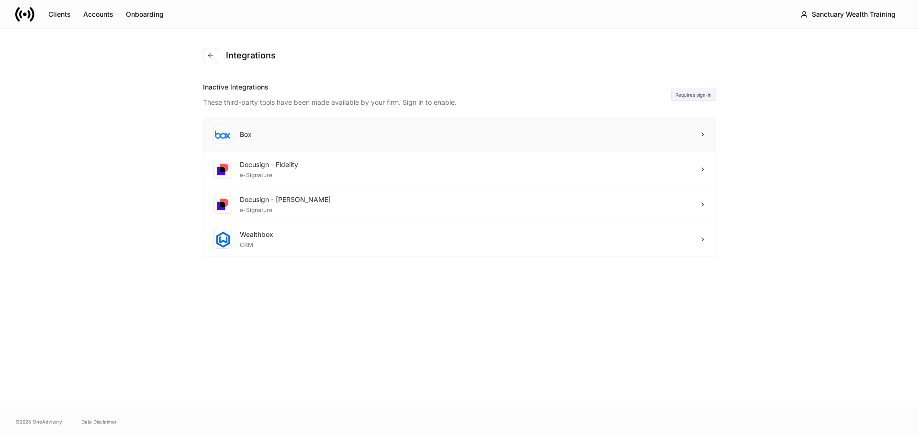
click at [668, 133] on div "Box" at bounding box center [459, 134] width 512 height 35
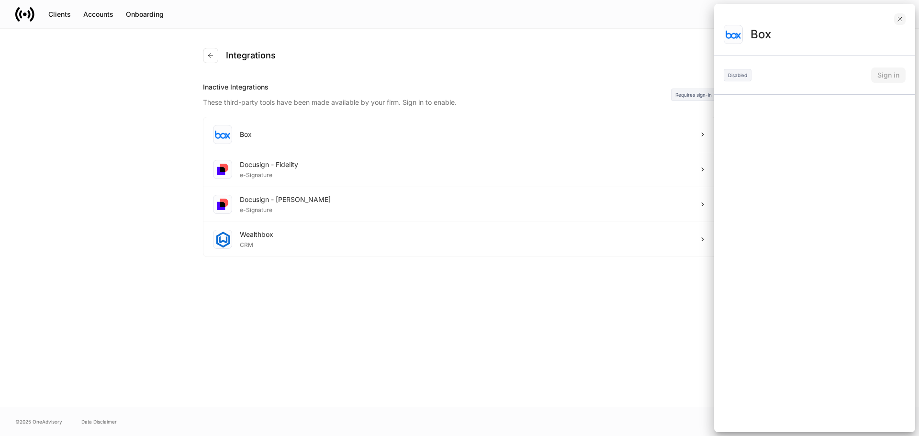
click at [902, 18] on icon "button" at bounding box center [900, 19] width 8 height 8
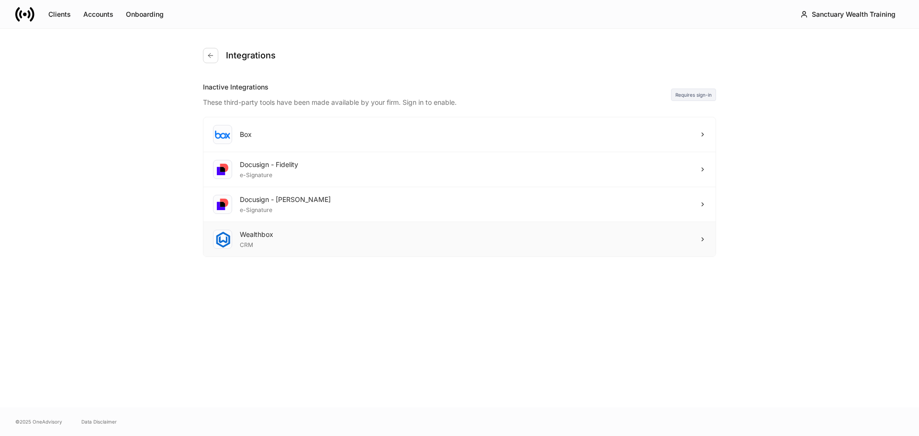
click at [306, 245] on div "Wealthbox CRM" at bounding box center [459, 239] width 512 height 34
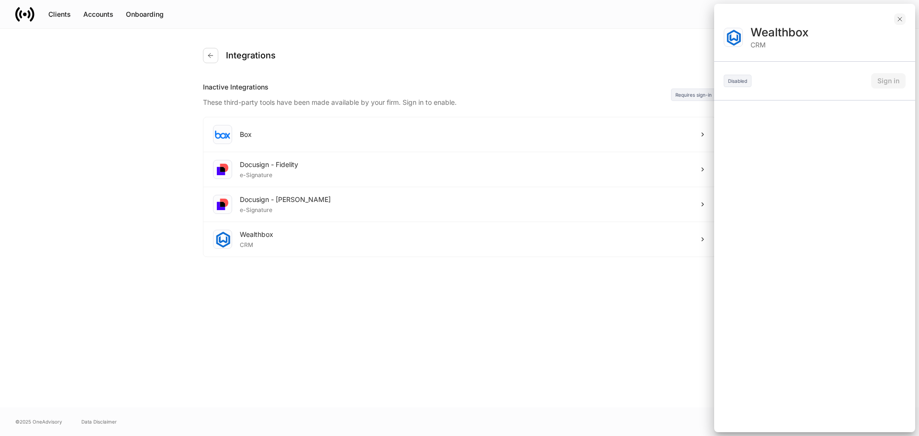
click at [900, 19] on icon "button" at bounding box center [900, 19] width 4 height 4
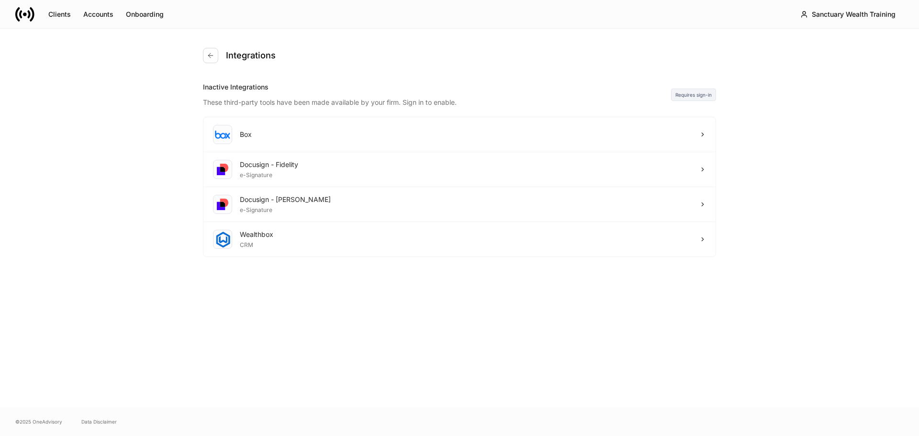
click at [15, 14] on div "Clients Accounts Onboarding Sanctuary Wealth Training" at bounding box center [459, 14] width 919 height 28
click at [31, 14] on icon at bounding box center [24, 14] width 19 height 19
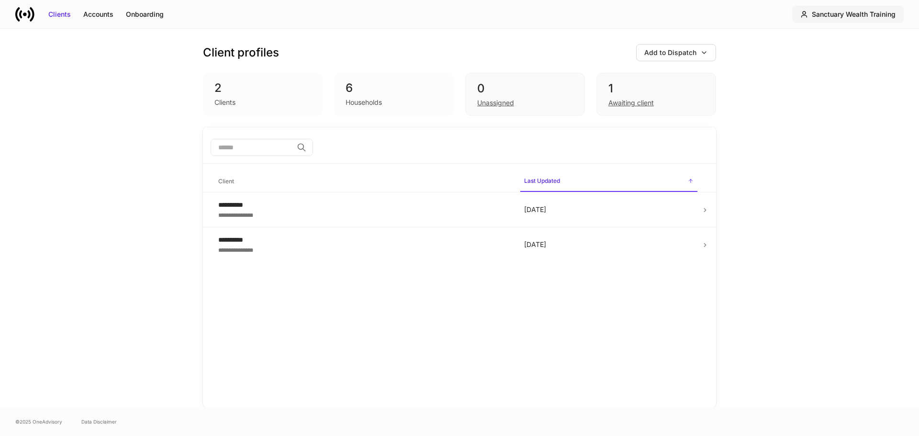
click at [882, 14] on div "Sanctuary Wealth Training" at bounding box center [854, 15] width 84 height 10
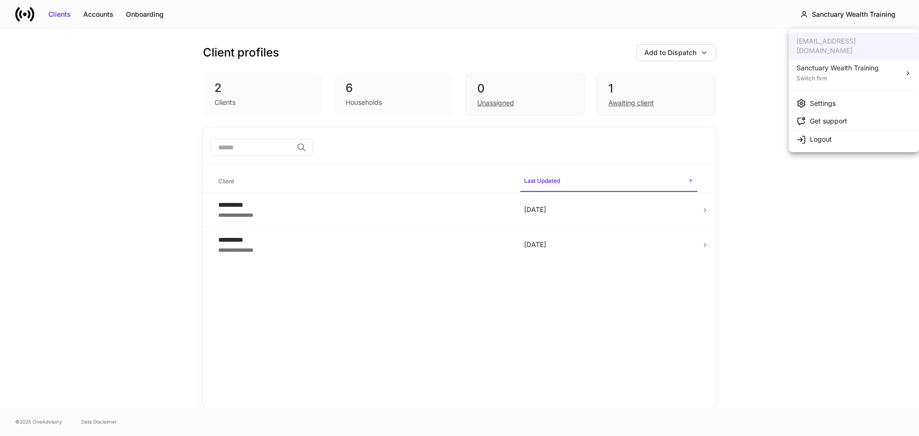
click at [828, 63] on div "Sanctuary Wealth Training" at bounding box center [838, 68] width 82 height 10
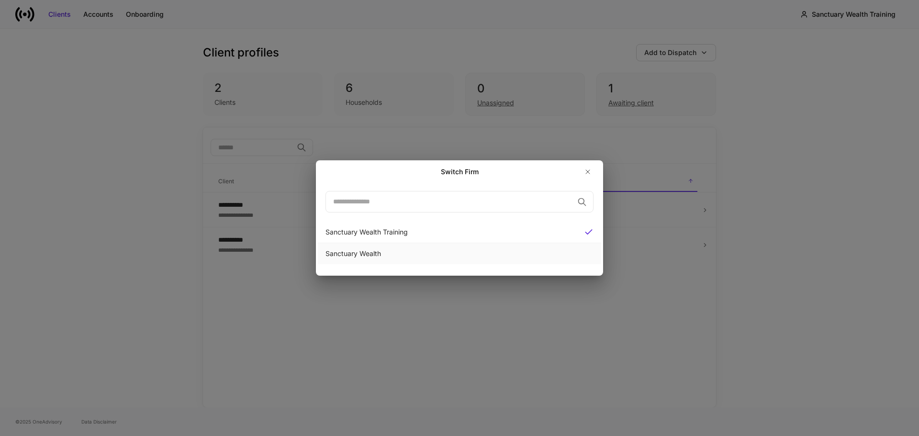
click at [366, 257] on div "Sanctuary Wealth" at bounding box center [460, 254] width 268 height 10
